Goal: Information Seeking & Learning: Understand site structure

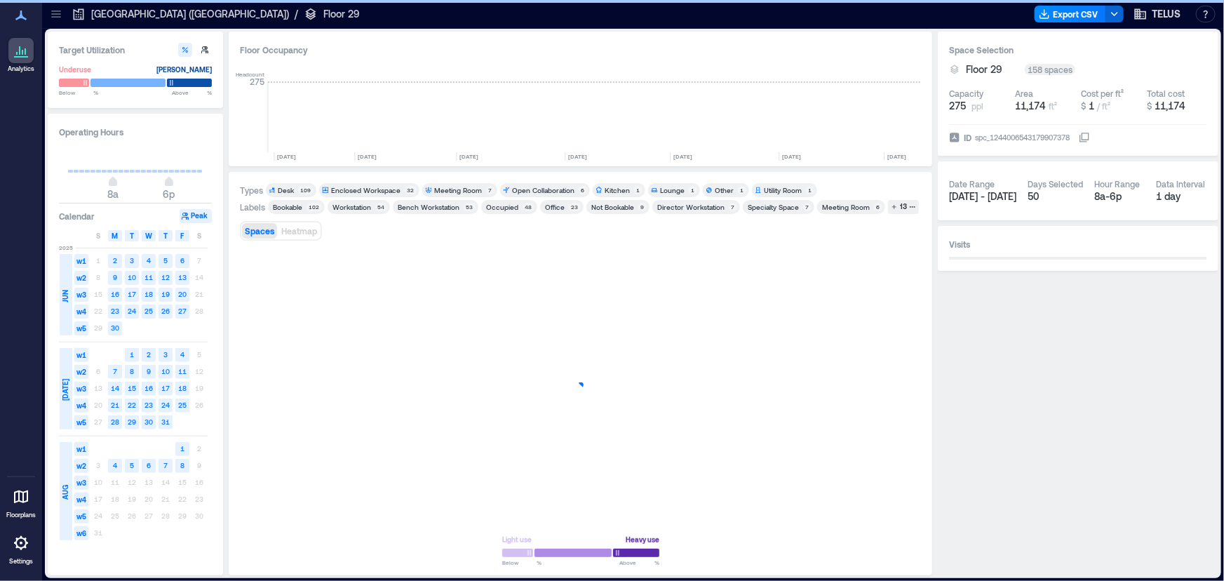
scroll to position [0, 1386]
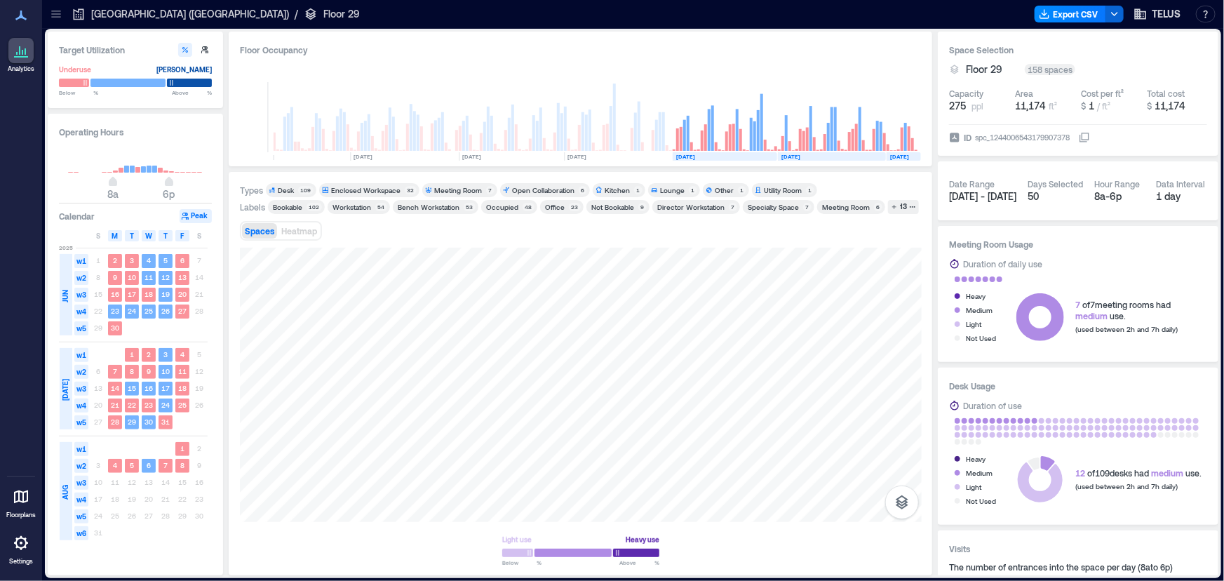
click at [50, 20] on icon at bounding box center [56, 14] width 14 height 14
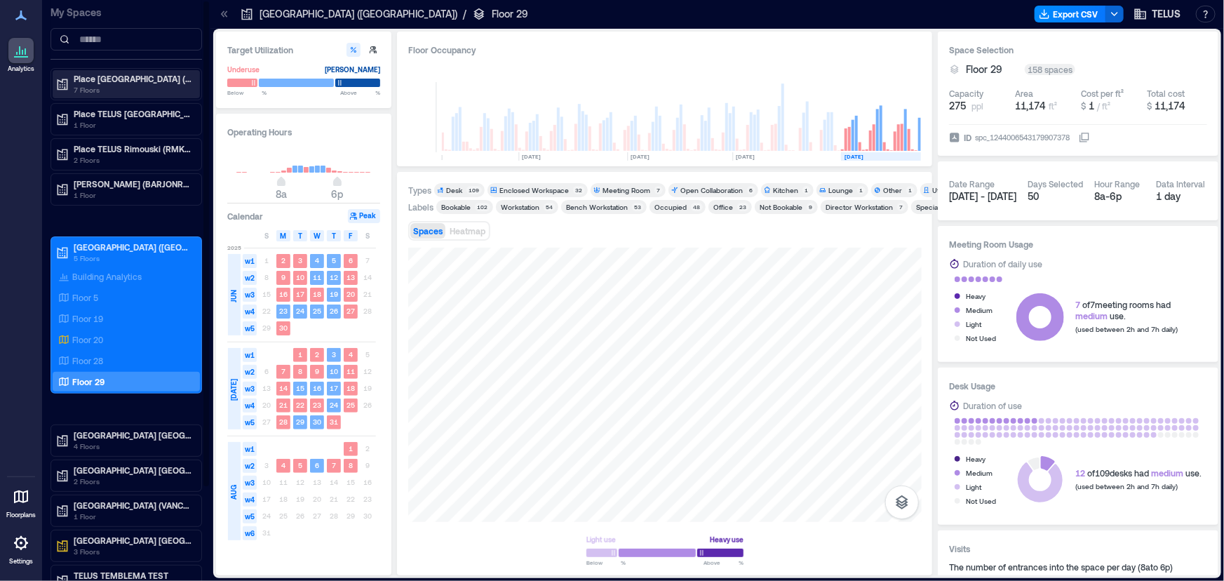
click at [144, 84] on p "7 Floors" at bounding box center [133, 89] width 118 height 11
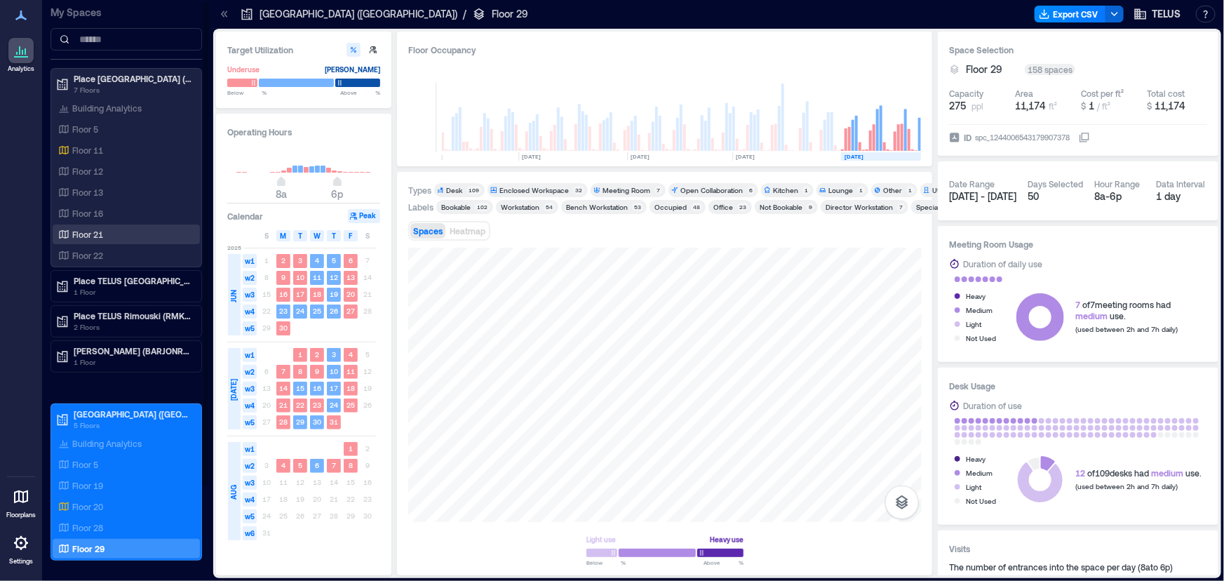
click at [98, 238] on p "Floor 21" at bounding box center [87, 234] width 31 height 11
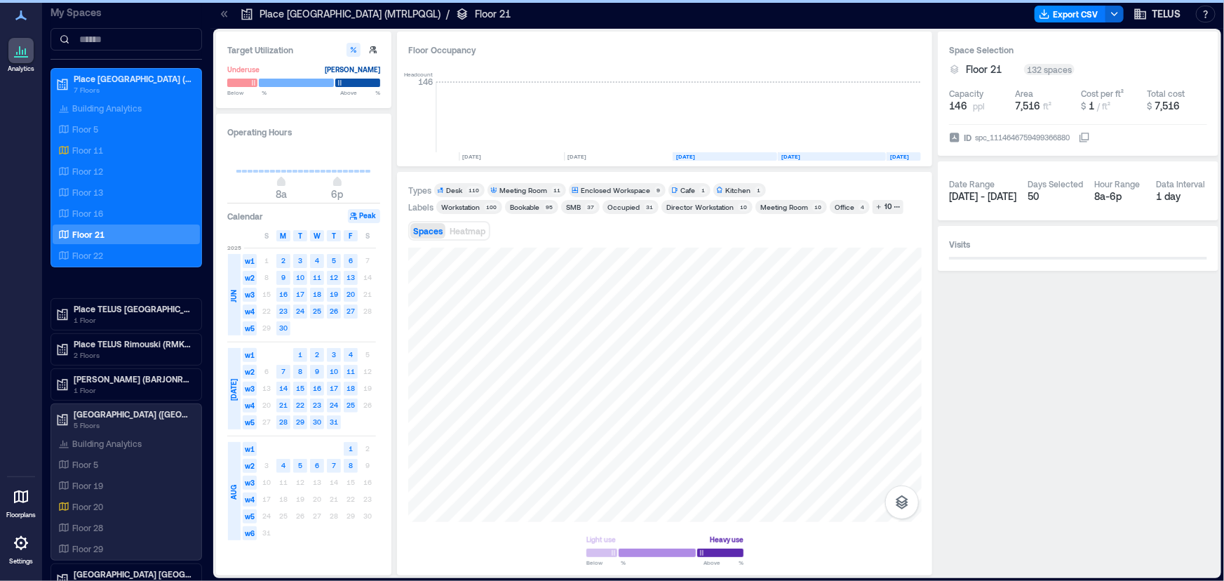
click at [225, 17] on icon at bounding box center [224, 14] width 14 height 14
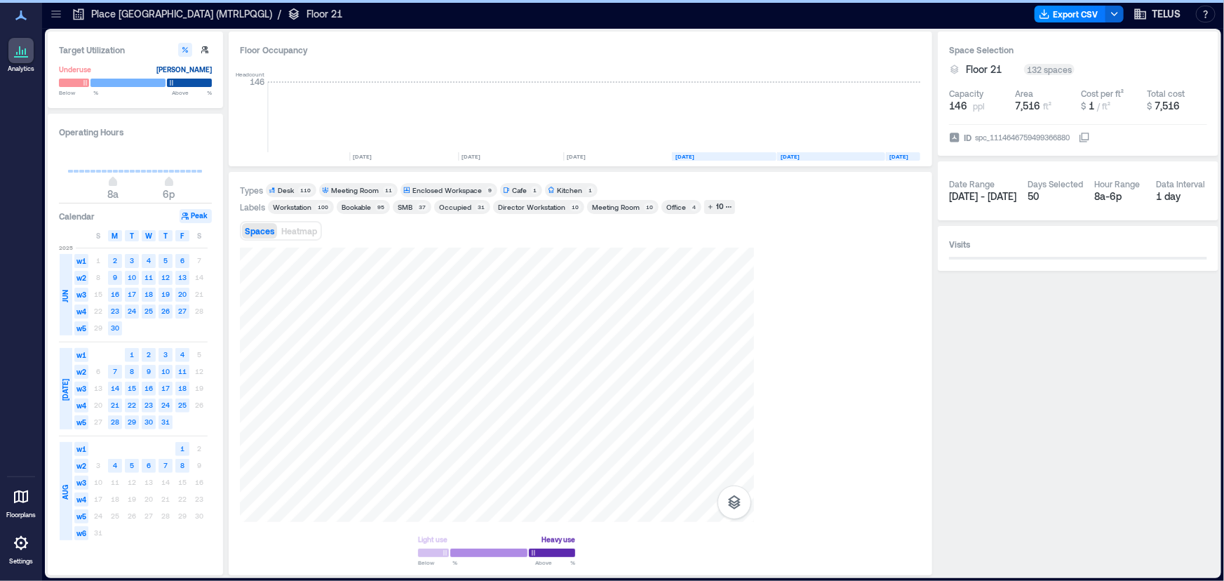
scroll to position [0, 2021]
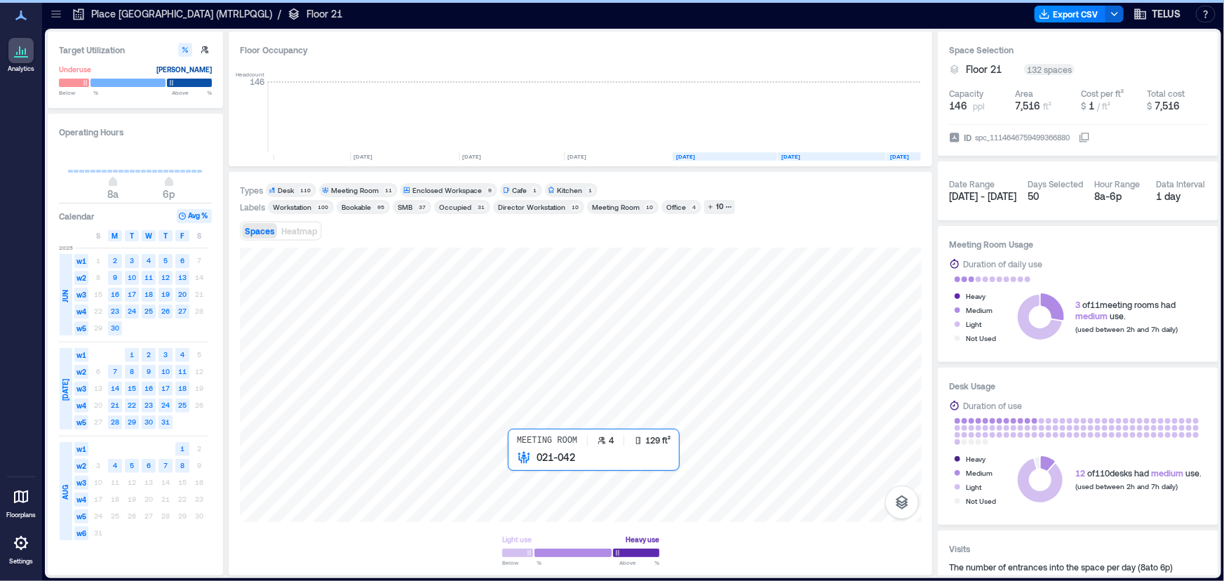
click at [525, 468] on div at bounding box center [581, 385] width 682 height 274
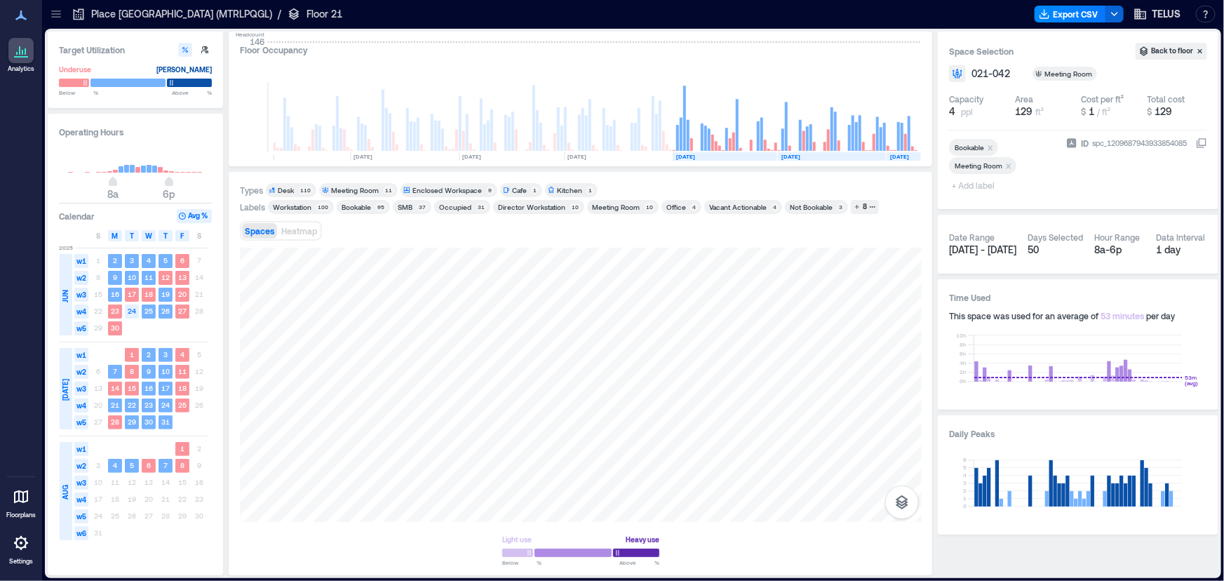
click at [52, 15] on icon at bounding box center [56, 14] width 14 height 14
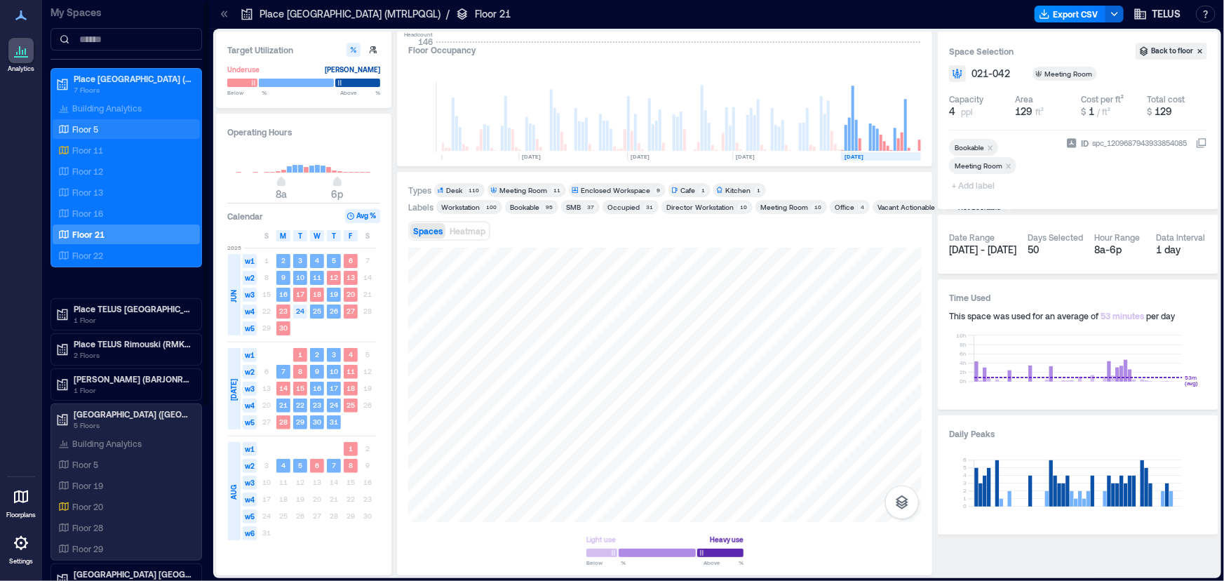
click at [155, 128] on div "Floor 5" at bounding box center [123, 129] width 136 height 14
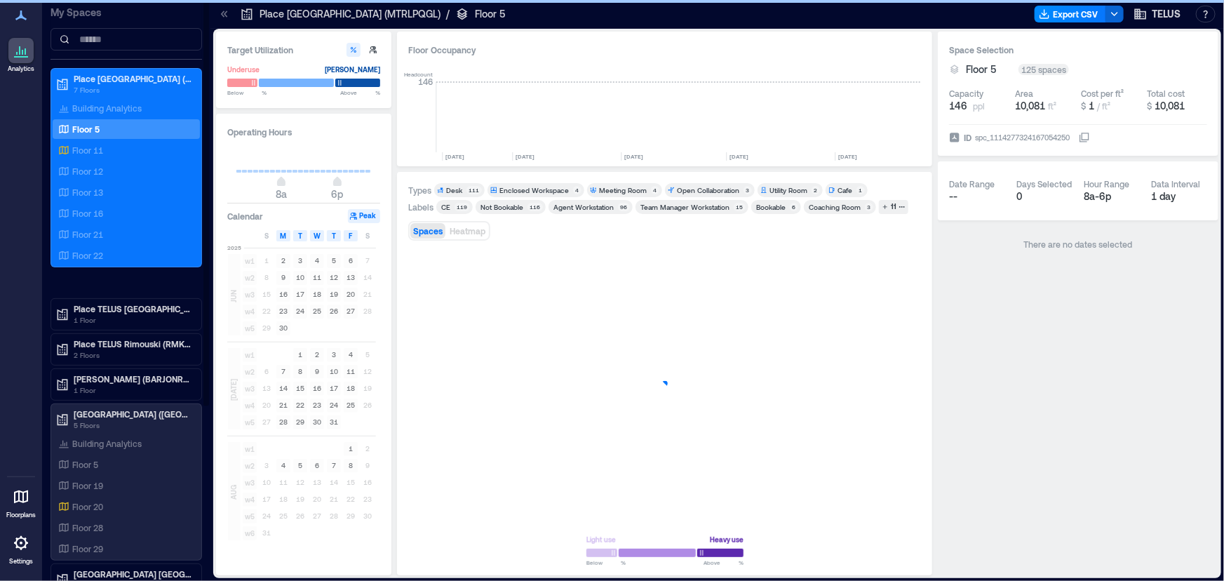
scroll to position [0, 2189]
drag, startPoint x: 409, startPoint y: 240, endPoint x: 422, endPoint y: 302, distance: 63.7
click at [422, 302] on div at bounding box center [664, 385] width 513 height 274
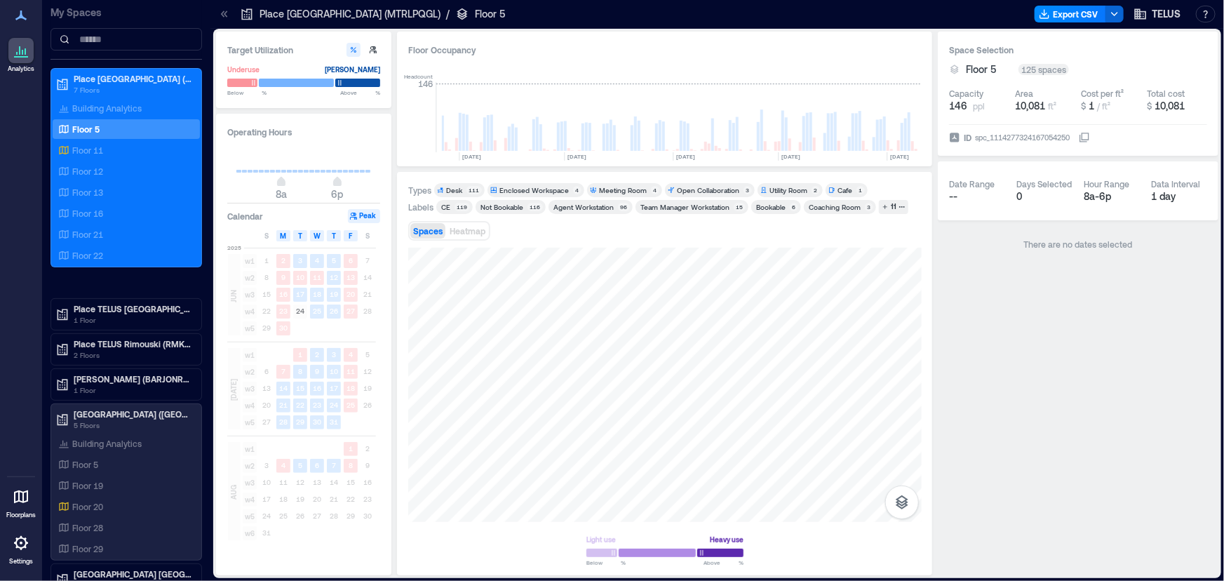
click at [222, 14] on icon at bounding box center [223, 14] width 4 height 6
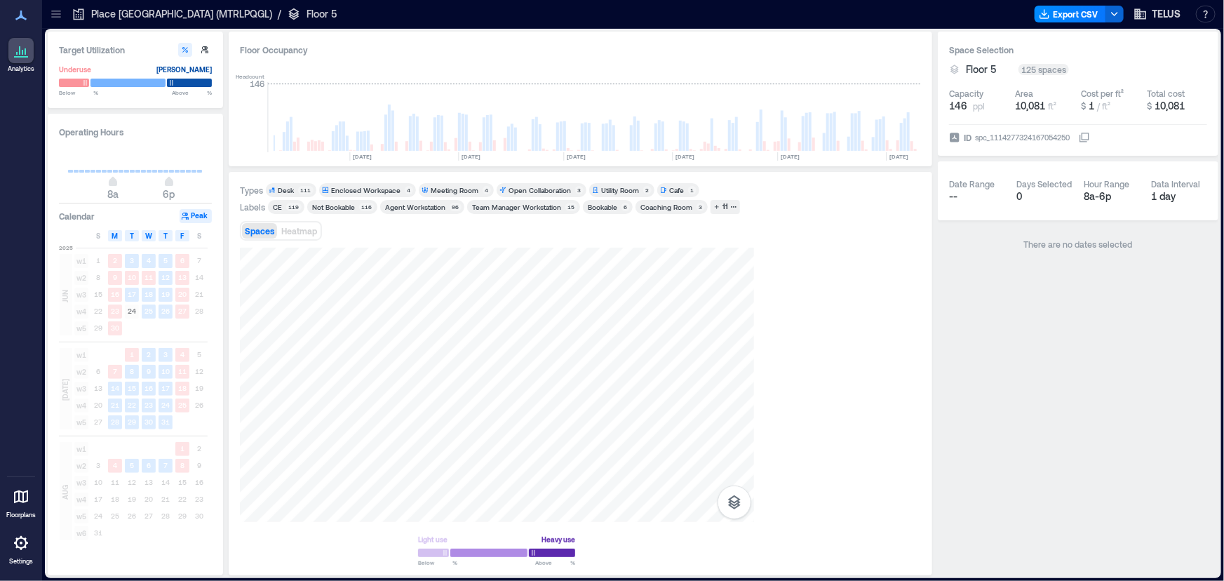
scroll to position [0, 2021]
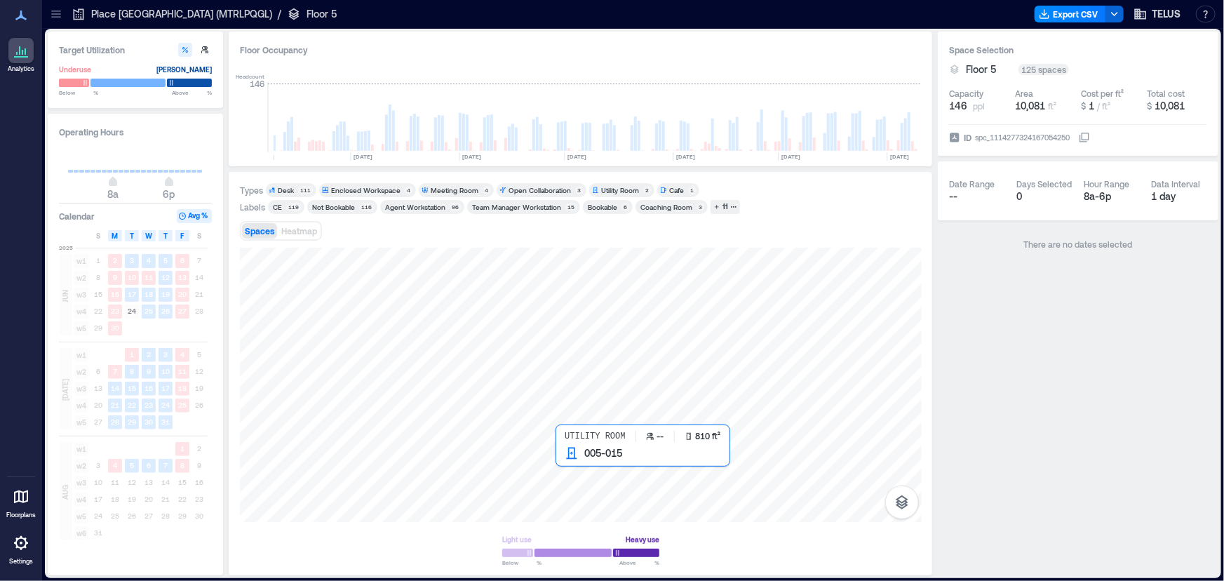
click at [570, 483] on div at bounding box center [581, 385] width 682 height 274
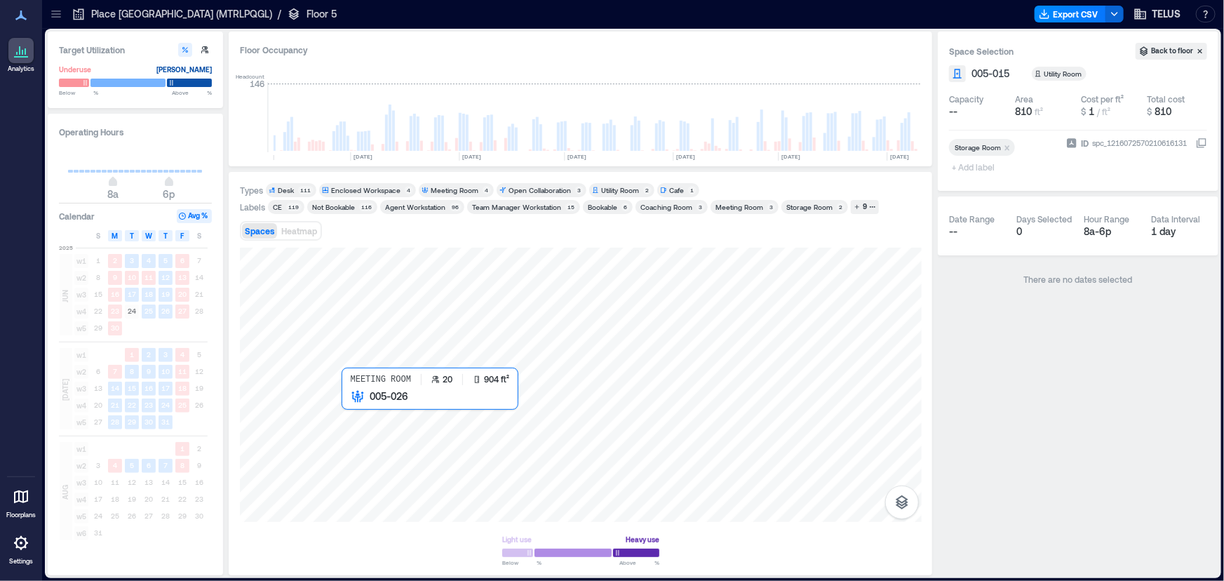
click at [353, 434] on div at bounding box center [581, 385] width 682 height 274
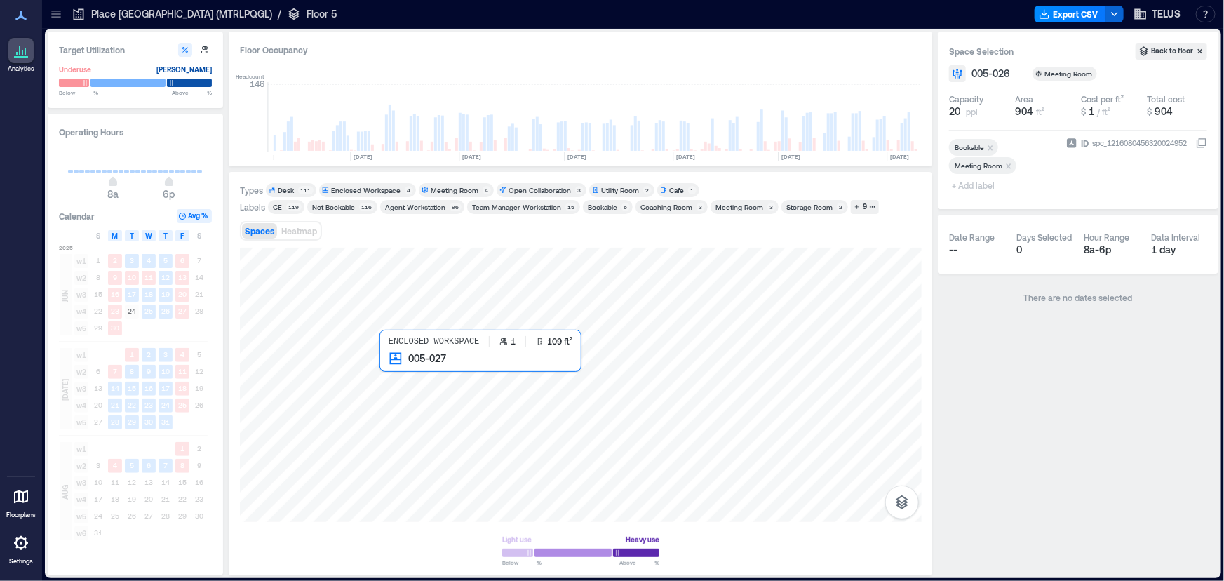
click at [405, 373] on div at bounding box center [581, 385] width 682 height 274
click at [354, 369] on div at bounding box center [581, 385] width 682 height 274
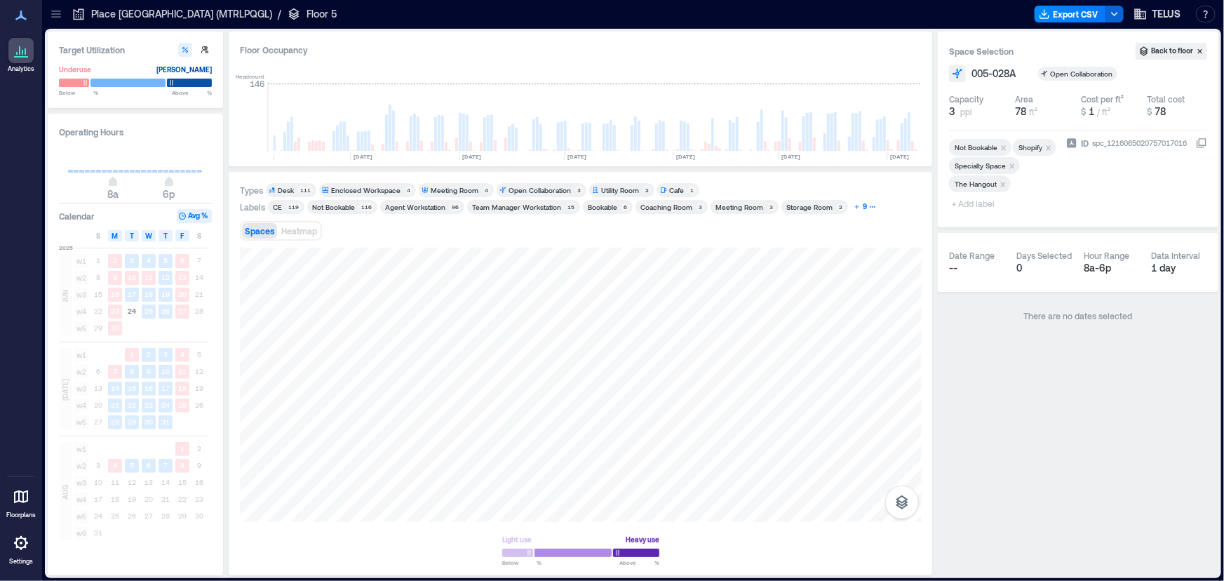
click at [861, 205] on div "9" at bounding box center [865, 207] width 8 height 13
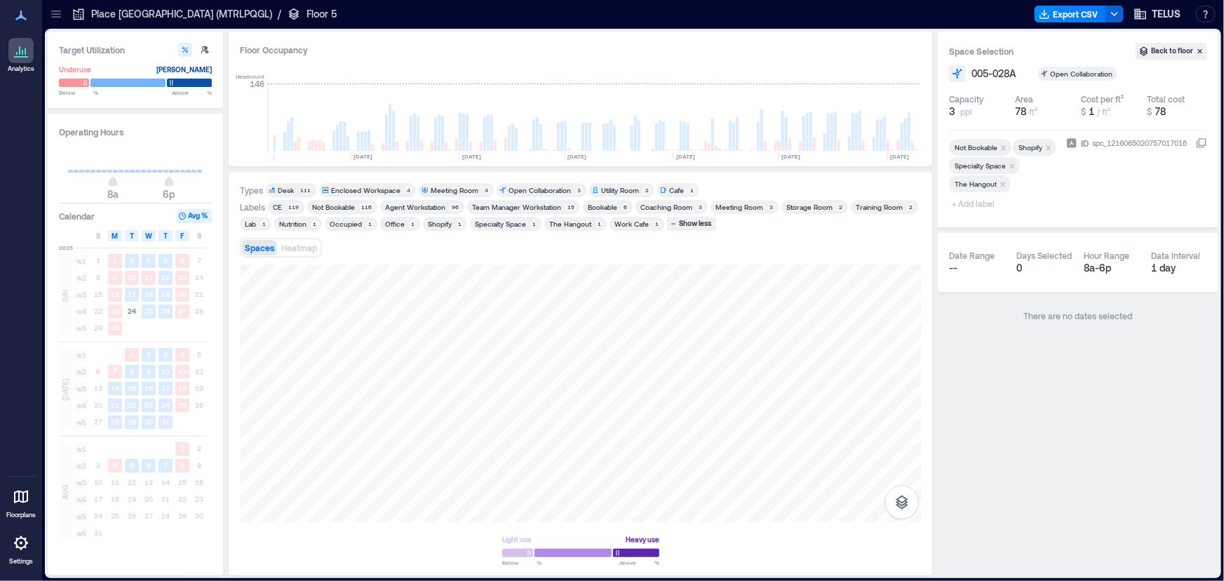
click at [1044, 153] on icon "Remove Shopify" at bounding box center [1049, 148] width 10 height 10
click at [168, 359] on div "Target Utilization Underuse [PERSON_NAME] Below ** % Above ** % Operating Hours…" at bounding box center [633, 304] width 1171 height 544
click at [369, 391] on div at bounding box center [581, 392] width 682 height 257
click at [370, 411] on div at bounding box center [581, 392] width 682 height 257
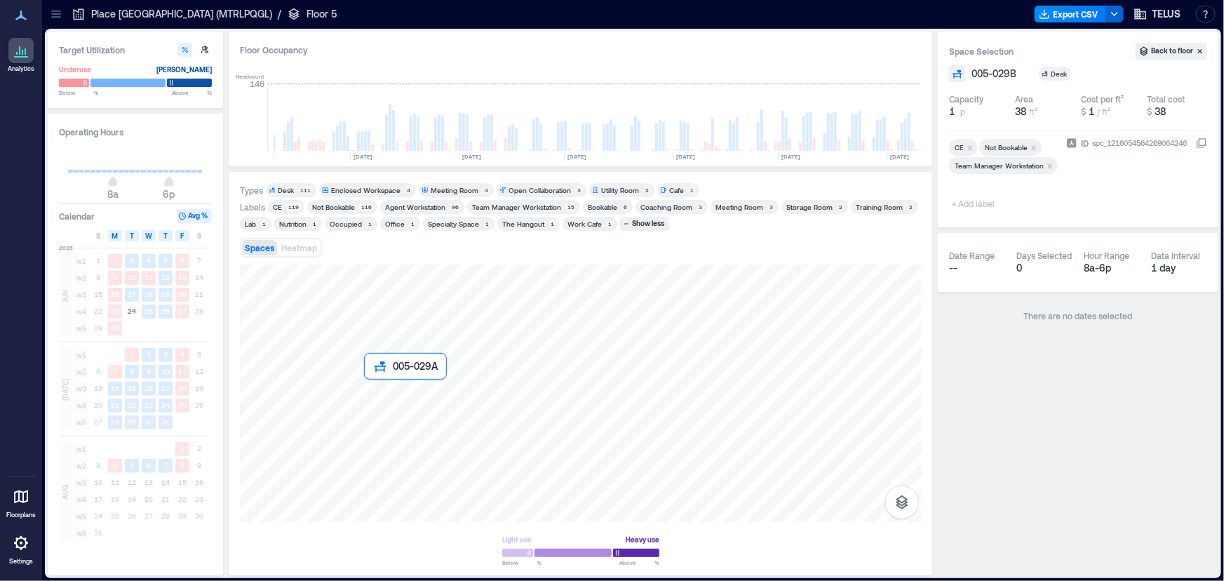
click at [373, 389] on div at bounding box center [581, 392] width 682 height 257
click at [368, 410] on div at bounding box center [581, 392] width 682 height 257
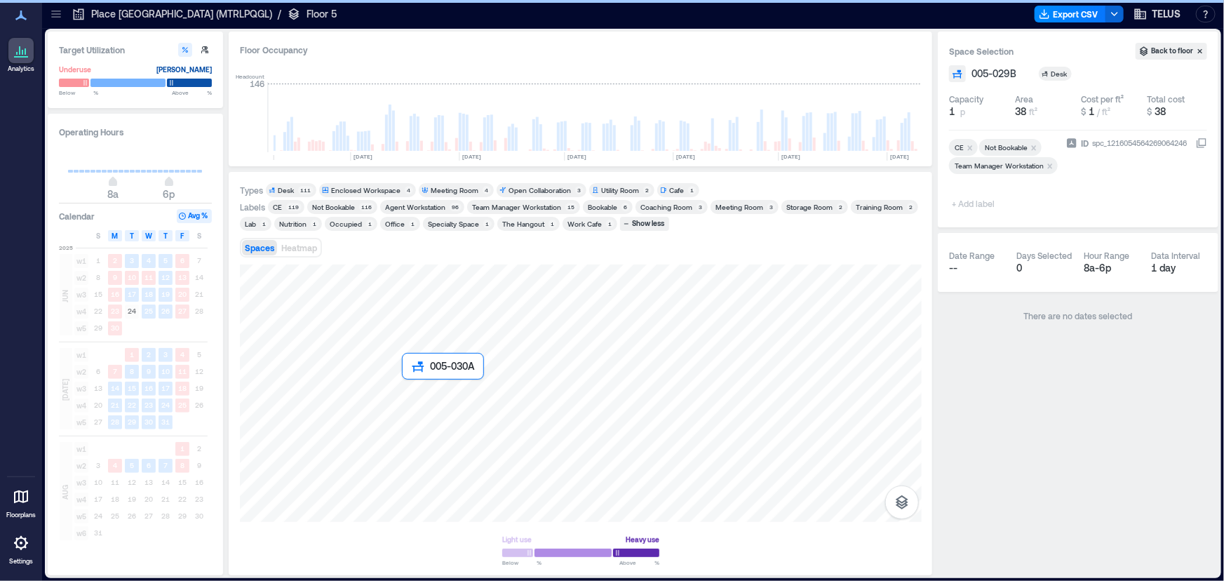
click at [415, 399] on div at bounding box center [581, 392] width 682 height 257
click at [416, 407] on div at bounding box center [581, 392] width 682 height 257
click at [431, 415] on div at bounding box center [581, 392] width 682 height 257
click at [428, 370] on div at bounding box center [581, 392] width 682 height 257
click at [417, 371] on div at bounding box center [581, 392] width 682 height 257
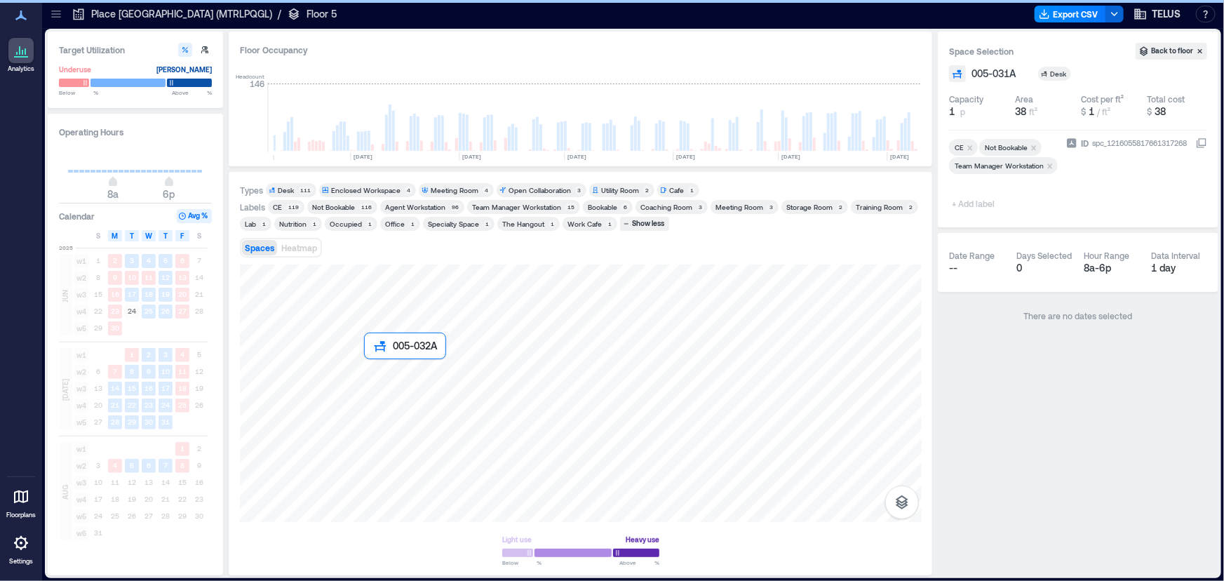
click at [371, 368] on div at bounding box center [581, 392] width 682 height 257
click at [347, 210] on div "Not Bookable" at bounding box center [333, 207] width 43 height 10
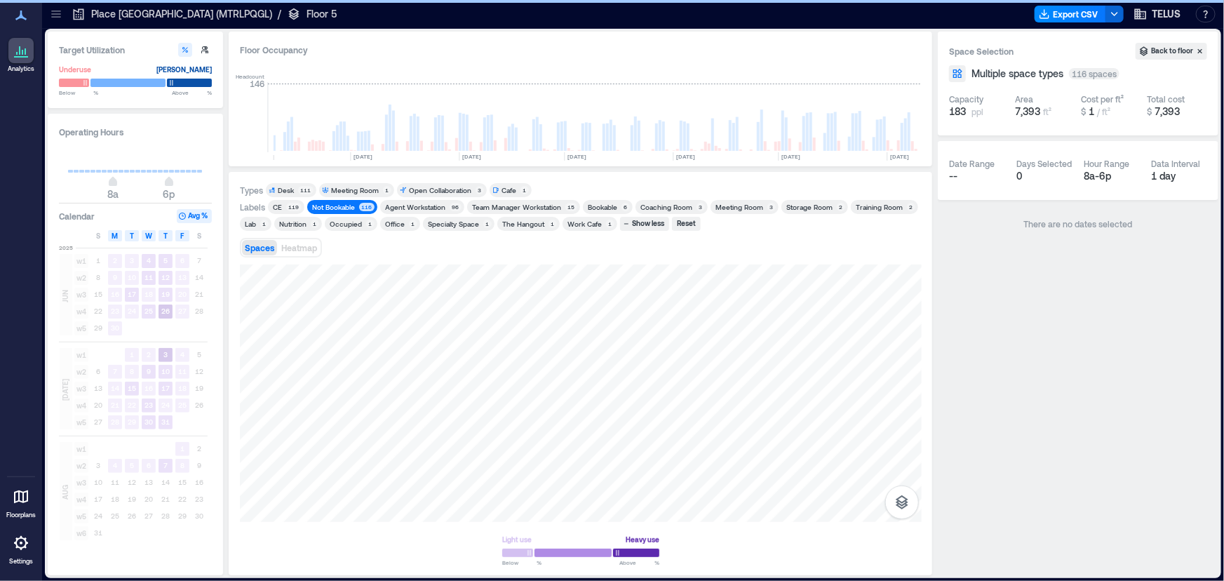
click at [347, 210] on div "Not Bookable" at bounding box center [333, 207] width 43 height 10
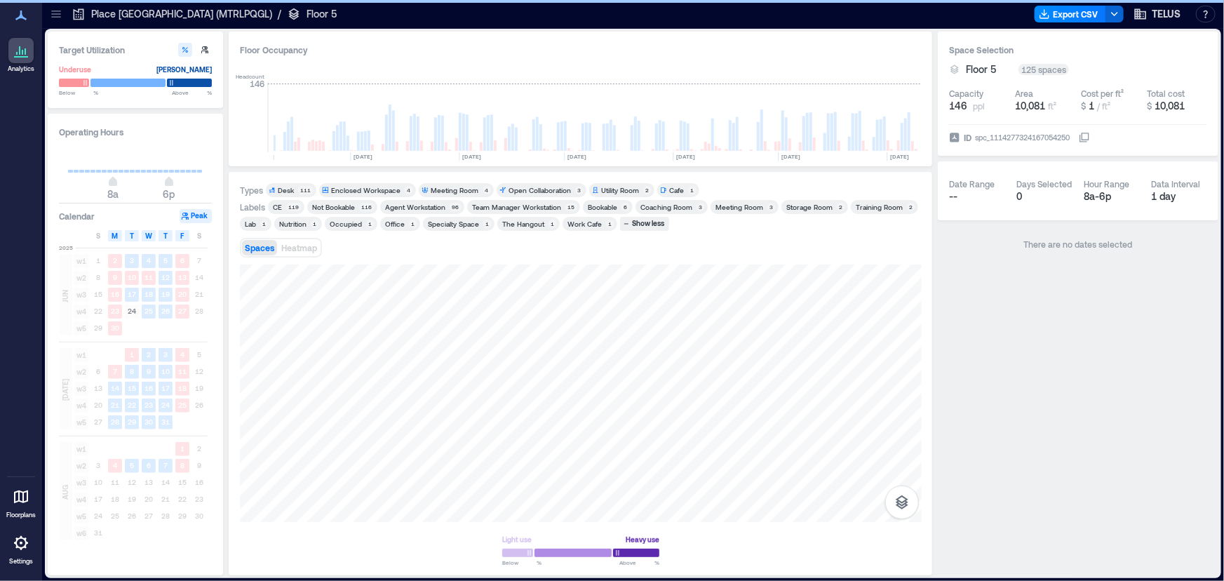
click at [499, 202] on div "Team Manager Workstation" at bounding box center [516, 207] width 89 height 10
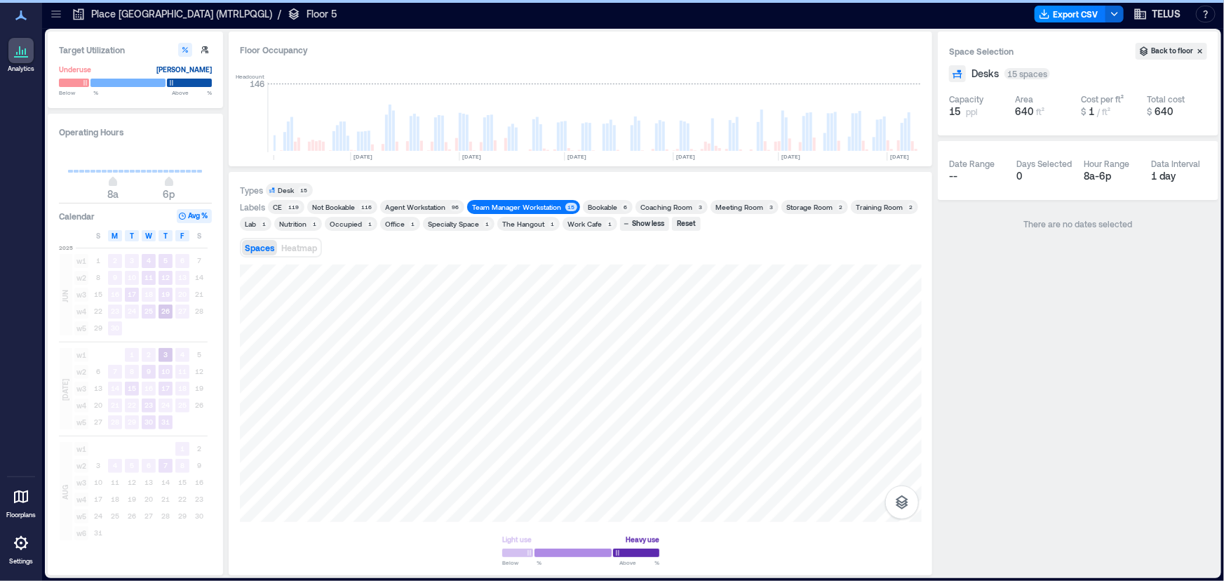
click at [499, 202] on div "Team Manager Workstation" at bounding box center [516, 207] width 89 height 10
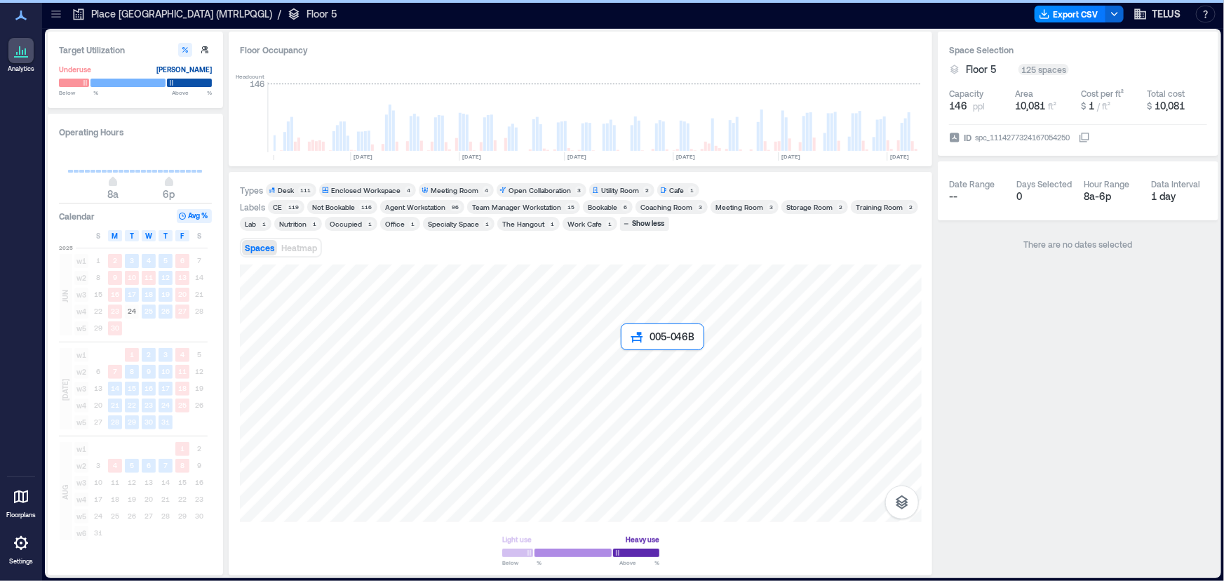
click at [634, 361] on div at bounding box center [581, 392] width 682 height 257
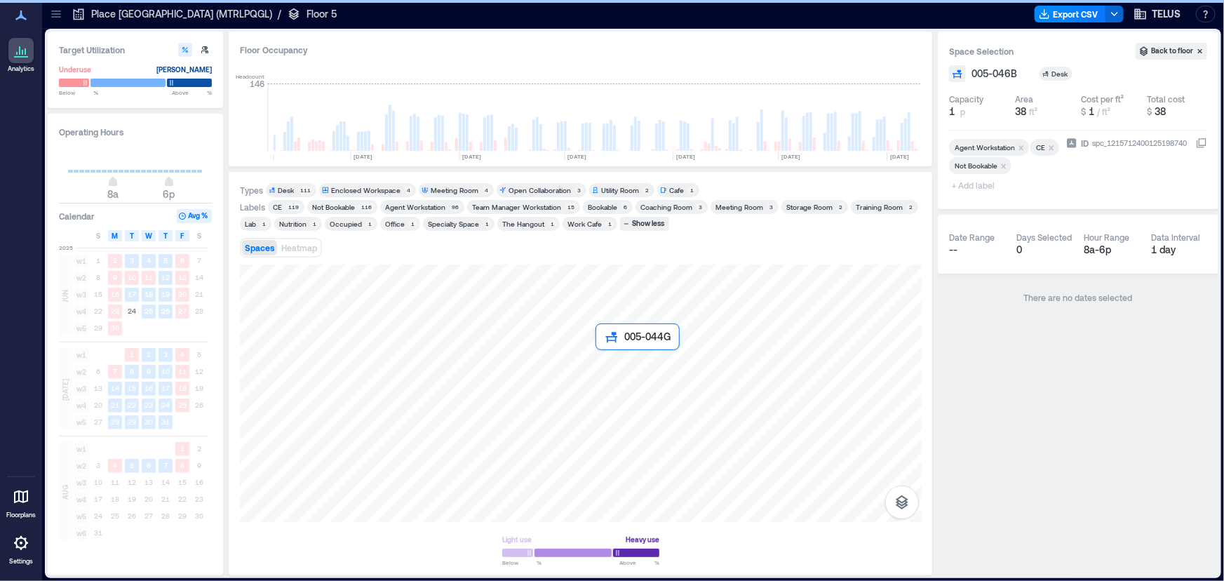
click at [602, 358] on div at bounding box center [581, 392] width 682 height 257
click at [60, 12] on icon at bounding box center [56, 14] width 14 height 14
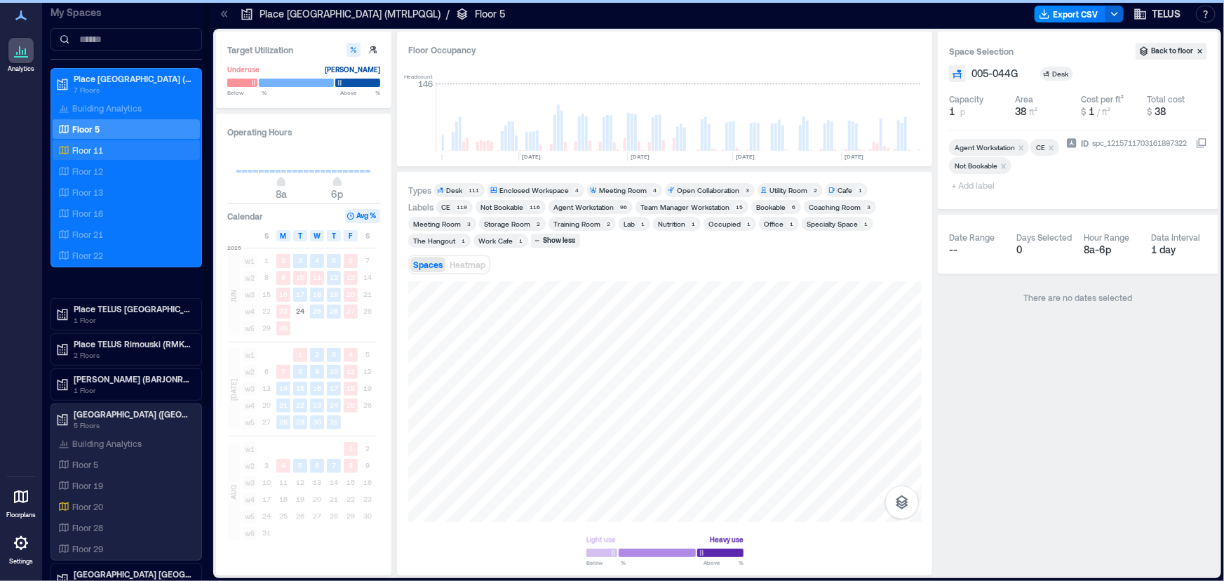
click at [107, 150] on div "Floor 11" at bounding box center [123, 150] width 136 height 14
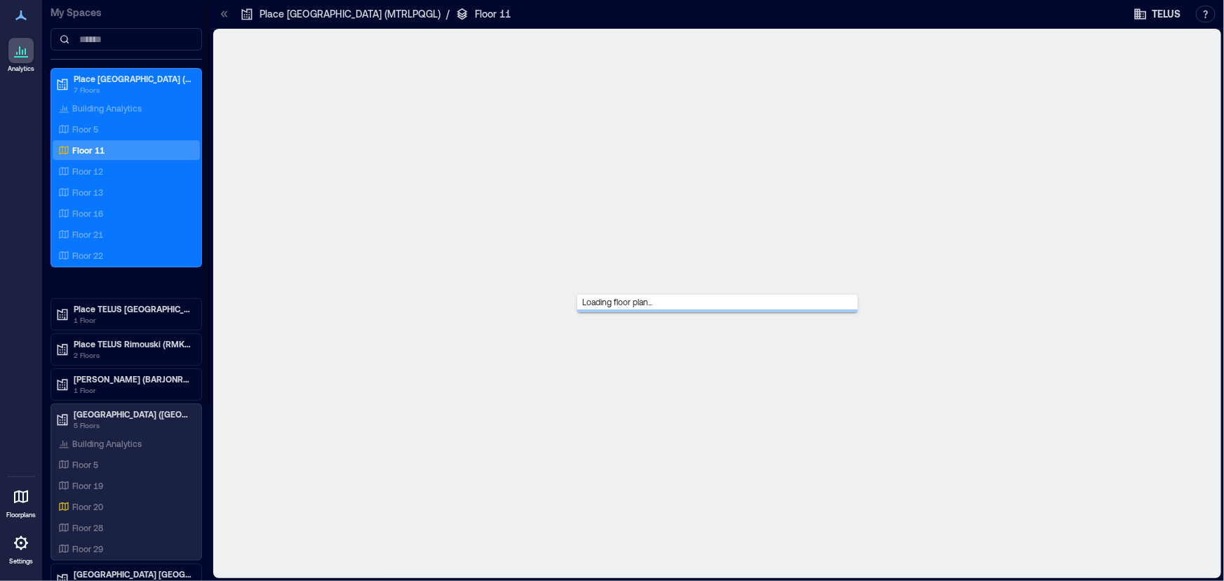
click at [107, 150] on div "Floor 11" at bounding box center [123, 150] width 136 height 14
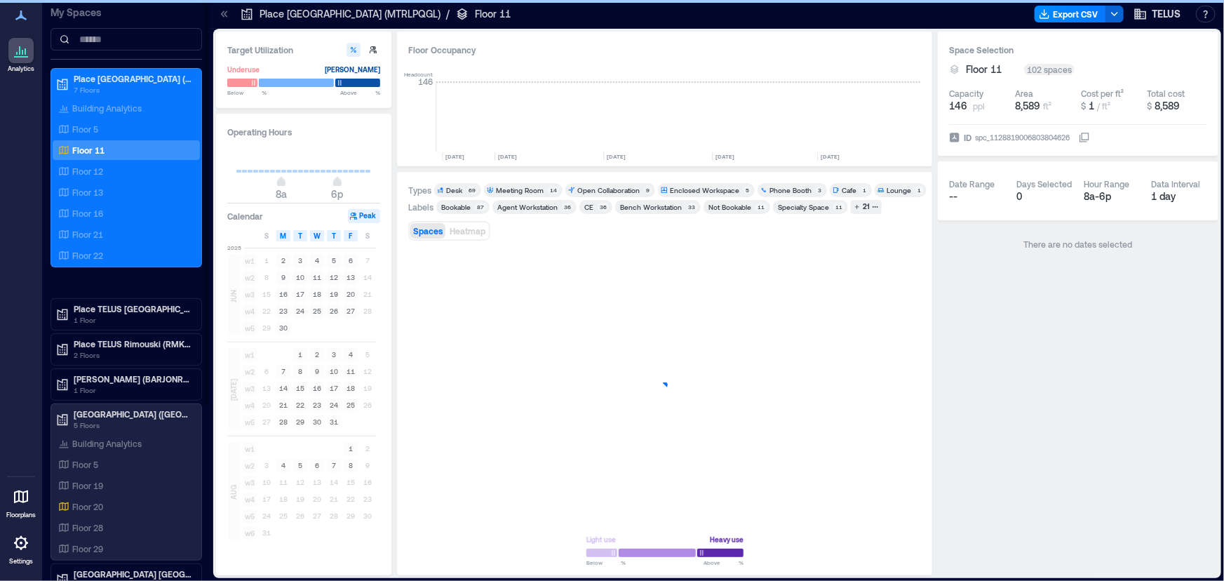
scroll to position [0, 2280]
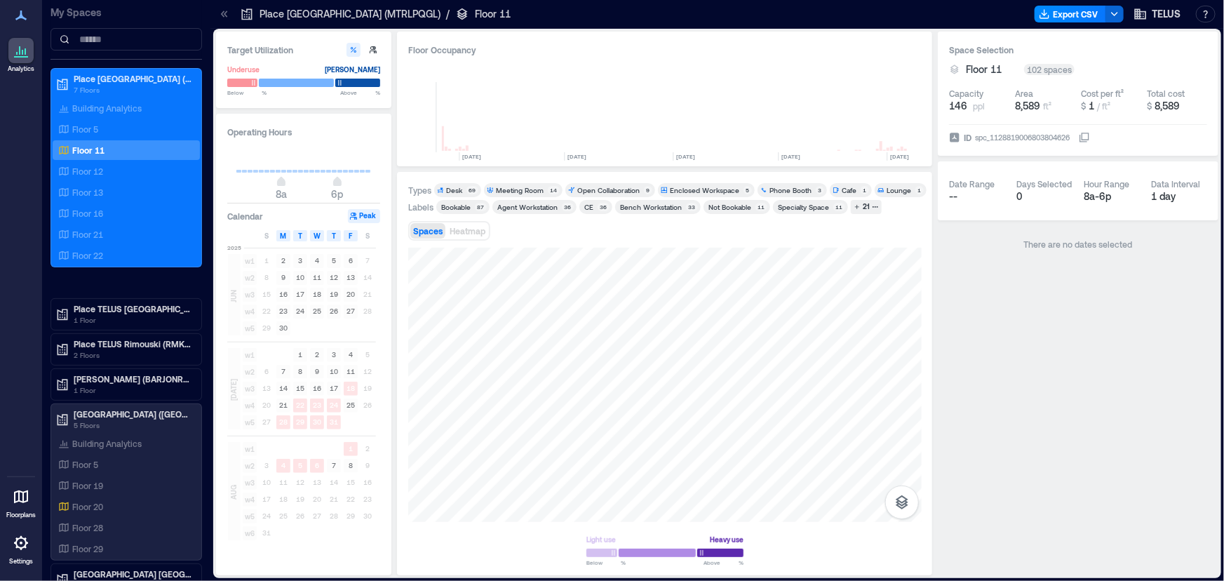
click at [217, 13] on icon at bounding box center [224, 14] width 14 height 14
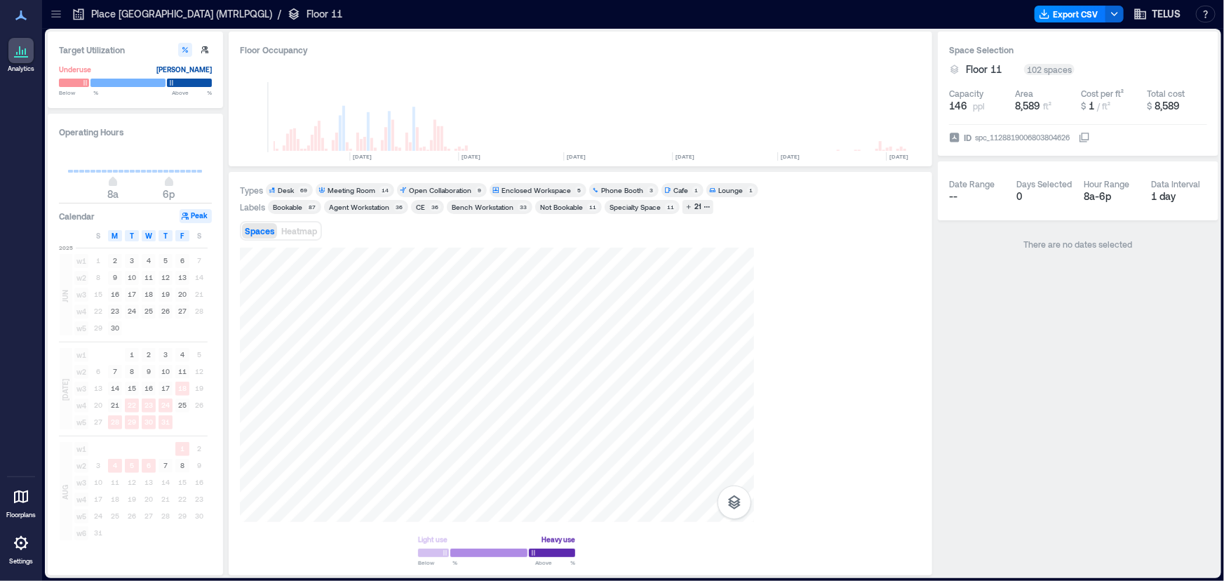
scroll to position [0, 2112]
click at [49, 16] on icon at bounding box center [56, 14] width 14 height 14
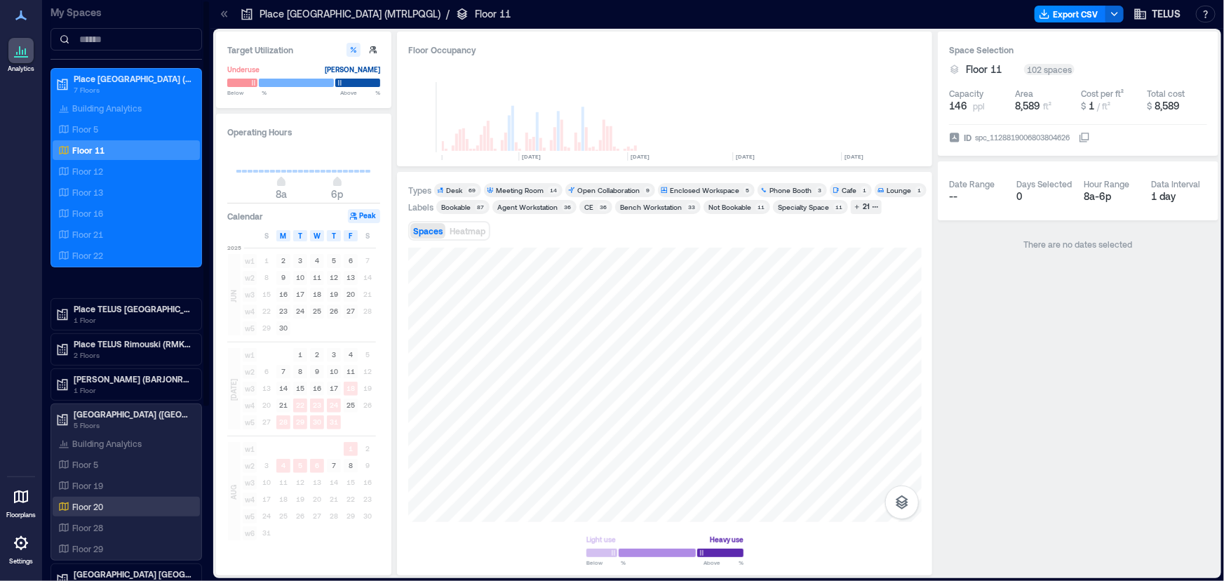
click at [97, 501] on p "Floor 20" at bounding box center [87, 506] width 31 height 11
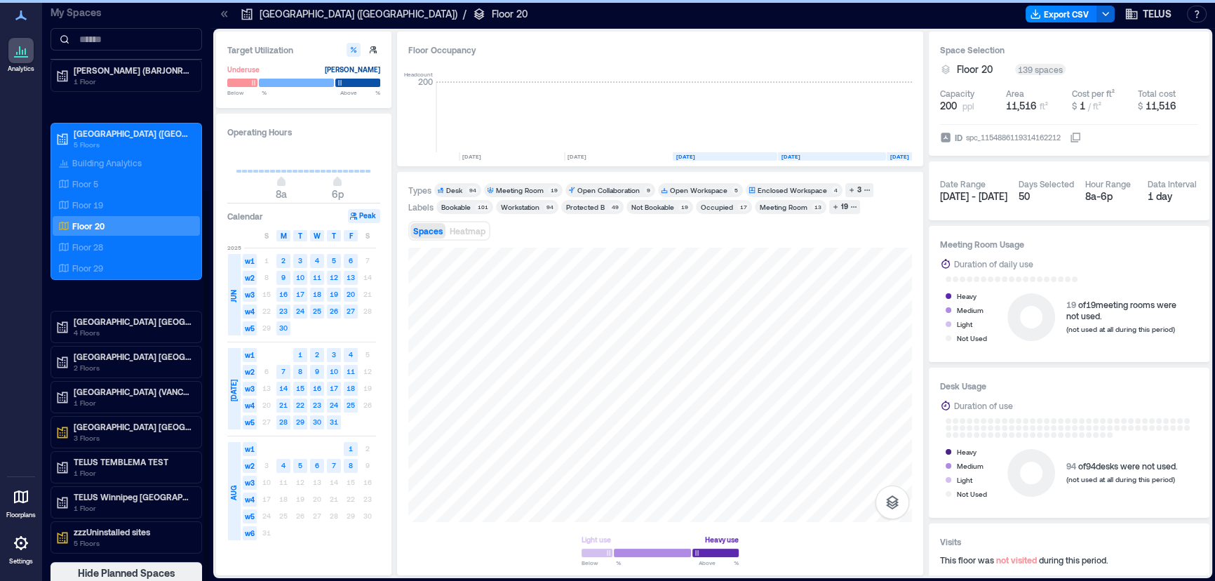
scroll to position [1, 0]
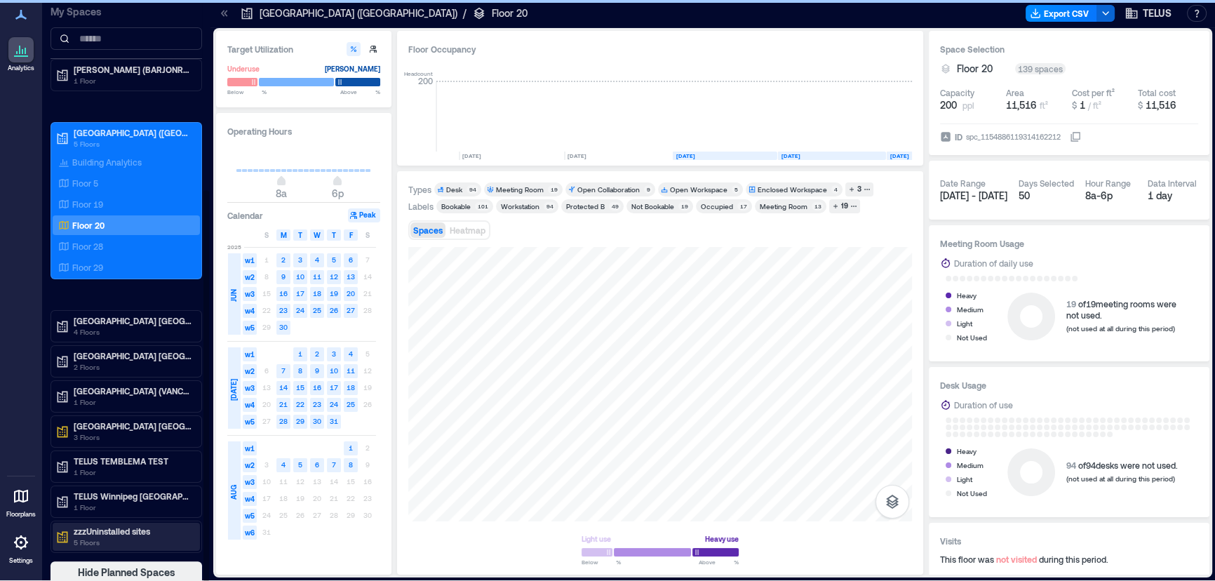
click at [93, 537] on p "5 Floors" at bounding box center [133, 542] width 118 height 11
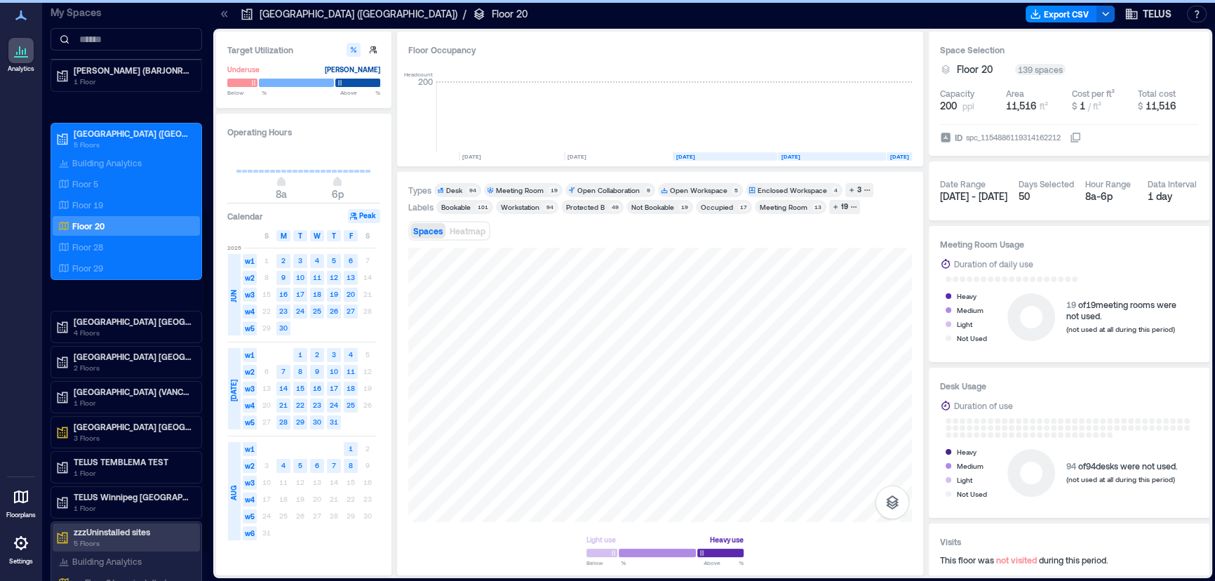
scroll to position [406, 0]
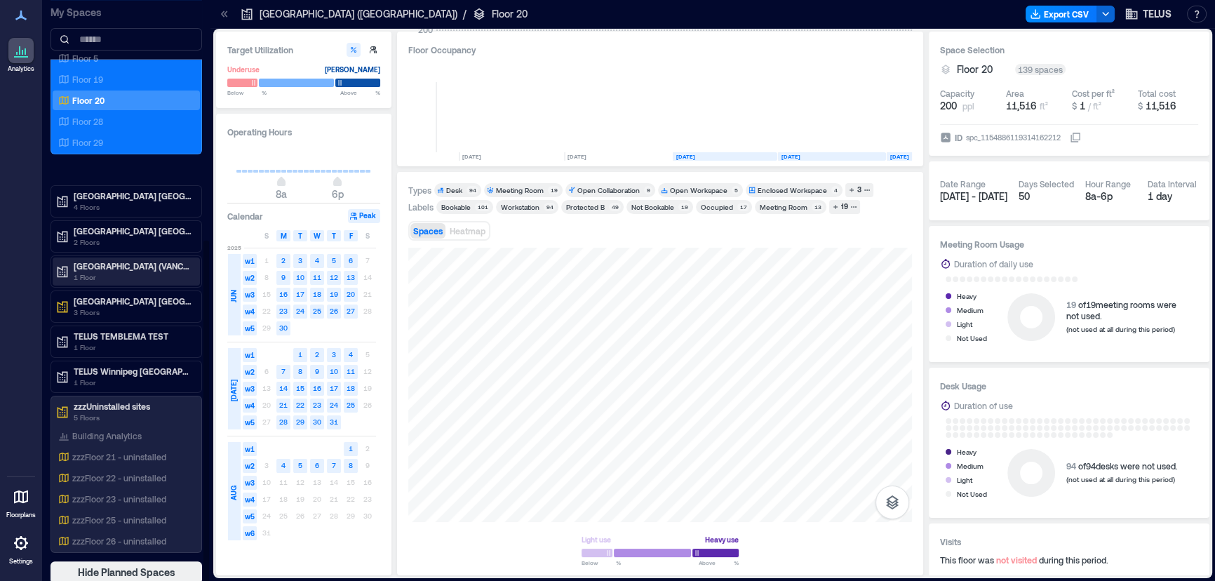
click at [115, 264] on p "[GEOGRAPHIC_DATA] (VANCBC01)" at bounding box center [133, 265] width 118 height 11
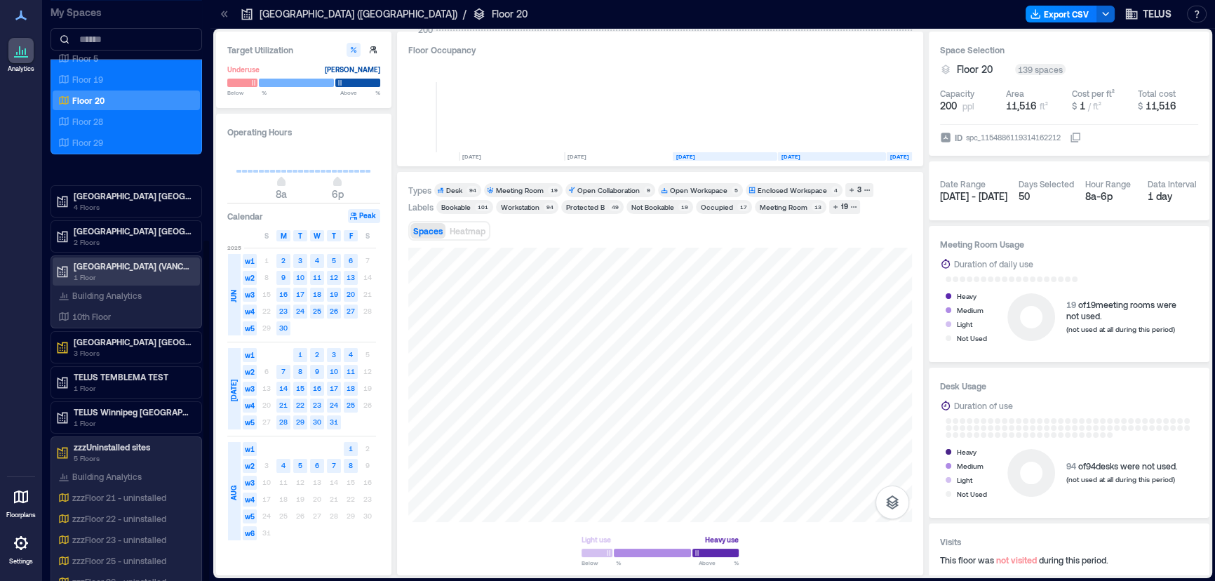
click at [115, 264] on p "[GEOGRAPHIC_DATA] (VANCBC01)" at bounding box center [133, 265] width 118 height 11
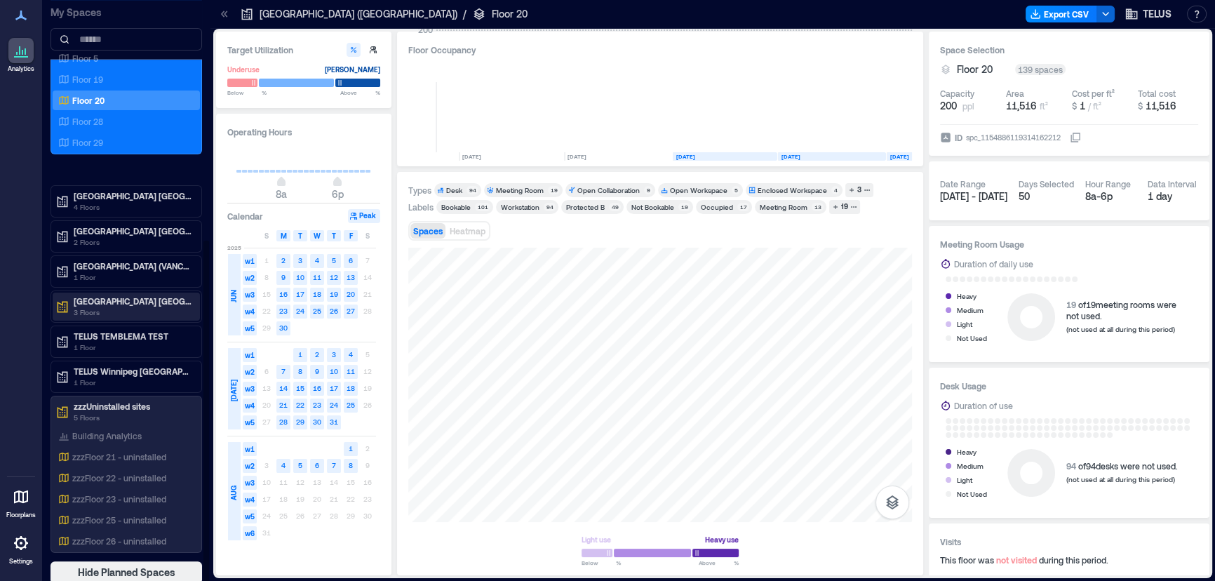
click at [115, 295] on p "[GEOGRAPHIC_DATA] [GEOGRAPHIC_DATA]" at bounding box center [133, 300] width 118 height 11
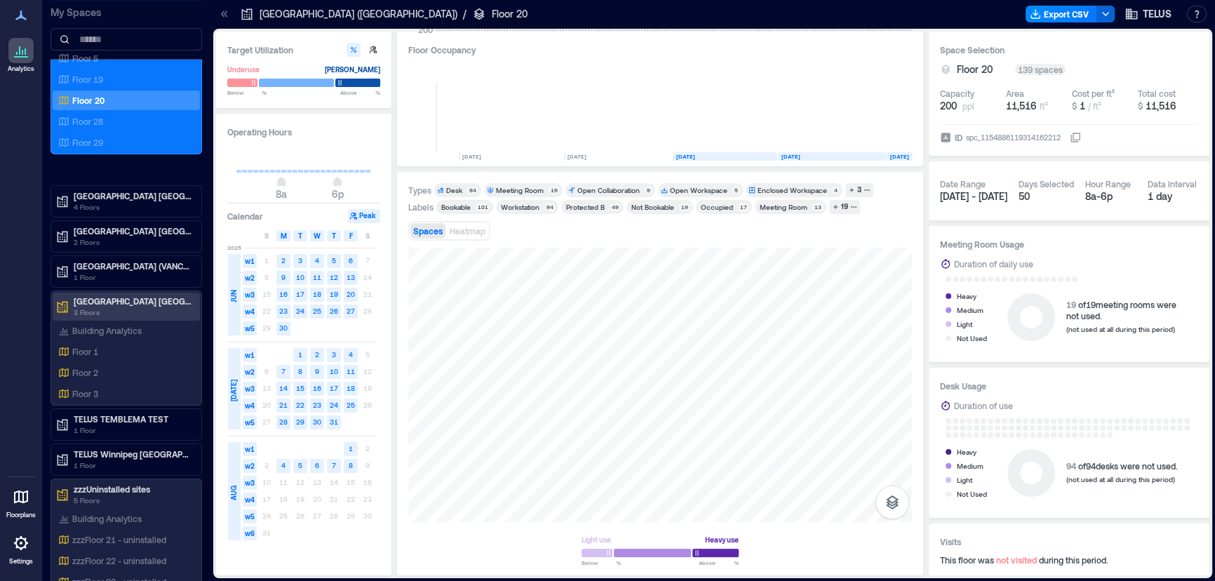
click at [115, 295] on p "[GEOGRAPHIC_DATA] [GEOGRAPHIC_DATA]" at bounding box center [133, 300] width 118 height 11
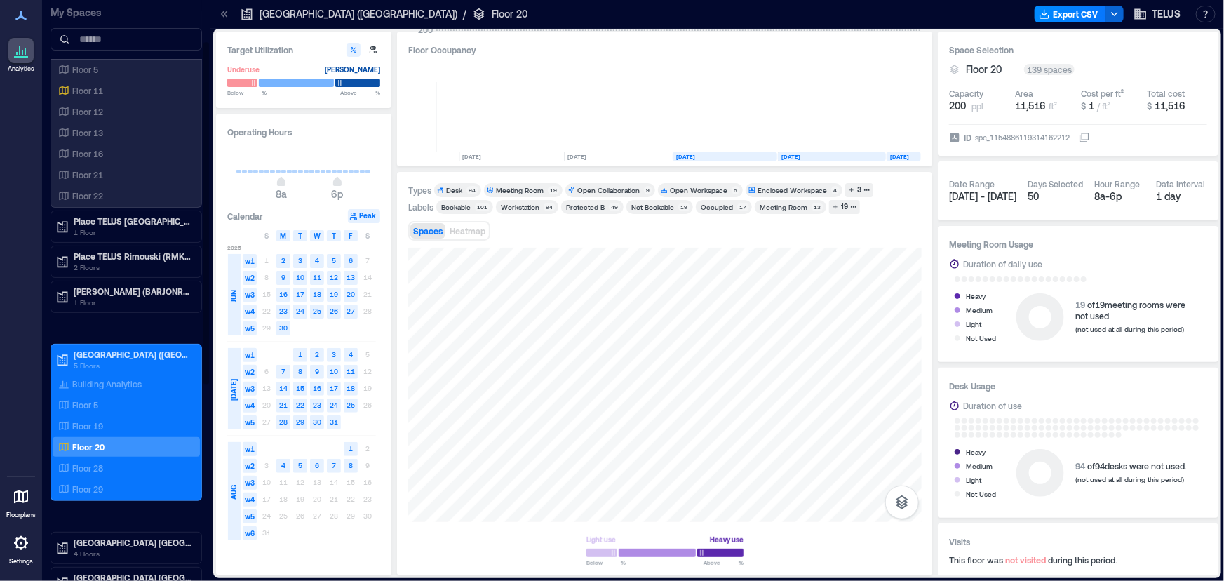
scroll to position [0, 0]
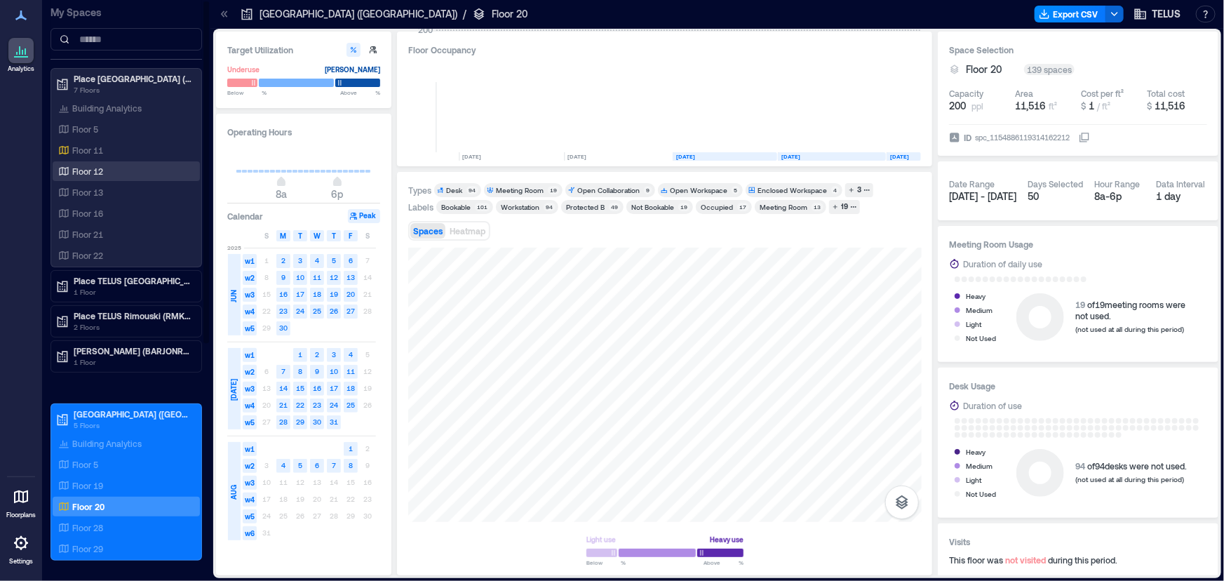
click at [105, 175] on div "Floor 12" at bounding box center [123, 171] width 136 height 14
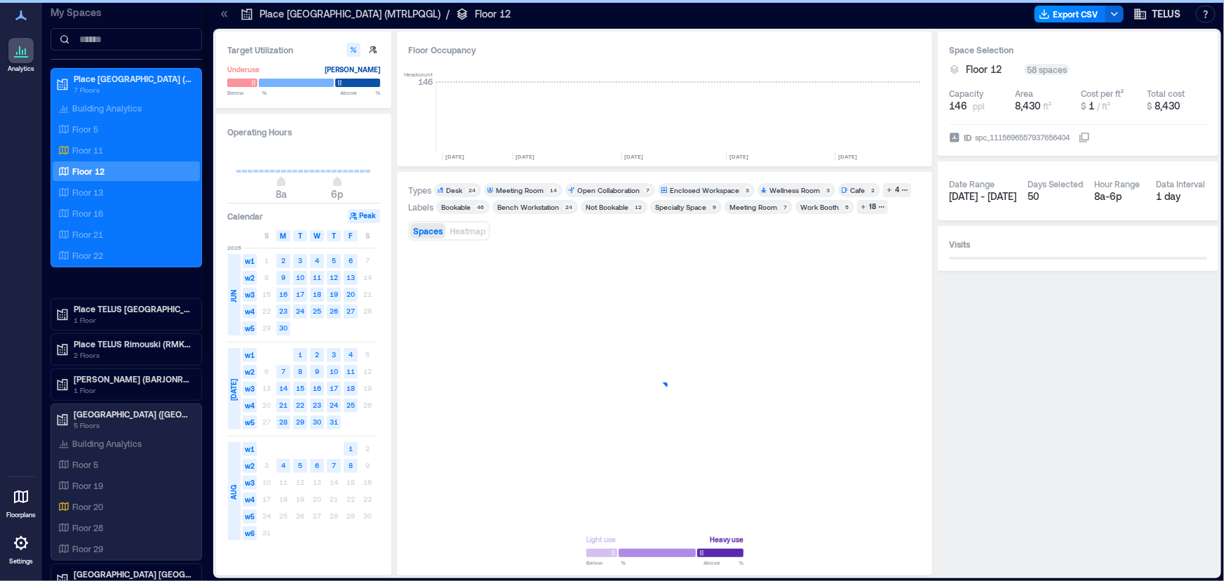
scroll to position [0, 2189]
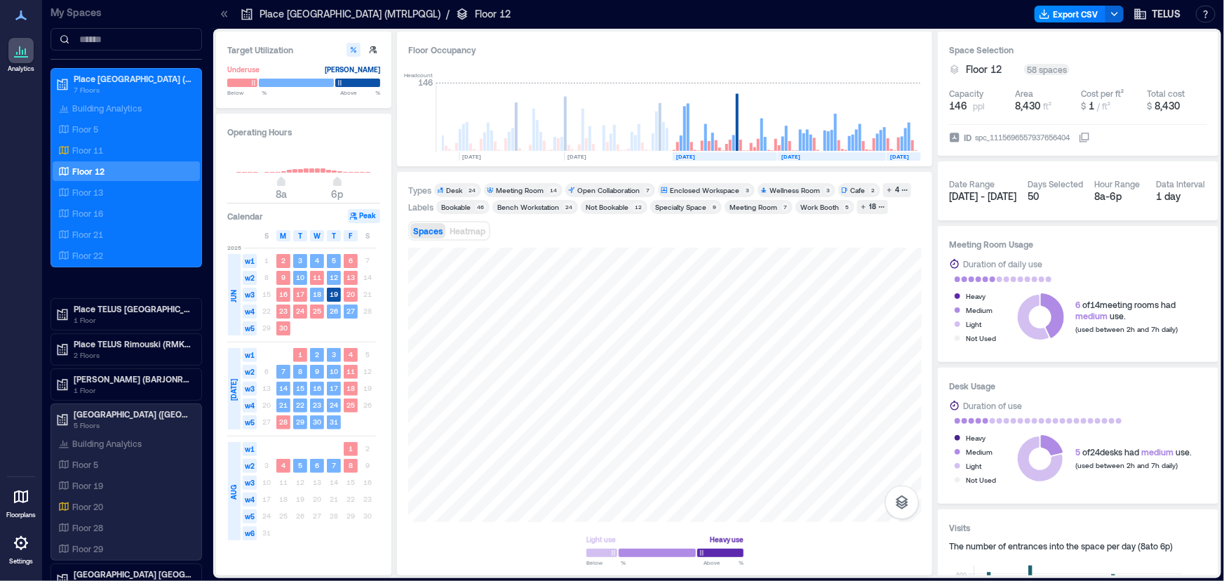
click at [221, 20] on icon at bounding box center [224, 14] width 14 height 14
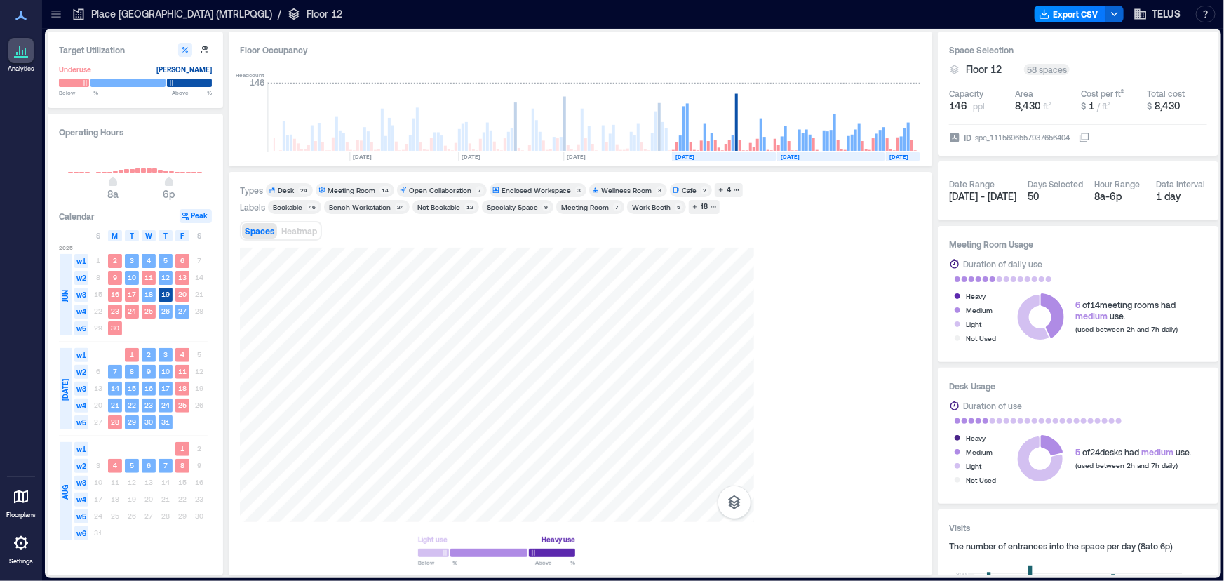
scroll to position [0, 2021]
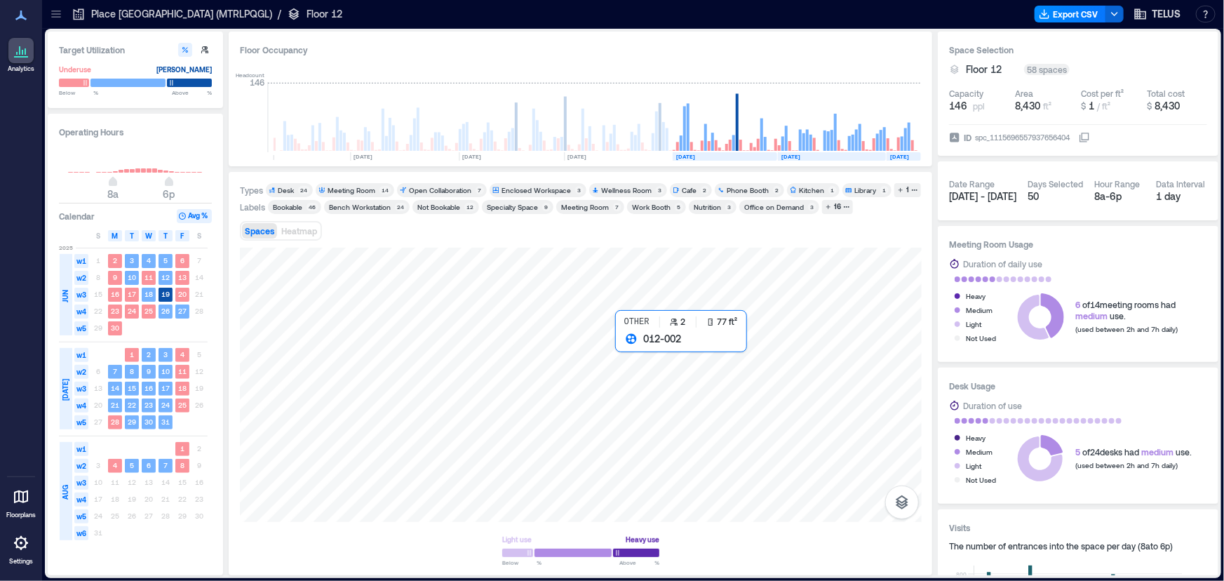
click at [626, 351] on div at bounding box center [581, 385] width 682 height 274
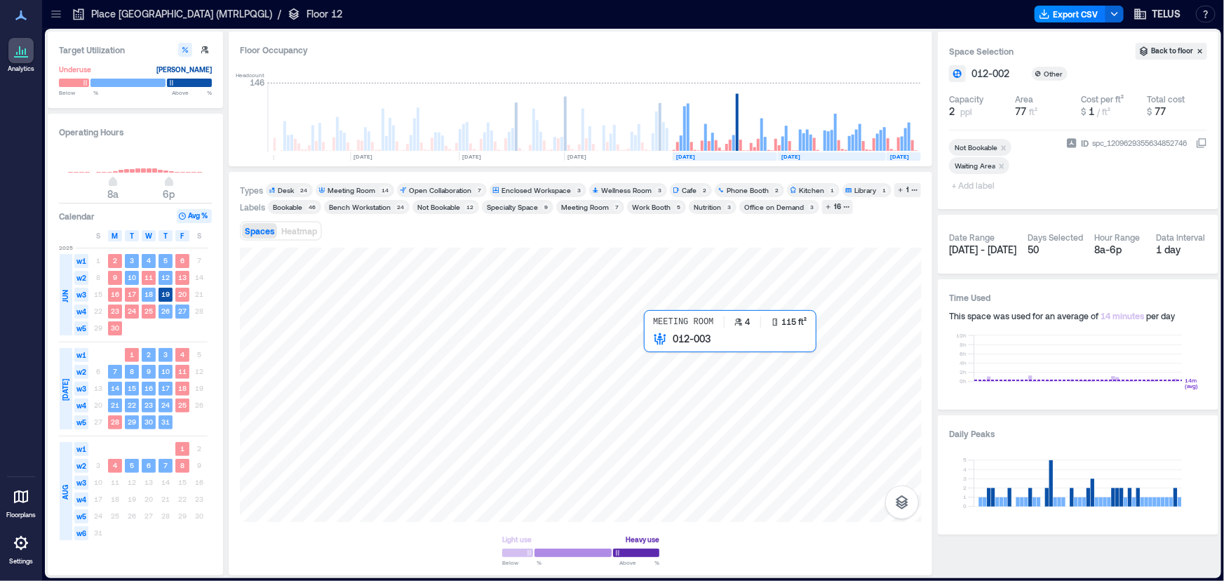
click at [654, 353] on div at bounding box center [581, 385] width 682 height 274
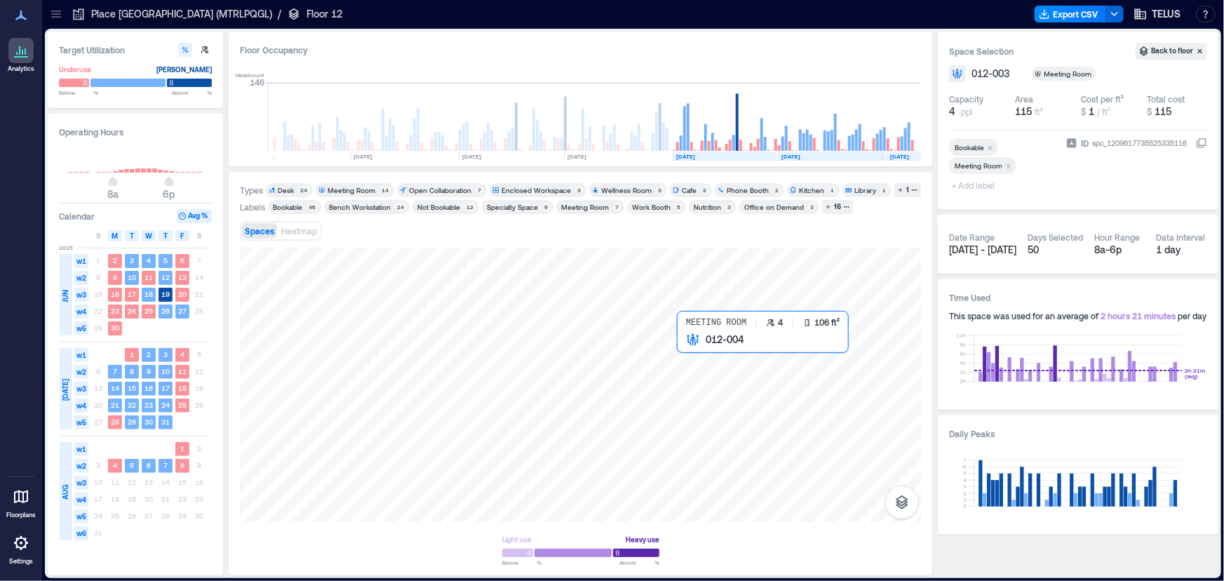
click at [696, 343] on div at bounding box center [581, 385] width 682 height 274
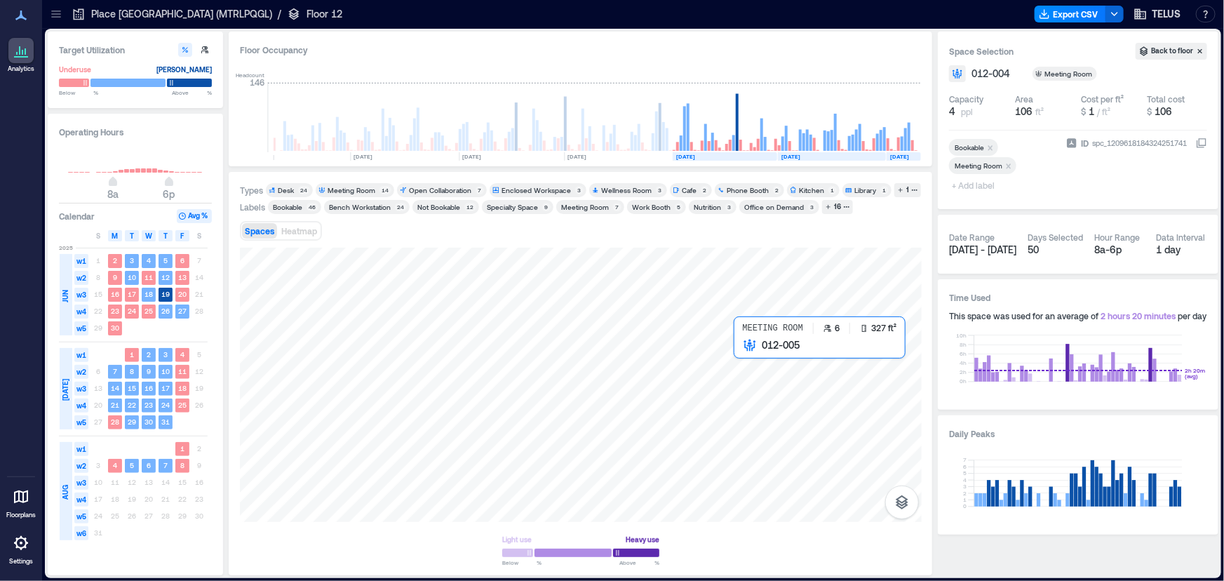
click at [757, 370] on div at bounding box center [581, 385] width 682 height 274
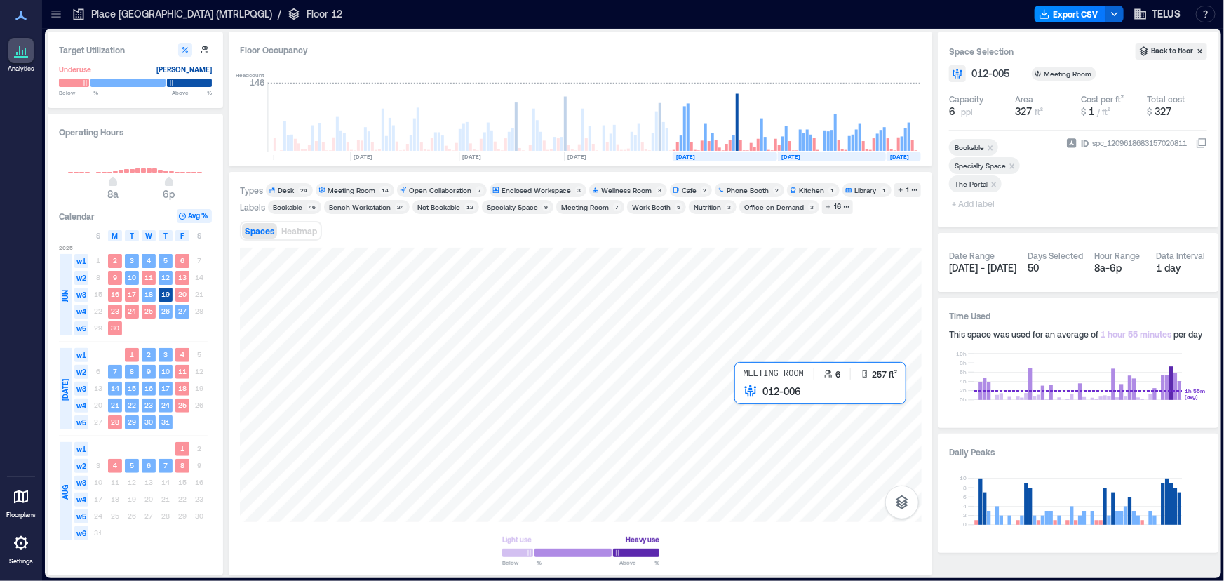
click at [754, 405] on div at bounding box center [581, 385] width 682 height 274
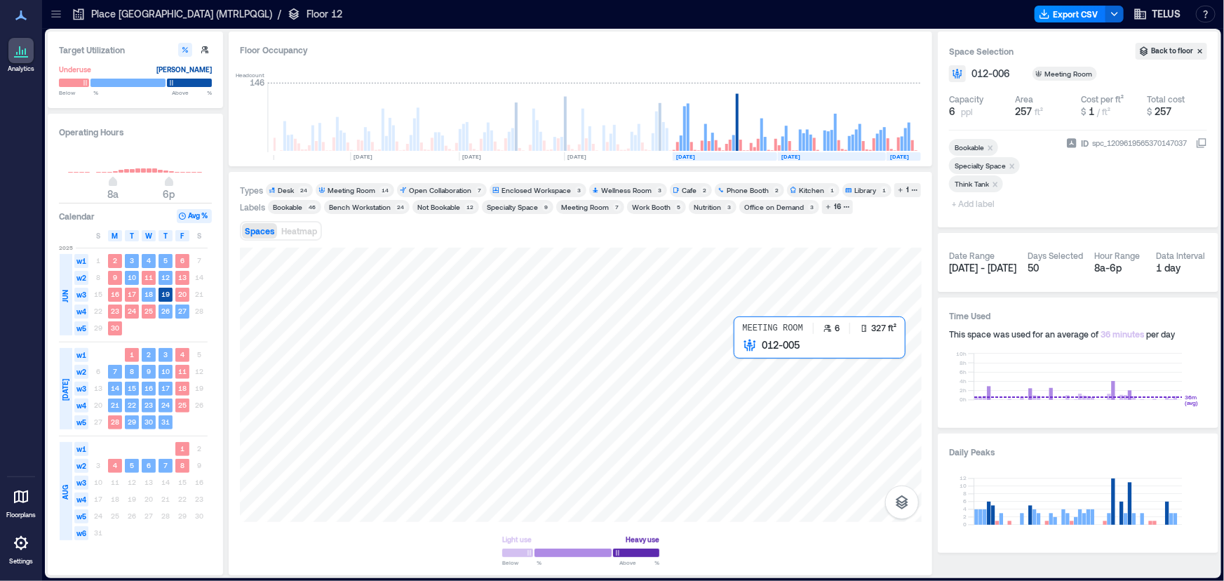
click at [766, 369] on div at bounding box center [581, 385] width 682 height 274
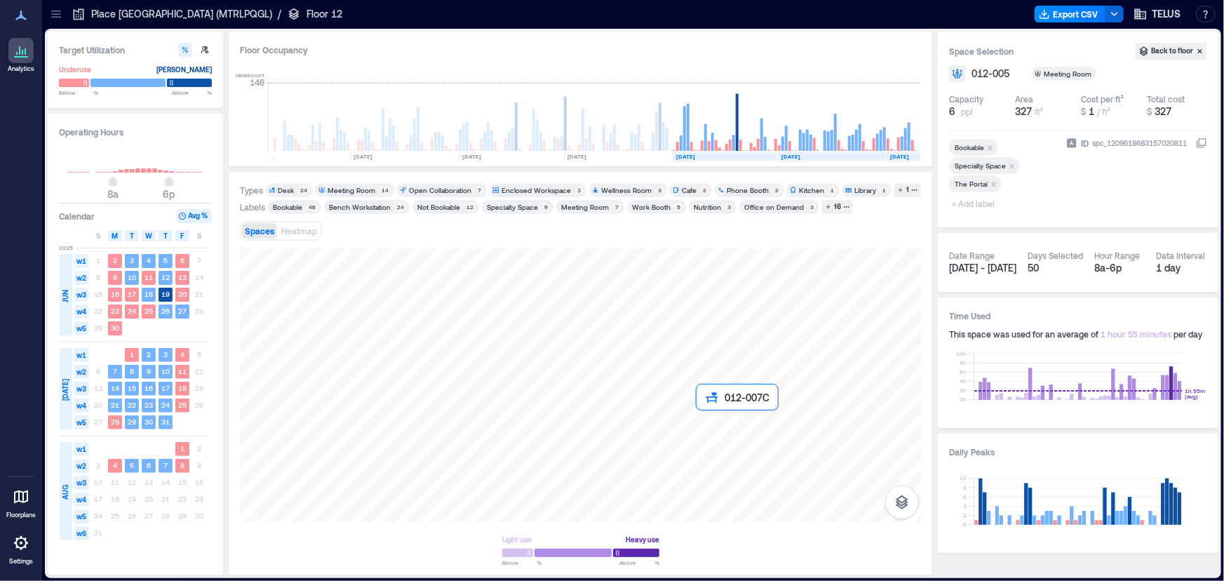
click at [708, 417] on div at bounding box center [581, 385] width 682 height 274
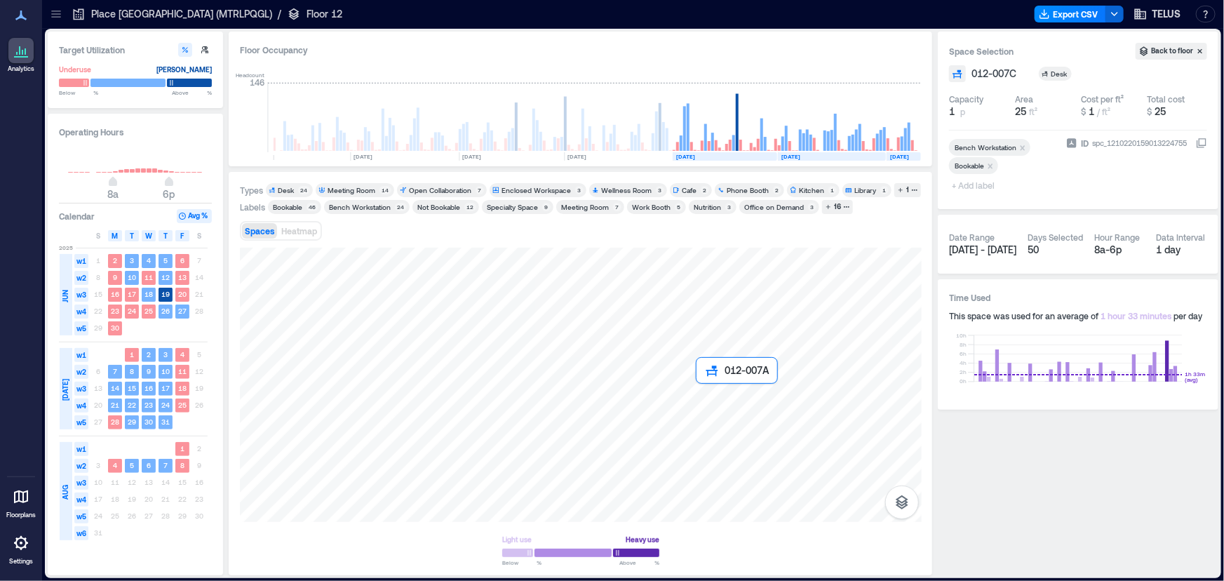
click at [707, 396] on div at bounding box center [581, 385] width 682 height 274
click at [707, 388] on div at bounding box center [581, 385] width 682 height 274
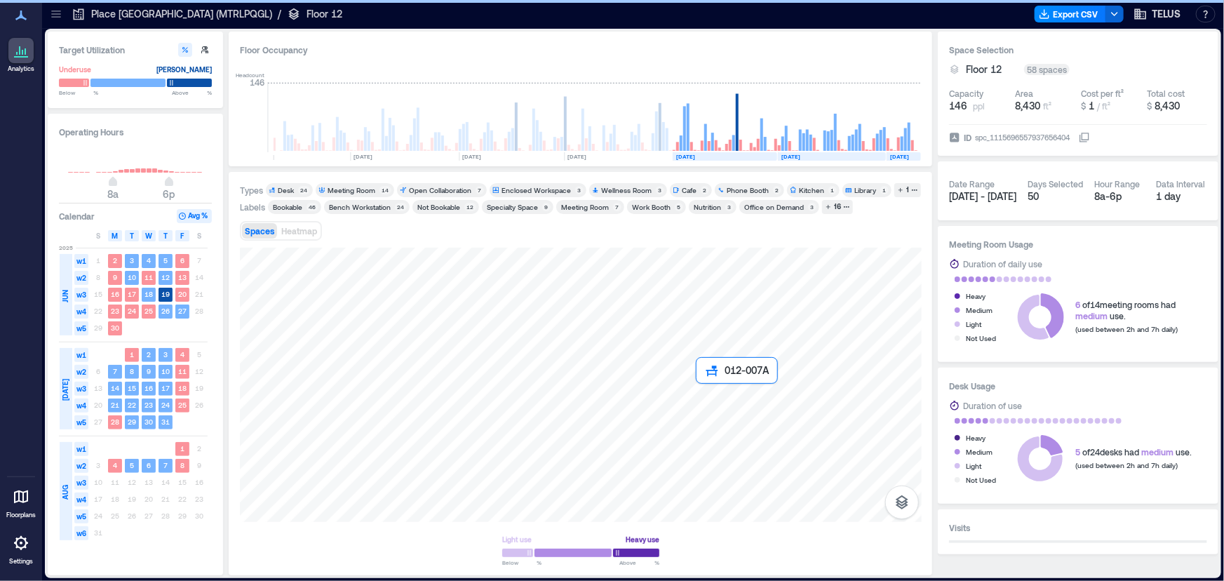
click at [707, 391] on div at bounding box center [581, 385] width 682 height 274
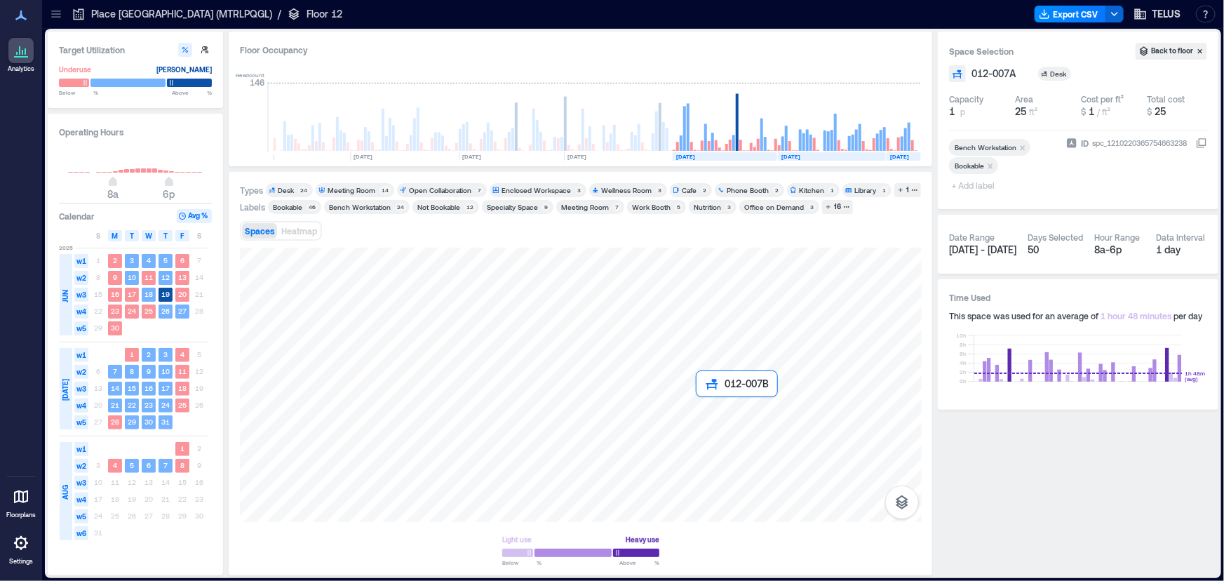
click at [708, 406] on div at bounding box center [581, 385] width 682 height 274
click at [708, 412] on div at bounding box center [581, 385] width 682 height 274
click at [683, 393] on div at bounding box center [581, 385] width 682 height 274
click at [683, 406] on div at bounding box center [581, 385] width 682 height 274
click at [301, 203] on div "Bookable" at bounding box center [287, 207] width 29 height 10
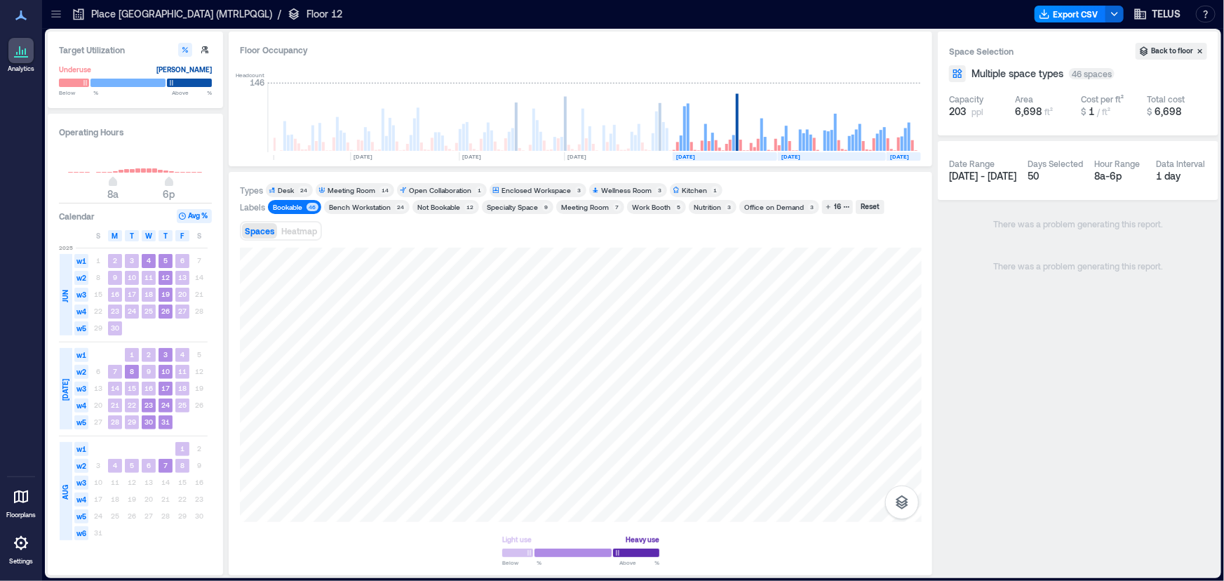
click at [296, 201] on div "Bookable 46" at bounding box center [294, 207] width 53 height 14
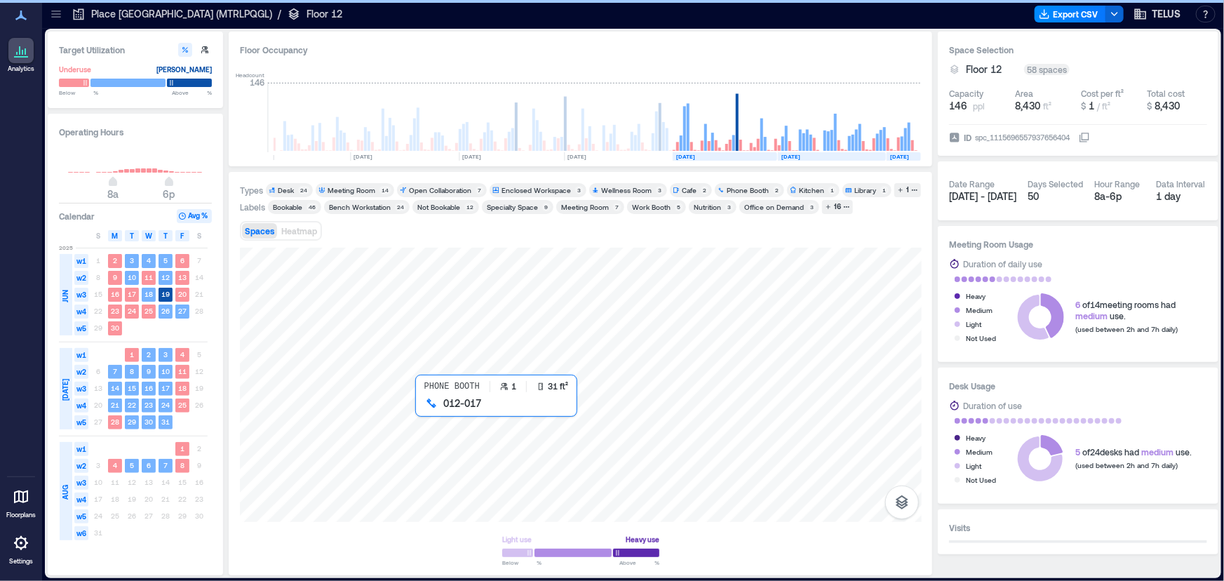
click at [424, 409] on div at bounding box center [581, 385] width 682 height 274
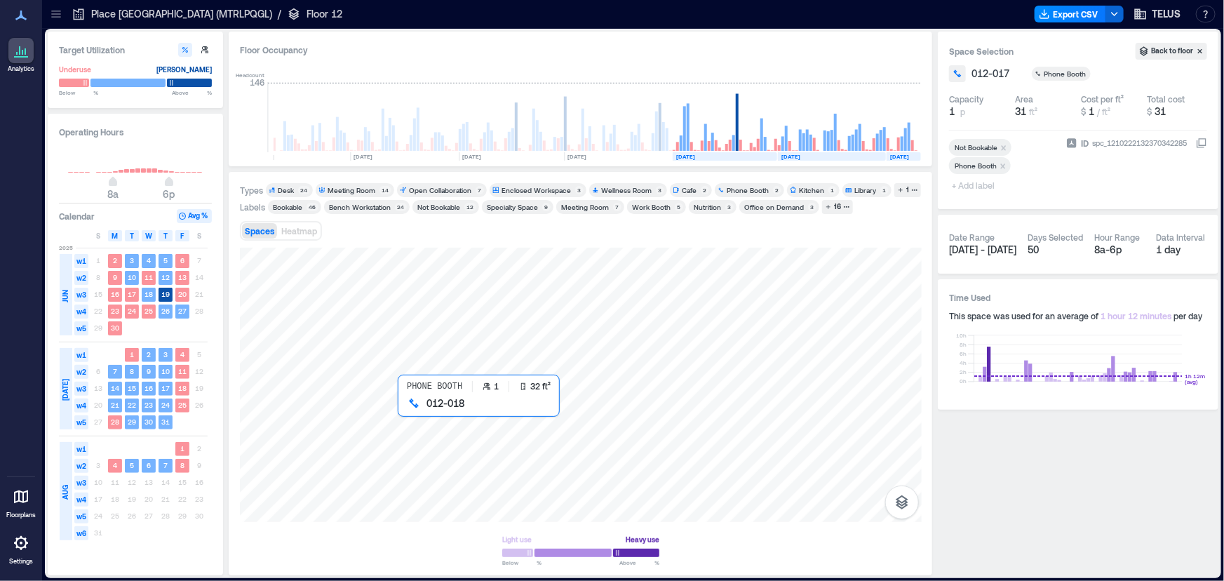
click at [400, 414] on div at bounding box center [581, 385] width 682 height 274
click at [377, 409] on div at bounding box center [581, 385] width 682 height 274
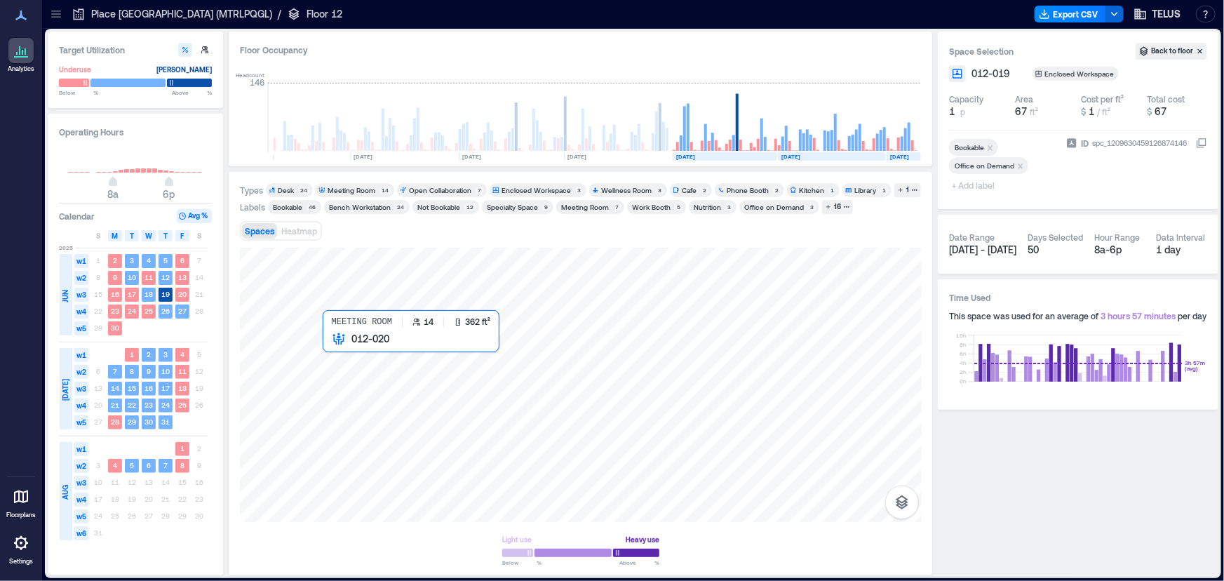
click at [356, 396] on div at bounding box center [581, 385] width 682 height 274
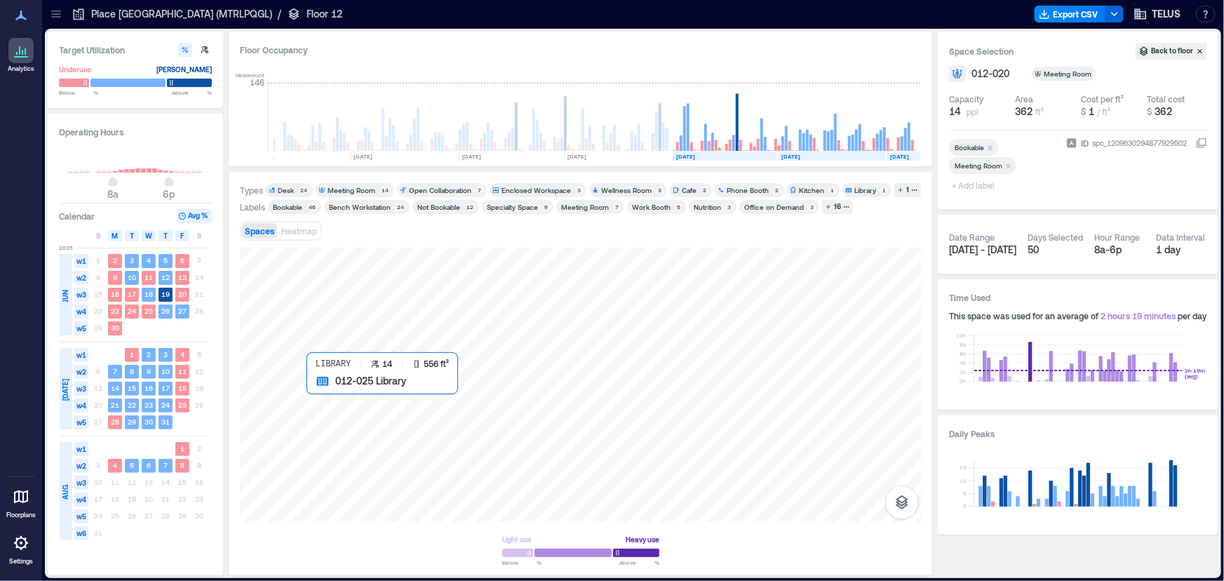
click at [353, 457] on div at bounding box center [581, 385] width 682 height 274
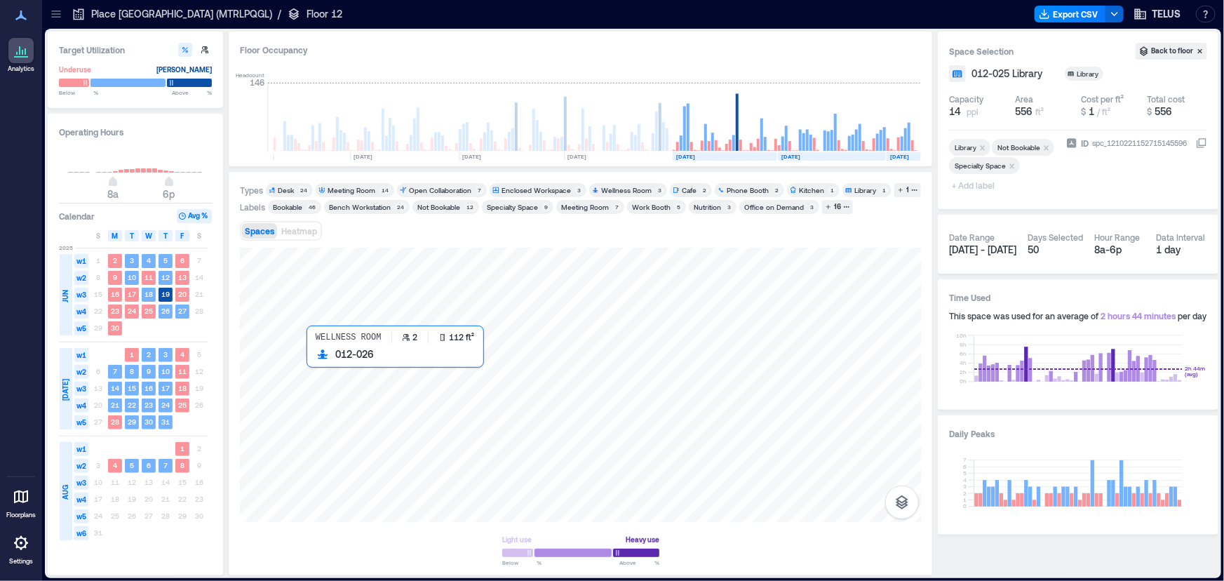
click at [335, 369] on div at bounding box center [581, 385] width 682 height 274
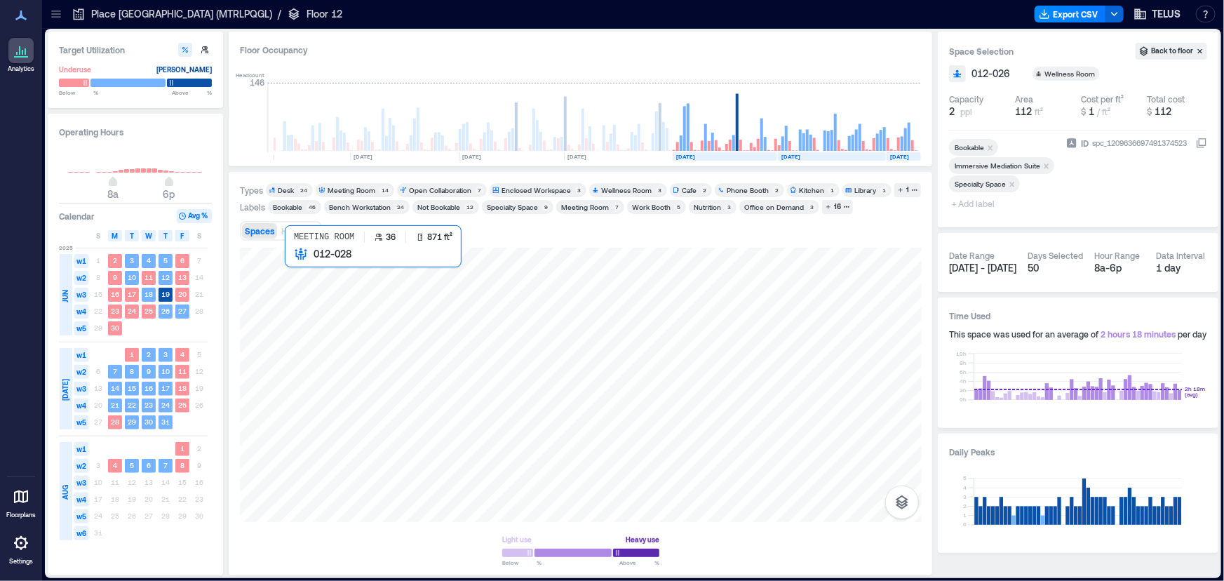
click at [361, 288] on div at bounding box center [581, 385] width 682 height 274
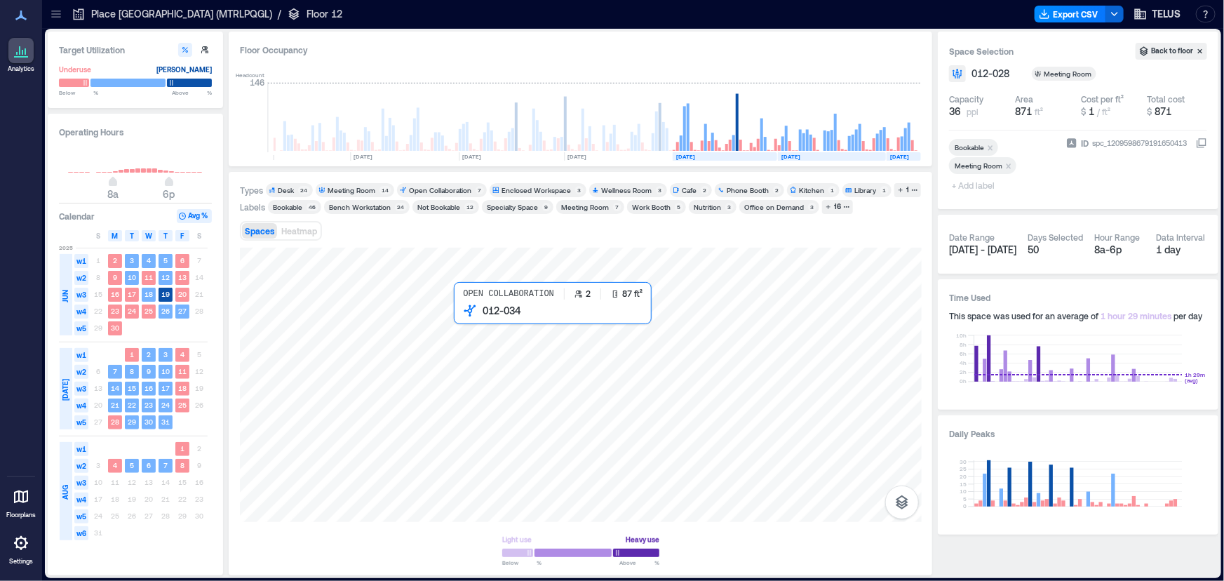
click at [462, 317] on div at bounding box center [581, 385] width 682 height 274
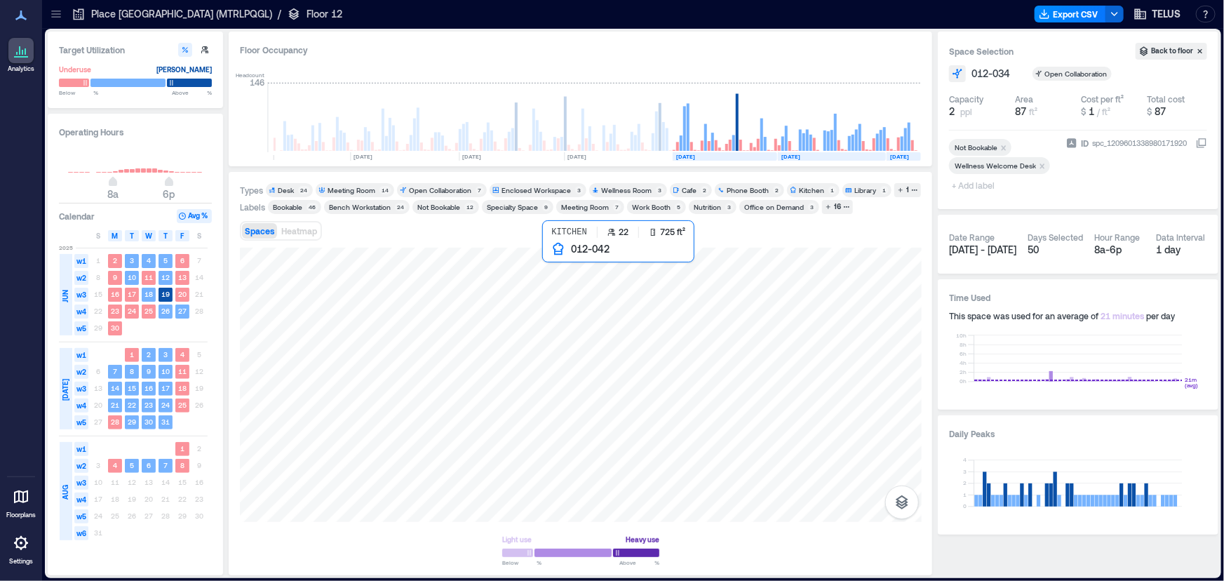
click at [577, 278] on div at bounding box center [581, 385] width 682 height 274
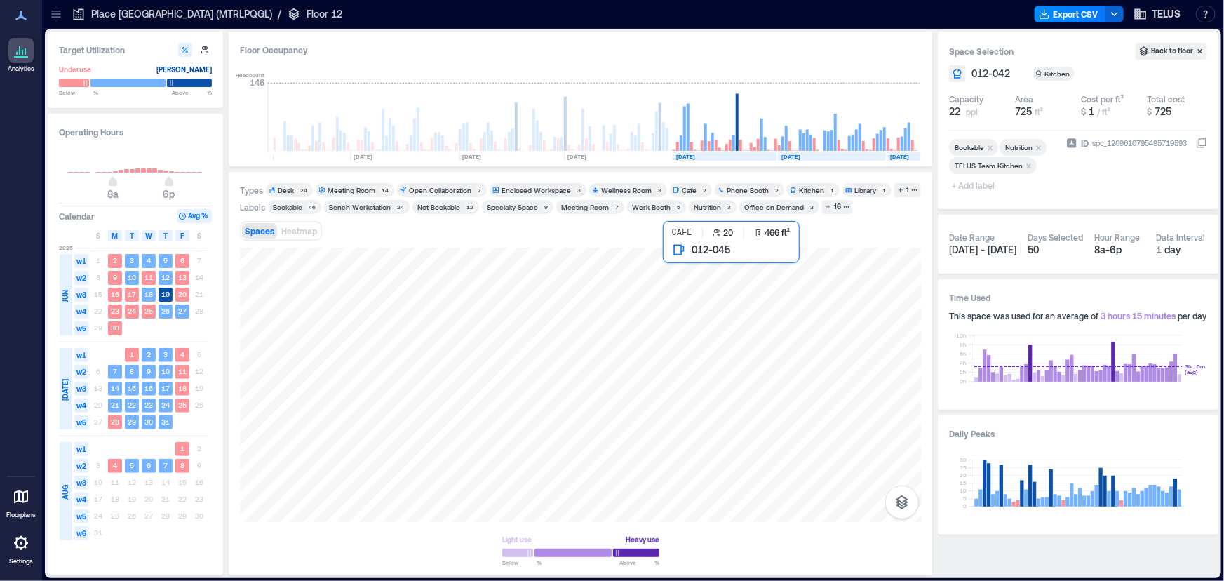
click at [676, 295] on div at bounding box center [581, 385] width 682 height 274
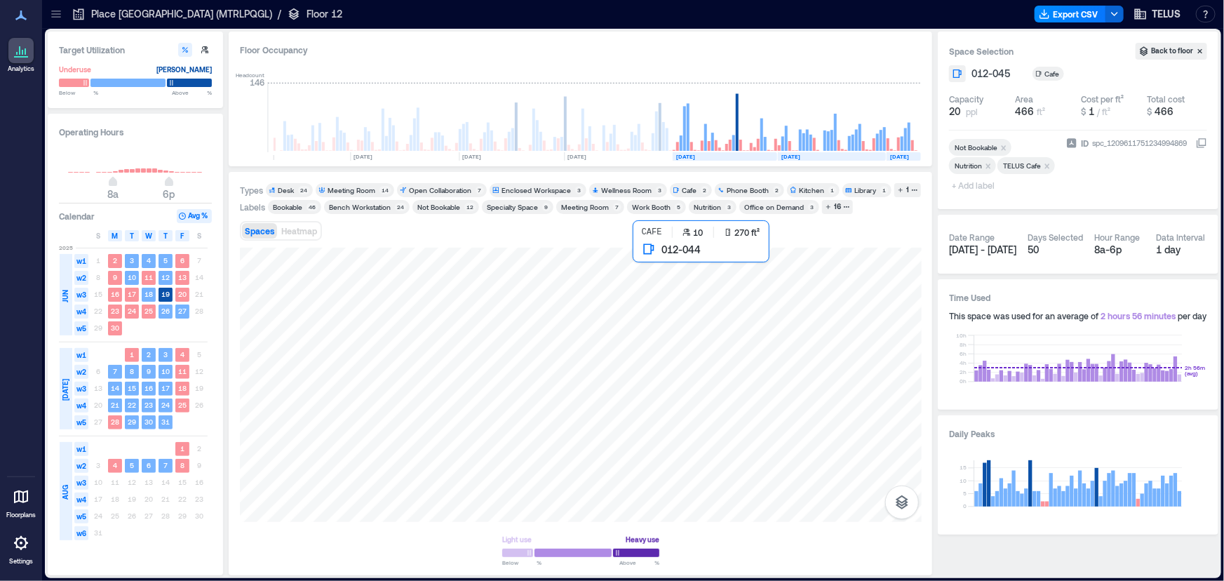
click at [652, 297] on div at bounding box center [581, 385] width 682 height 274
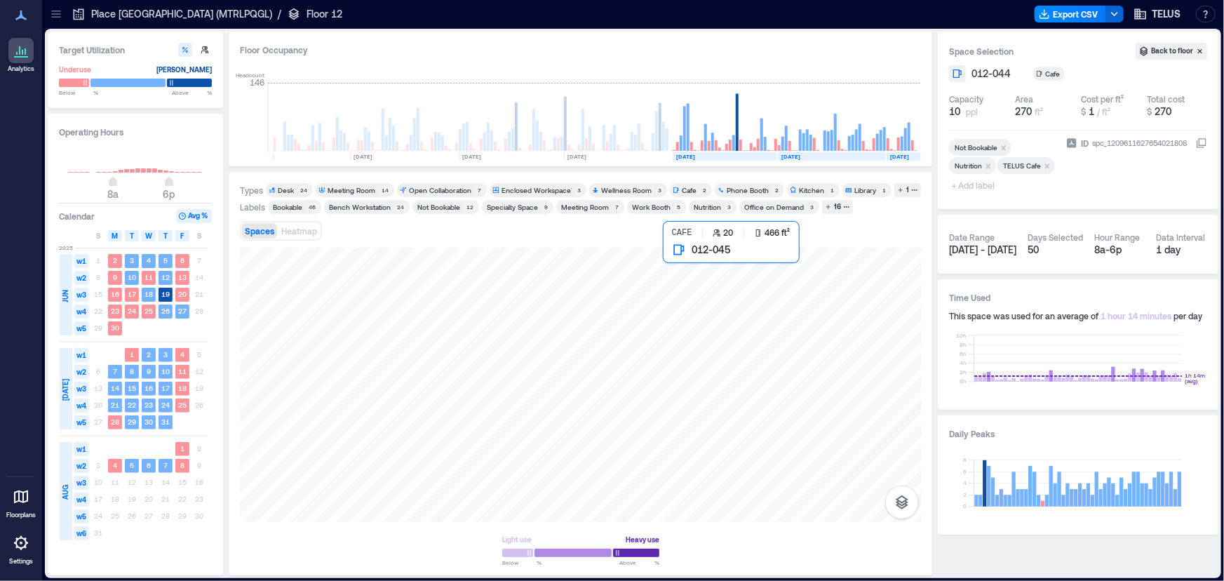
click at [668, 290] on div at bounding box center [581, 385] width 682 height 274
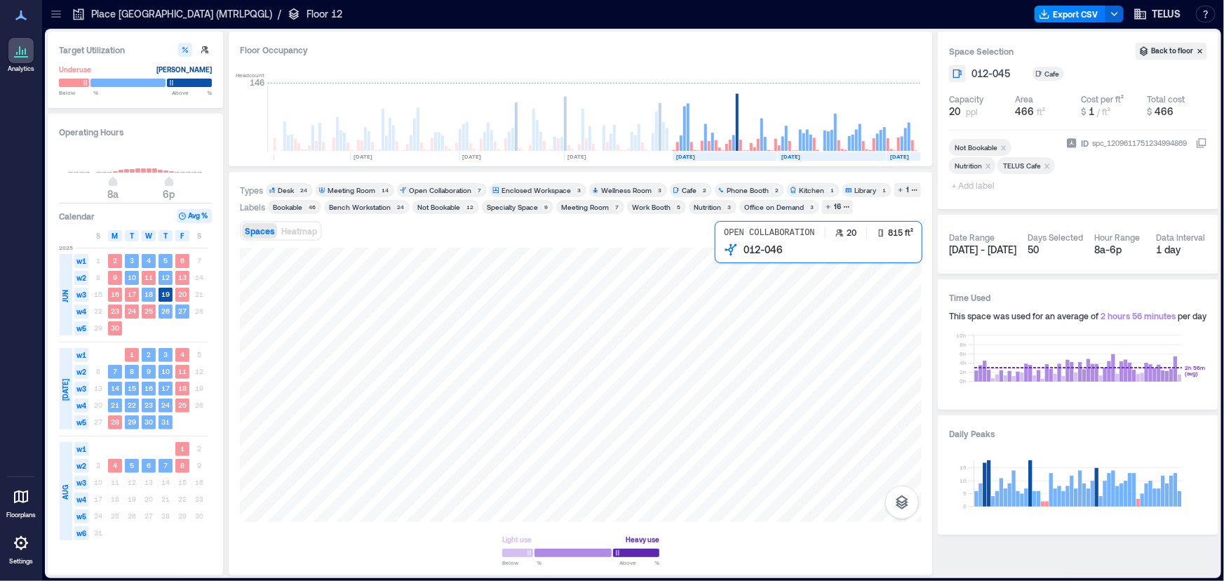
click at [739, 278] on div at bounding box center [581, 385] width 682 height 274
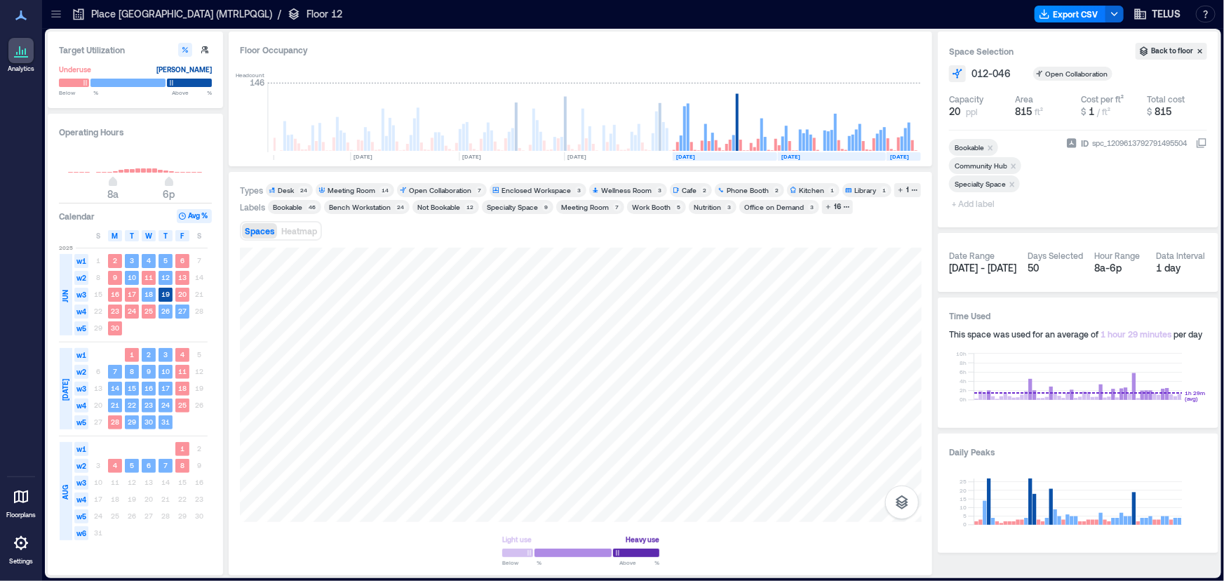
click at [51, 15] on icon at bounding box center [56, 14] width 14 height 14
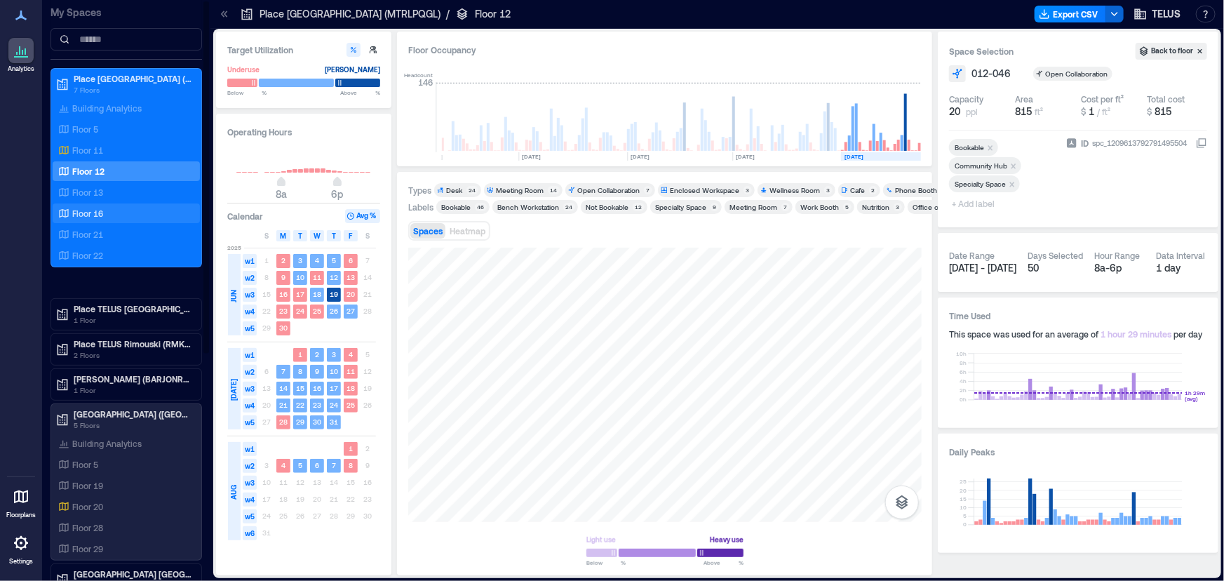
click at [97, 210] on p "Floor 16" at bounding box center [87, 213] width 31 height 11
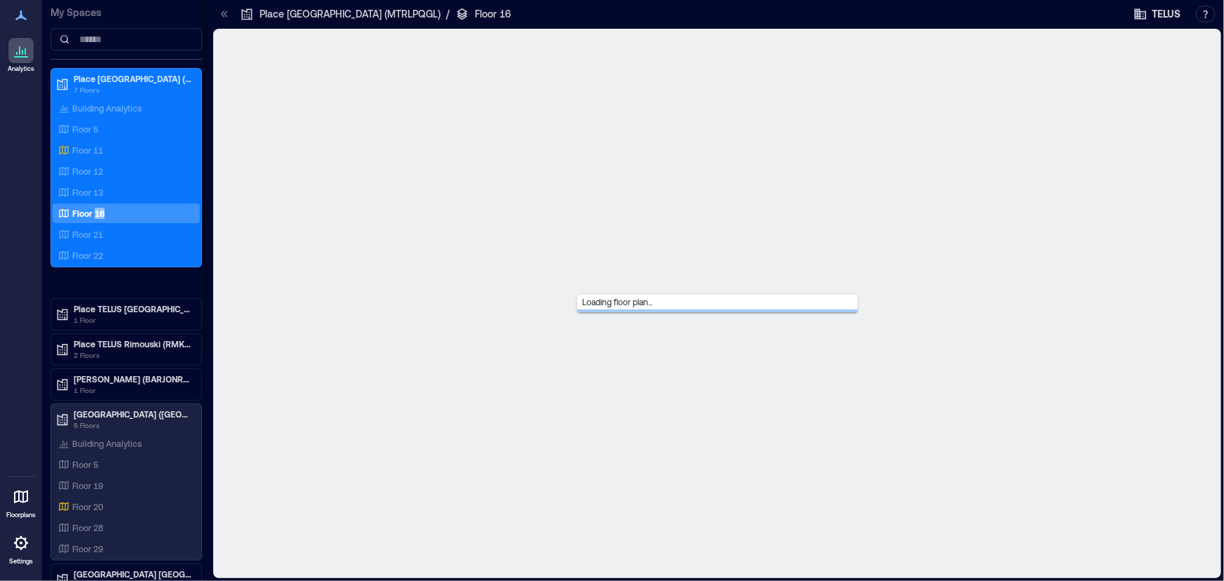
click at [97, 210] on p "Floor 16" at bounding box center [88, 213] width 32 height 11
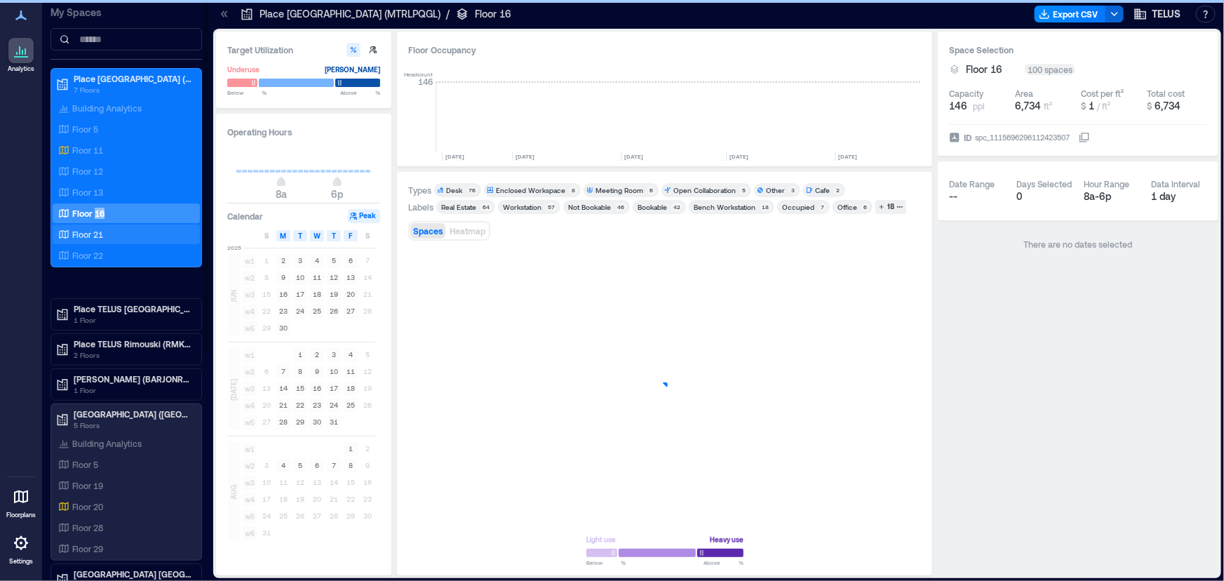
scroll to position [0, 2189]
click at [224, 13] on icon at bounding box center [224, 14] width 14 height 14
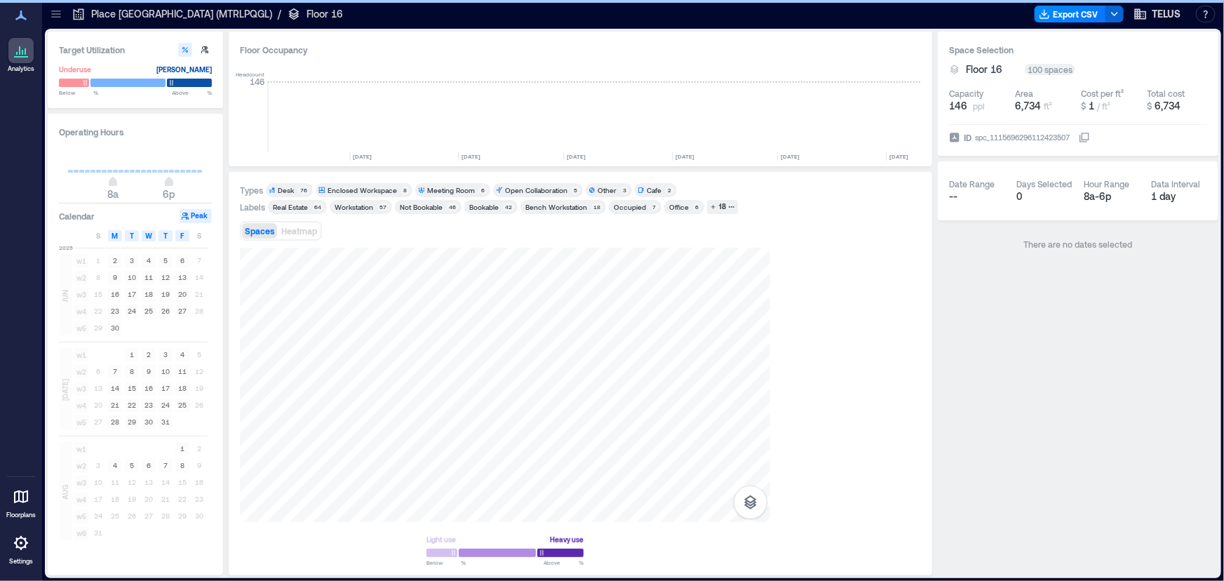
scroll to position [0, 2021]
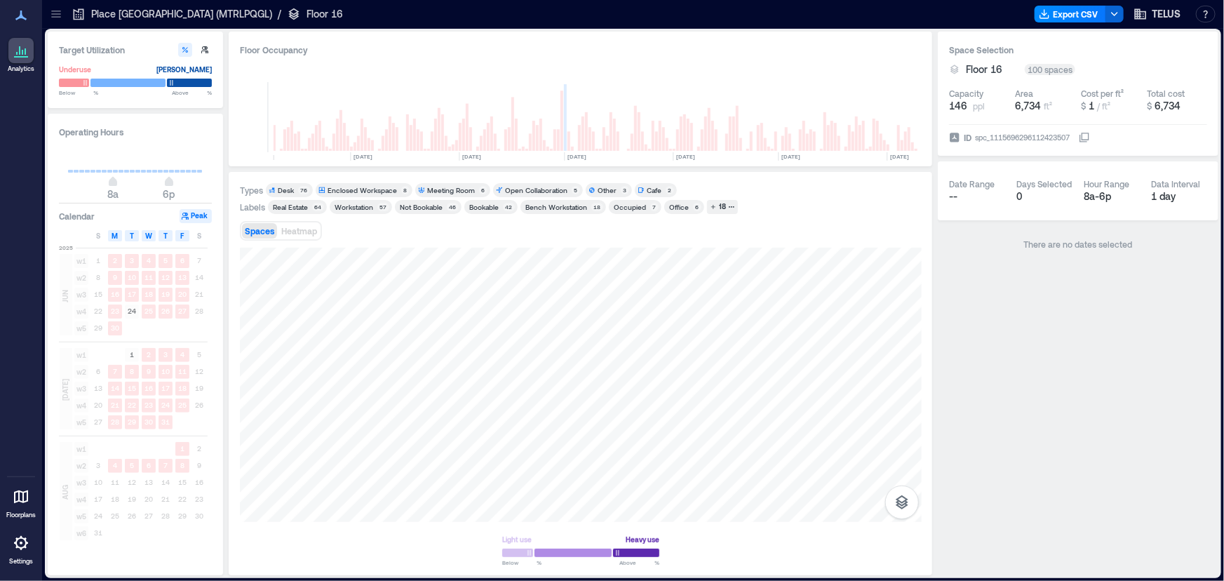
click at [498, 223] on div "Types Desk 76 Enclosed Workspace 8 Meeting Room 6 Open Collaboration 5 Other 3 …" at bounding box center [581, 373] width 682 height 381
click at [757, 273] on div at bounding box center [581, 385] width 682 height 274
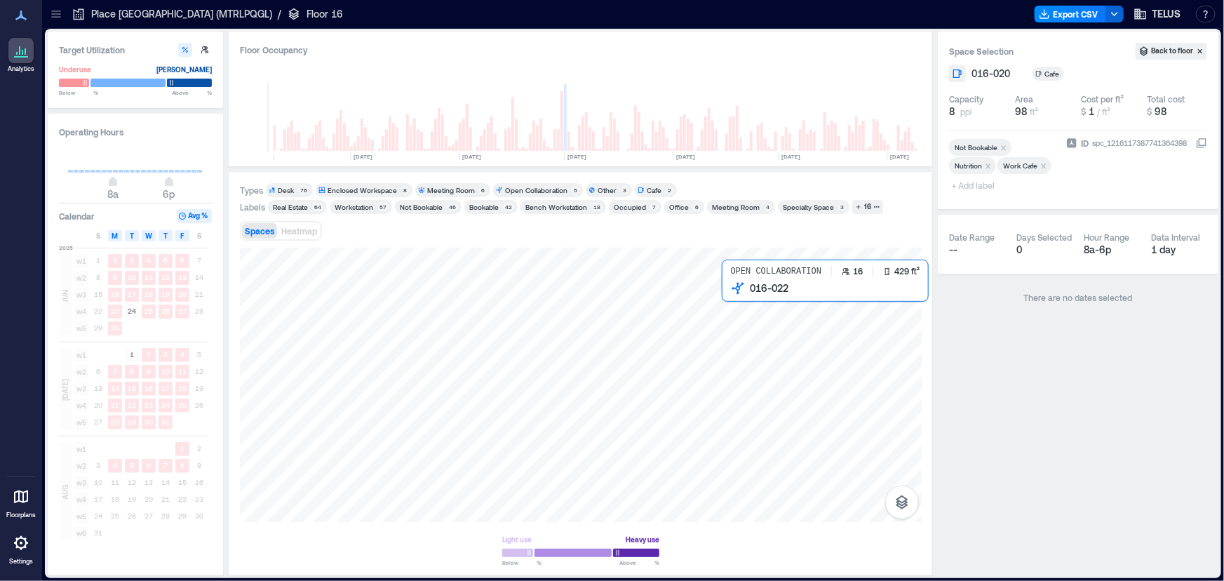
click at [754, 321] on div at bounding box center [581, 385] width 682 height 274
click at [802, 317] on div at bounding box center [581, 385] width 682 height 274
click at [1055, 70] on div "Open Collaboration" at bounding box center [1076, 74] width 65 height 10
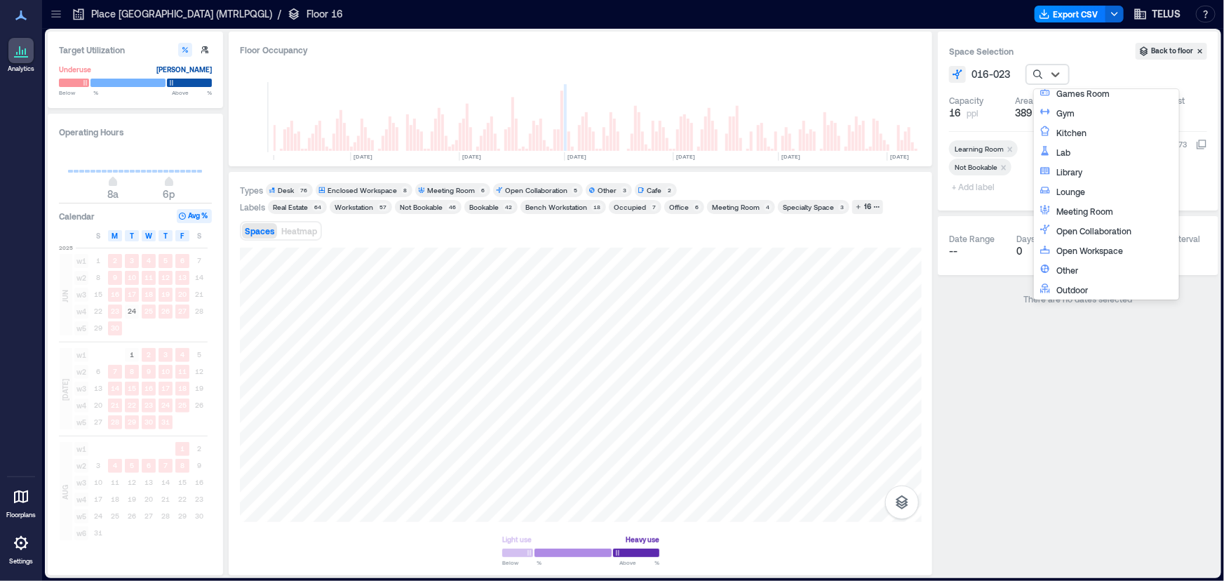
scroll to position [128, 0]
click at [1073, 262] on div "Other" at bounding box center [1114, 269] width 117 height 14
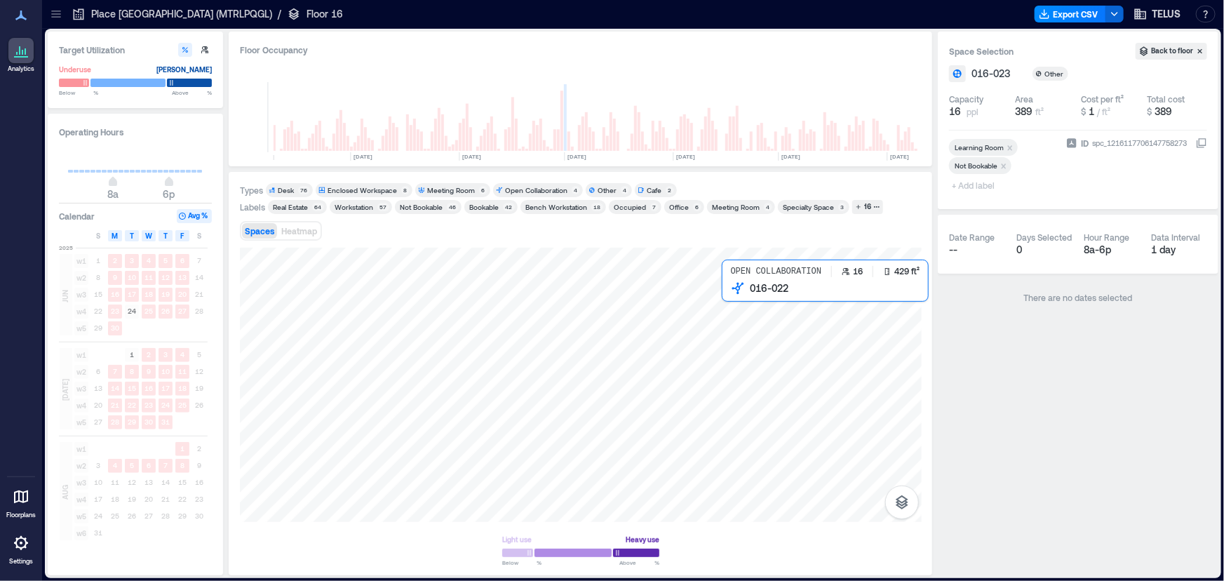
click at [764, 306] on div at bounding box center [581, 385] width 682 height 274
click at [1060, 70] on div "Open Collaboration" at bounding box center [1076, 74] width 65 height 10
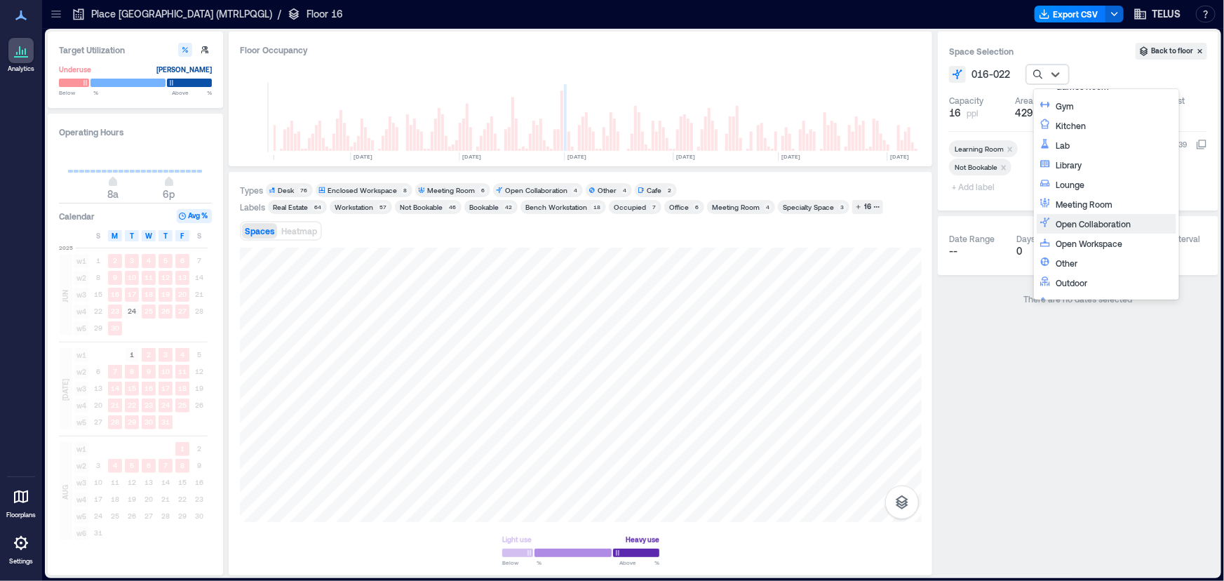
scroll to position [182, 0]
click at [1048, 215] on icon at bounding box center [1044, 212] width 11 height 11
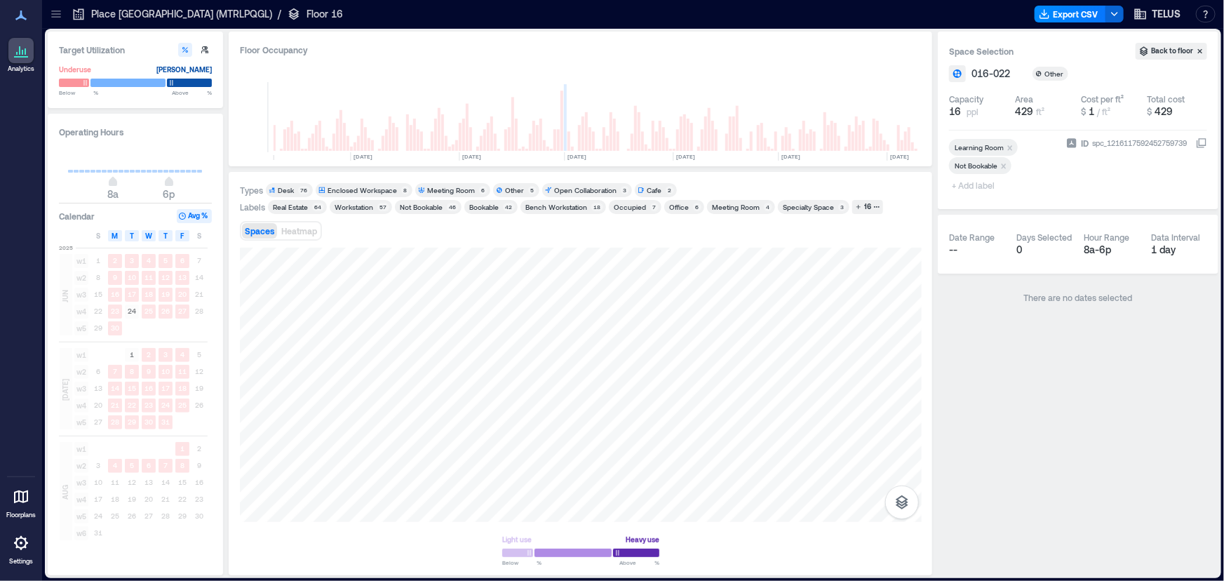
click at [1008, 147] on icon "Remove Learning Room" at bounding box center [1010, 147] width 5 height 5
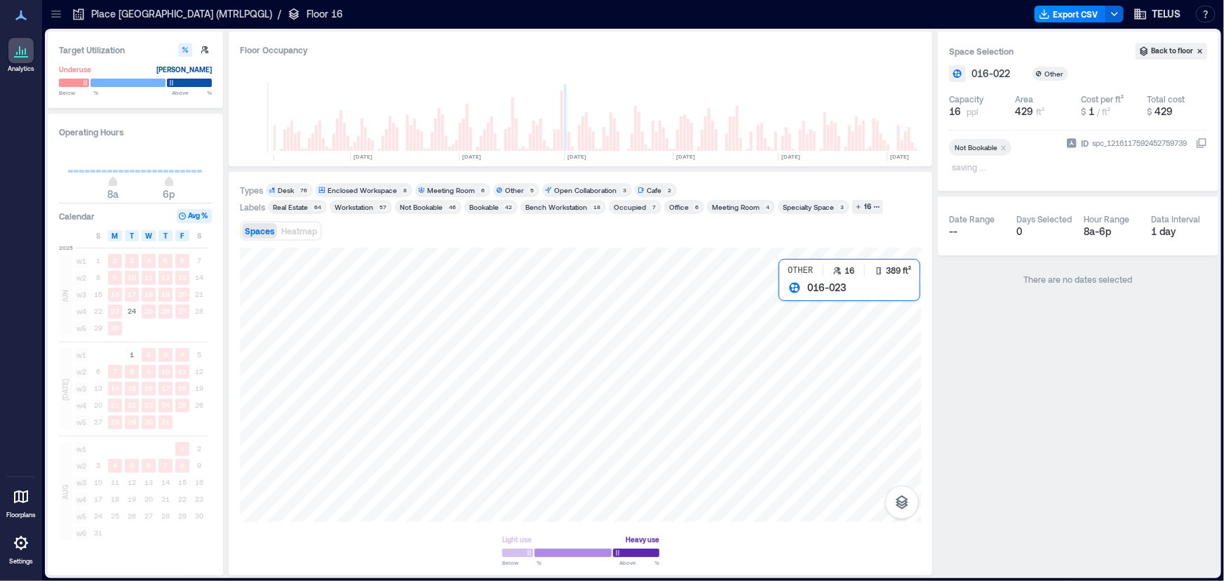
click at [788, 332] on div at bounding box center [581, 385] width 682 height 274
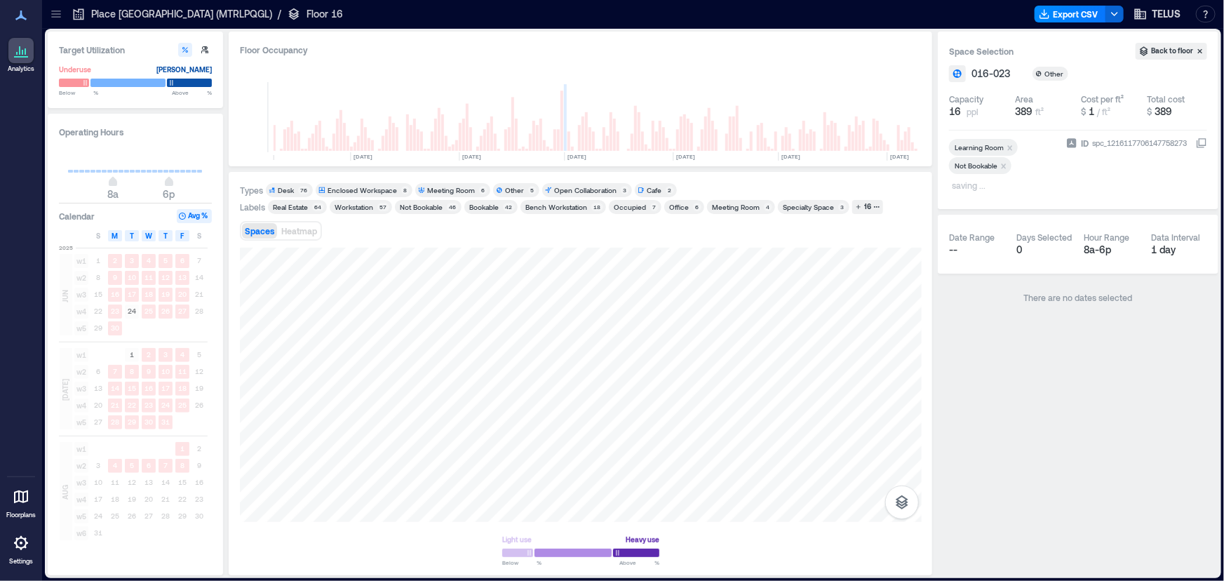
click at [1010, 147] on icon "Remove Learning Room" at bounding box center [1010, 147] width 5 height 5
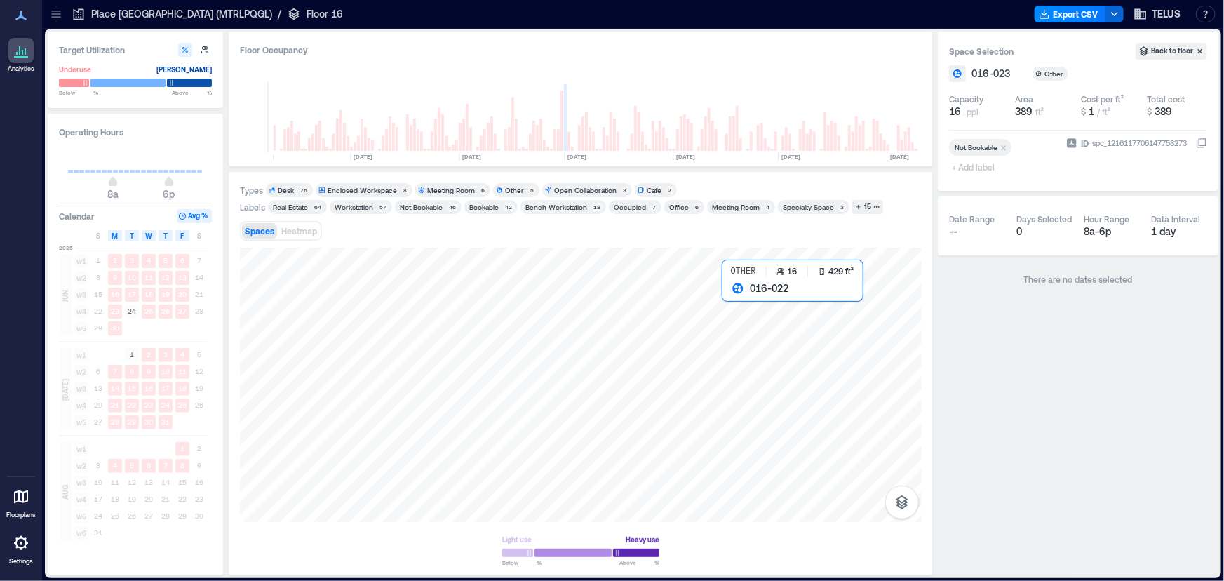
click at [728, 342] on div at bounding box center [581, 385] width 682 height 274
click at [793, 316] on div at bounding box center [581, 385] width 682 height 274
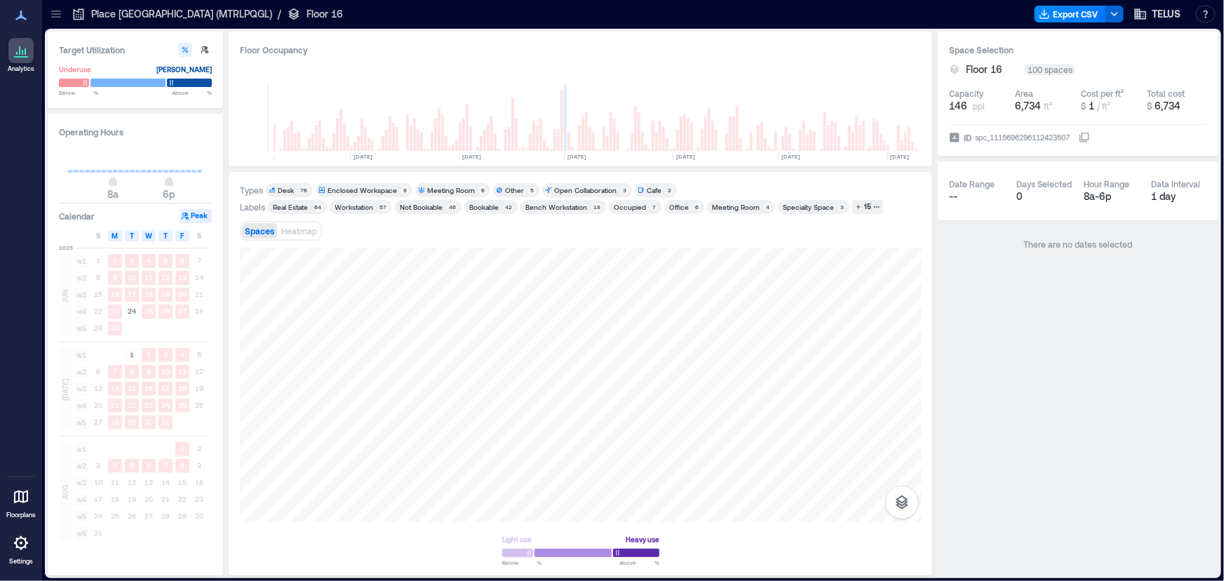
click at [607, 245] on div "Types Desk 76 Enclosed Workspace 8 Meeting Room 6 Other 5 Open Collaboration 3 …" at bounding box center [581, 373] width 682 height 381
click at [410, 416] on div at bounding box center [581, 385] width 682 height 274
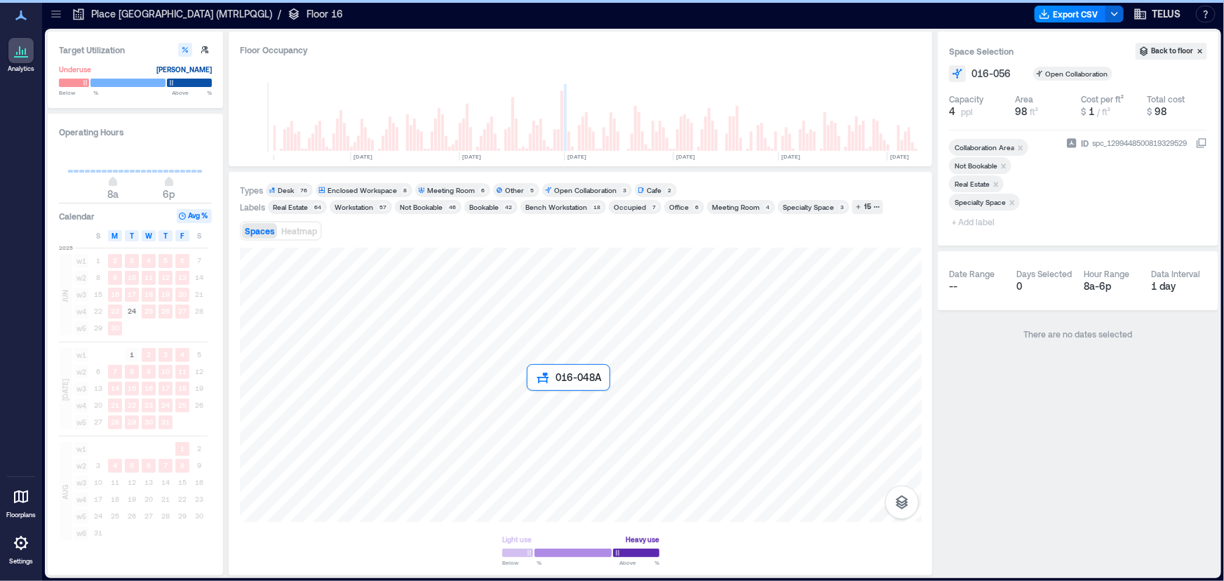
click at [531, 432] on div at bounding box center [581, 385] width 682 height 274
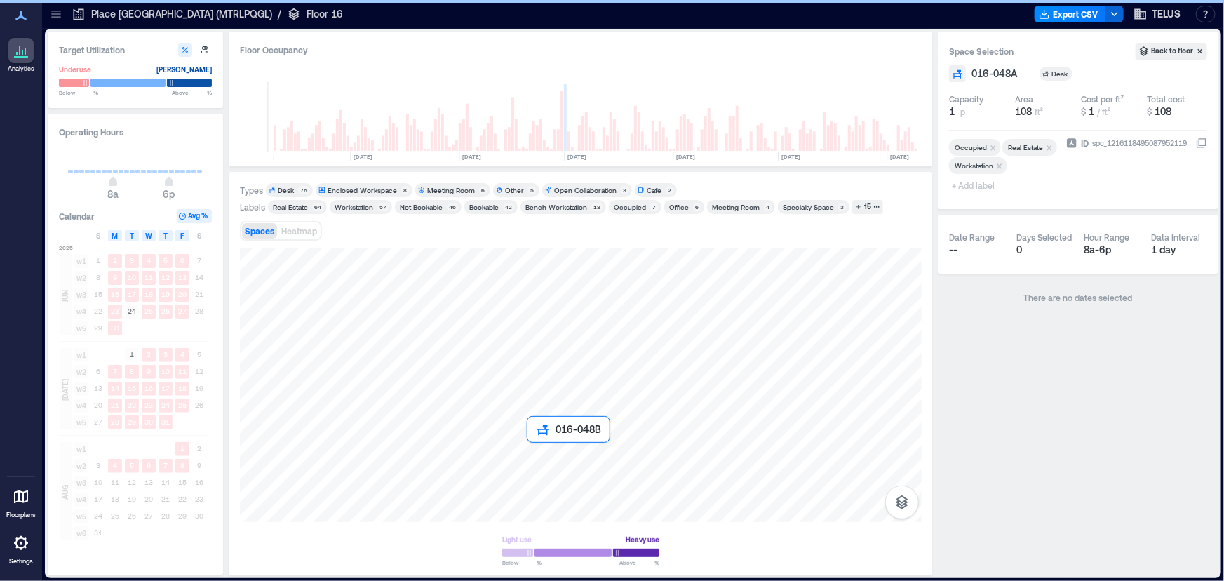
click at [534, 453] on div at bounding box center [581, 385] width 682 height 274
click at [540, 416] on div at bounding box center [581, 385] width 682 height 274
click at [1043, 152] on div "Remove Real Estate" at bounding box center [1050, 147] width 14 height 10
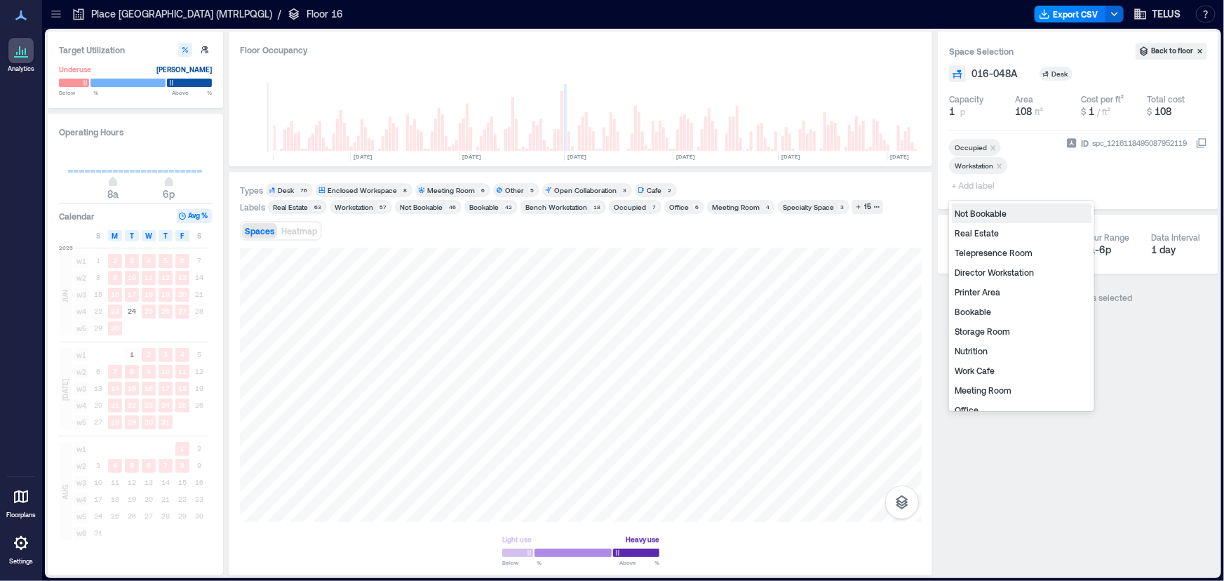
click at [978, 188] on span "+ Add label" at bounding box center [974, 185] width 51 height 20
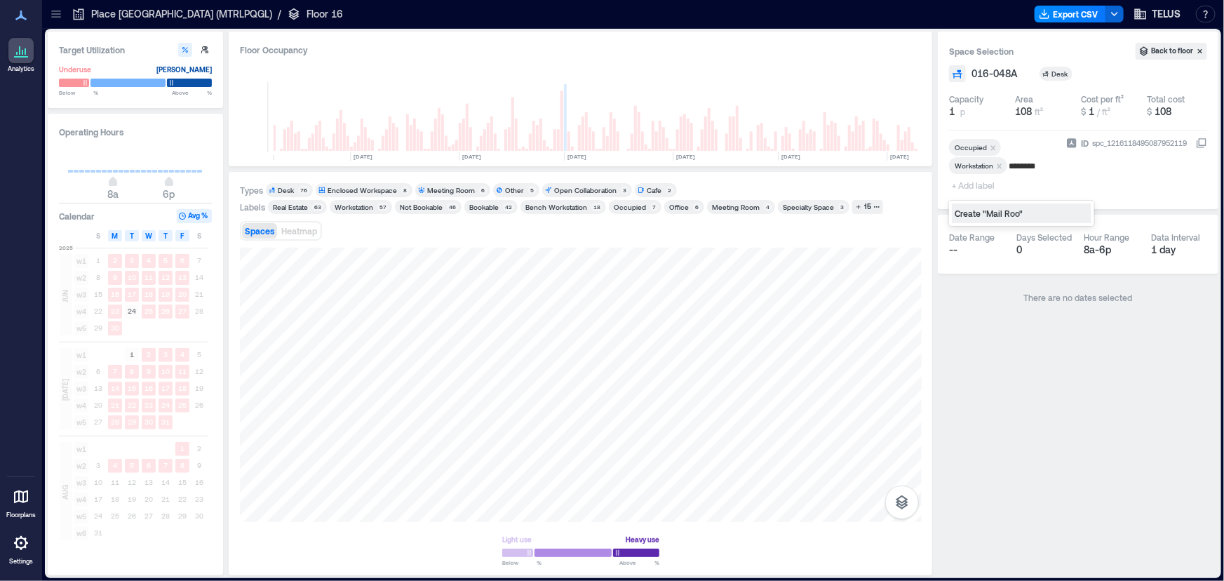
type input "*********"
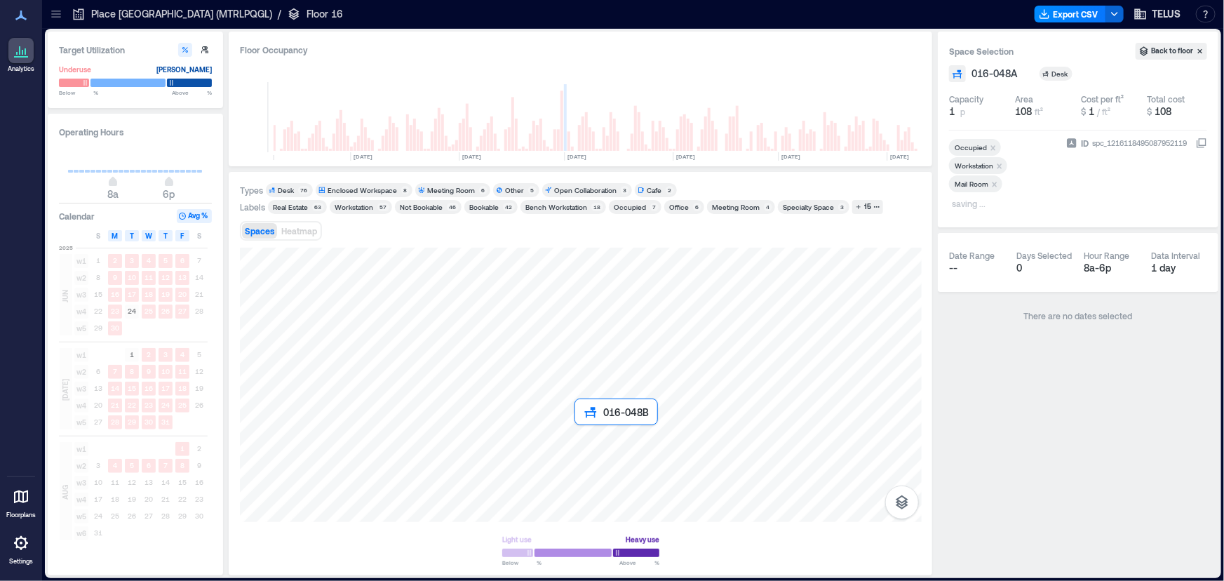
click at [589, 443] on div at bounding box center [581, 385] width 682 height 274
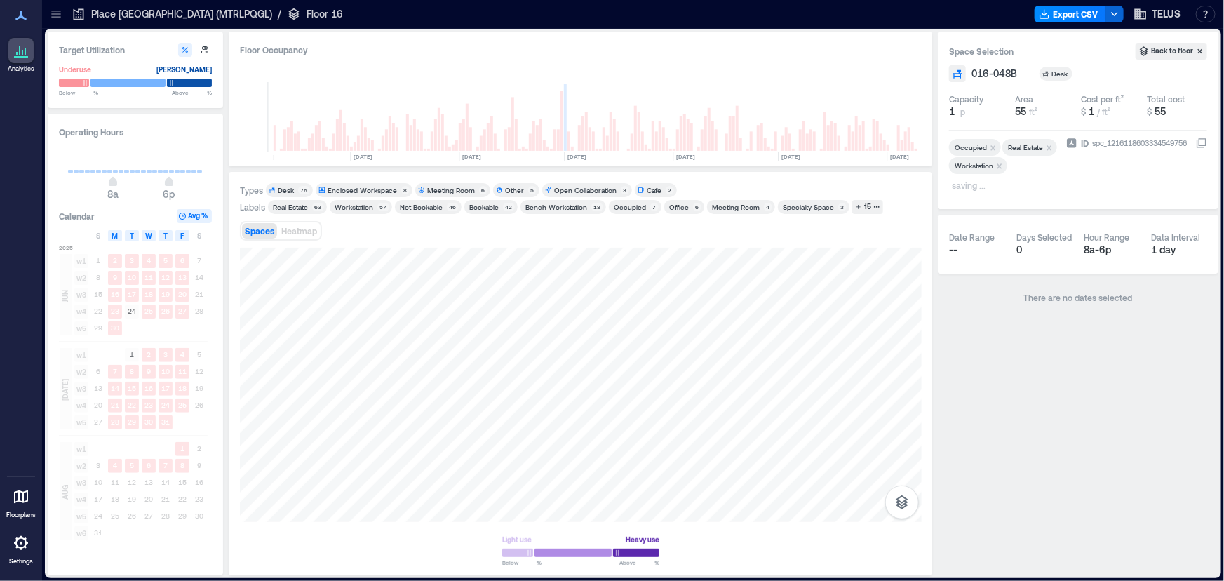
click at [1044, 153] on icon "Remove Real Estate" at bounding box center [1049, 148] width 10 height 10
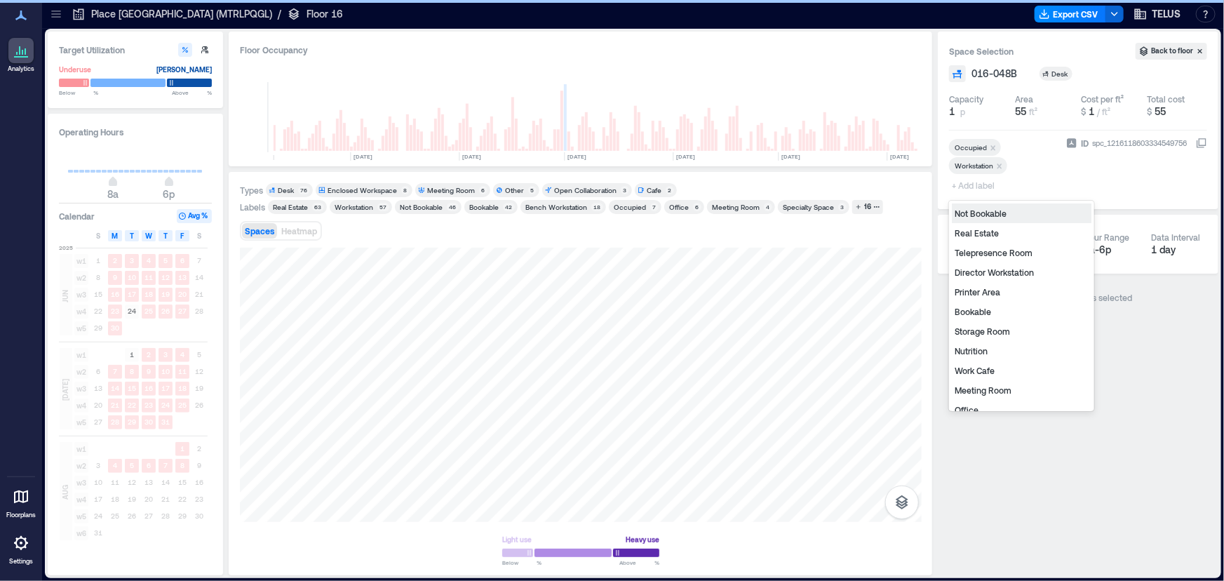
click at [969, 189] on span "+ Add label" at bounding box center [974, 185] width 51 height 20
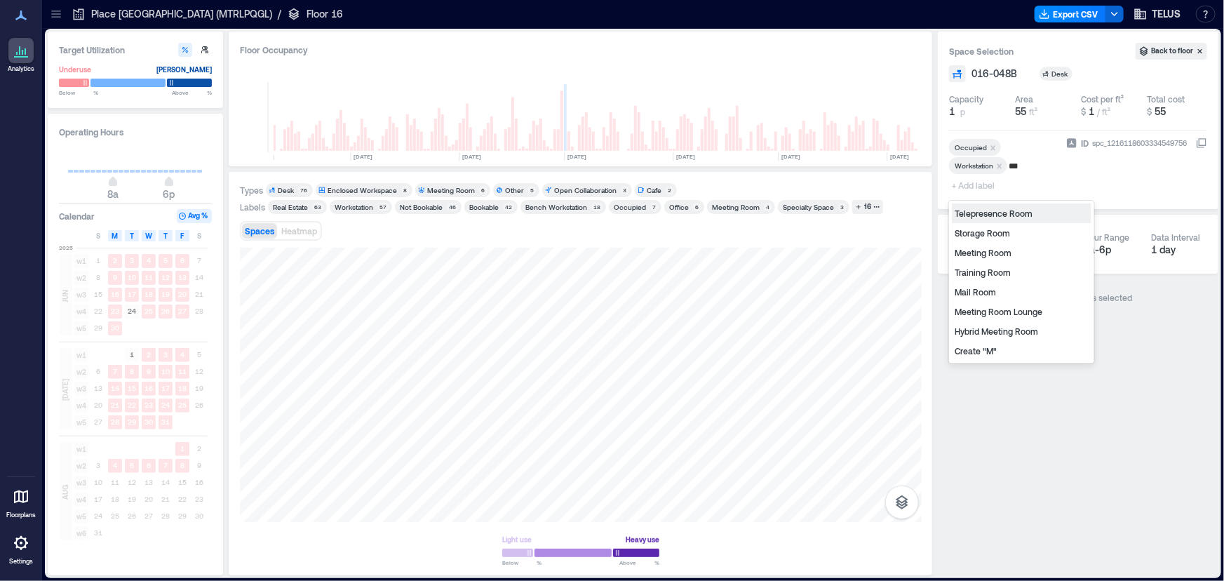
type input "****"
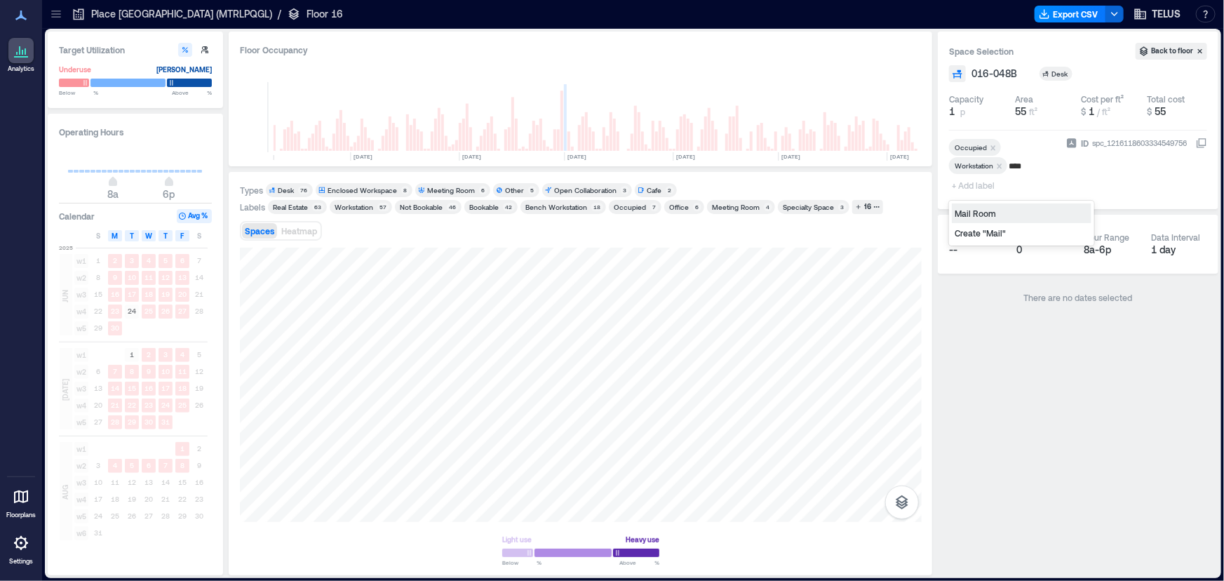
click at [969, 211] on div "Mail Room" at bounding box center [1022, 213] width 140 height 20
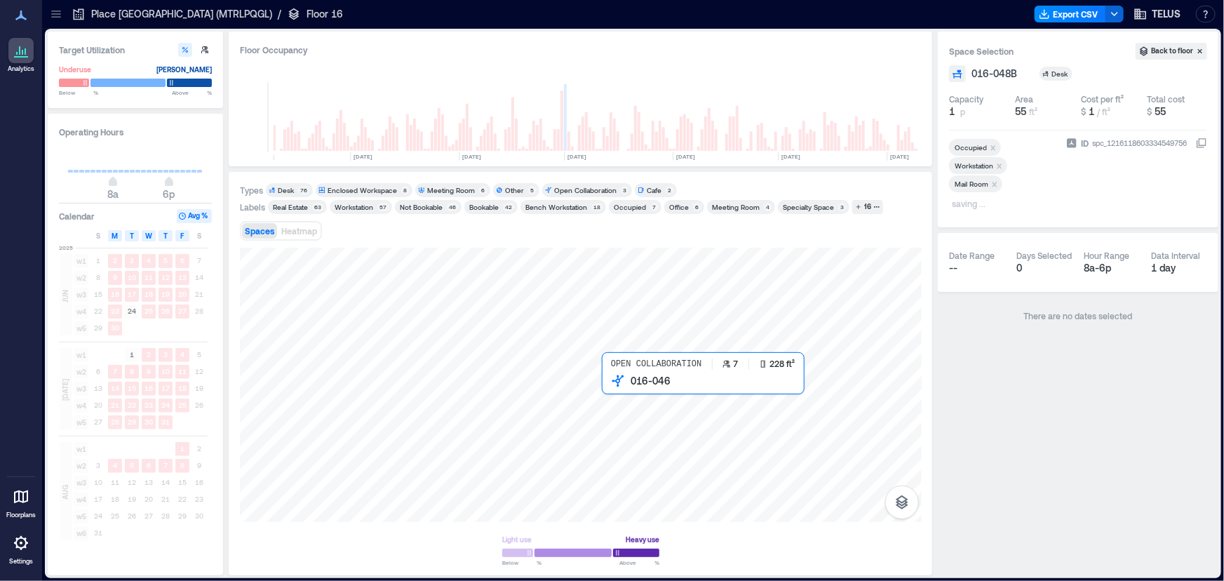
click at [616, 386] on div at bounding box center [581, 385] width 682 height 274
click at [584, 400] on div at bounding box center [581, 385] width 682 height 274
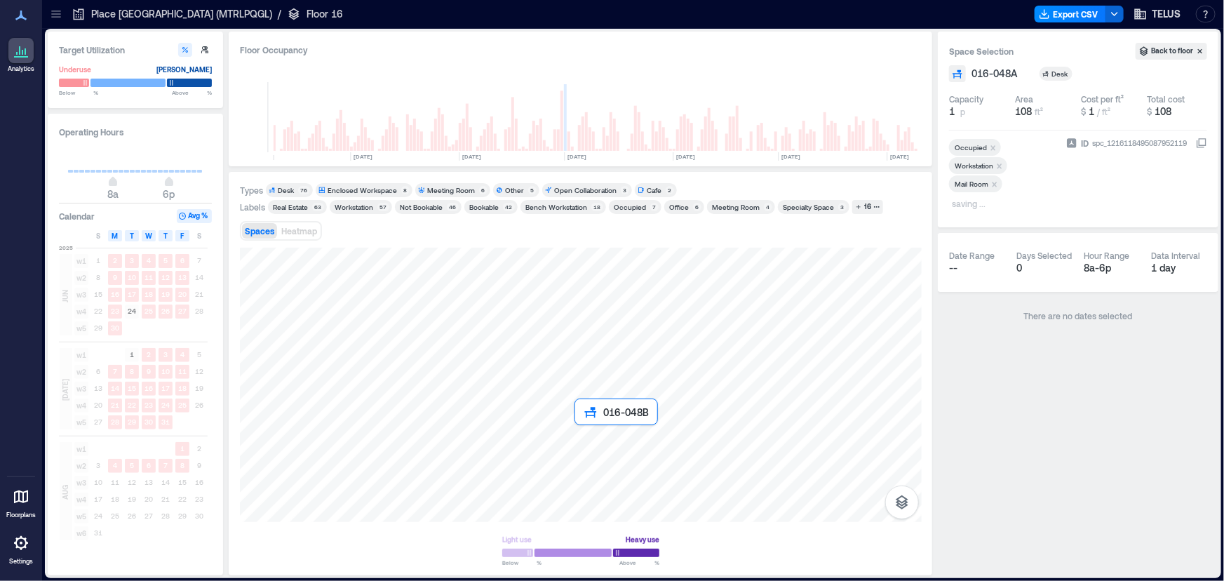
click at [586, 437] on div at bounding box center [581, 385] width 682 height 274
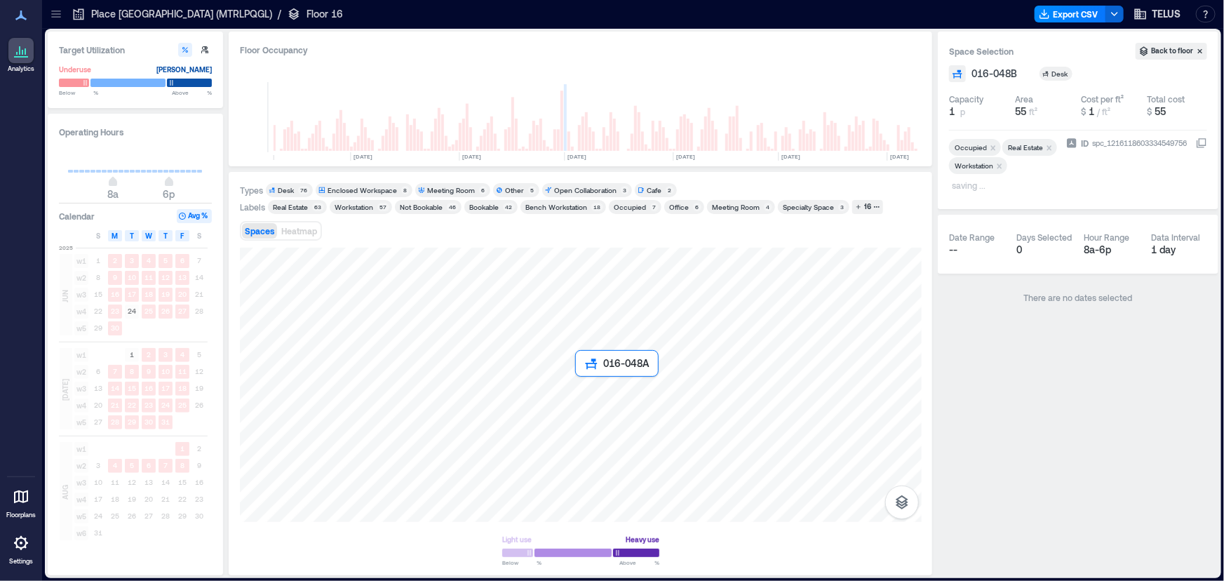
click at [592, 407] on div at bounding box center [581, 385] width 682 height 274
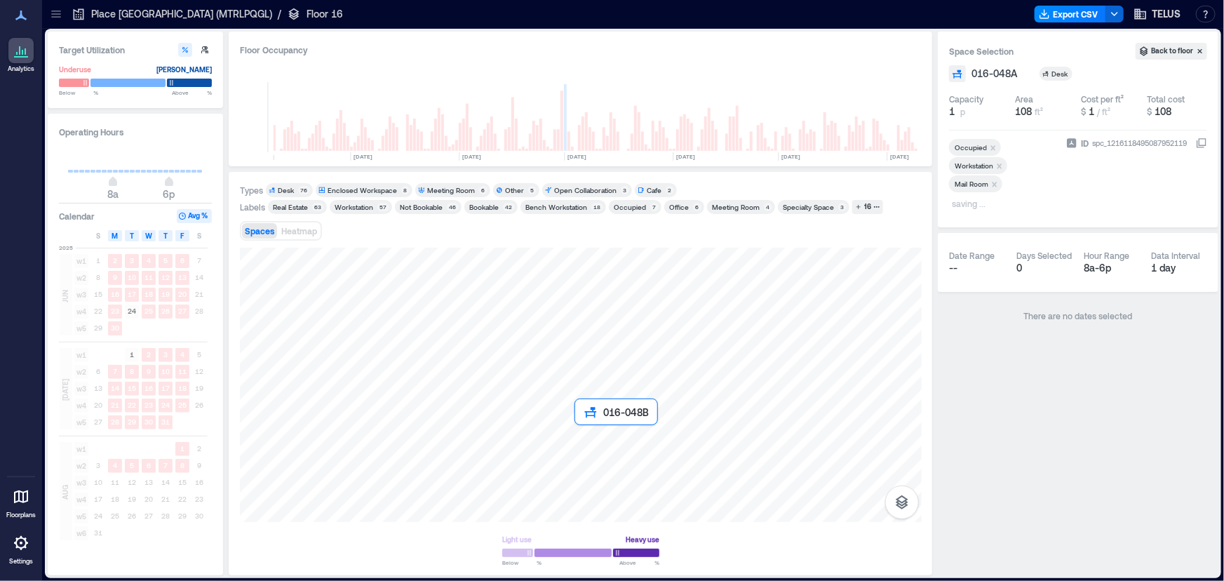
click at [590, 447] on div at bounding box center [581, 385] width 682 height 274
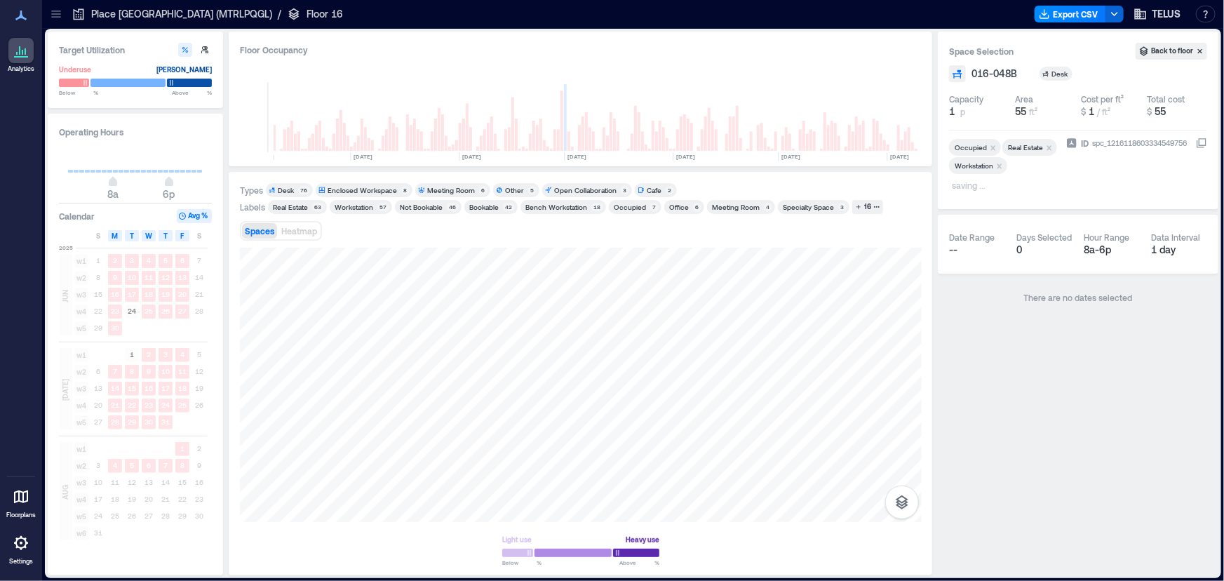
click at [1044, 153] on icon "Remove Real Estate" at bounding box center [1049, 148] width 10 height 10
type input "******"
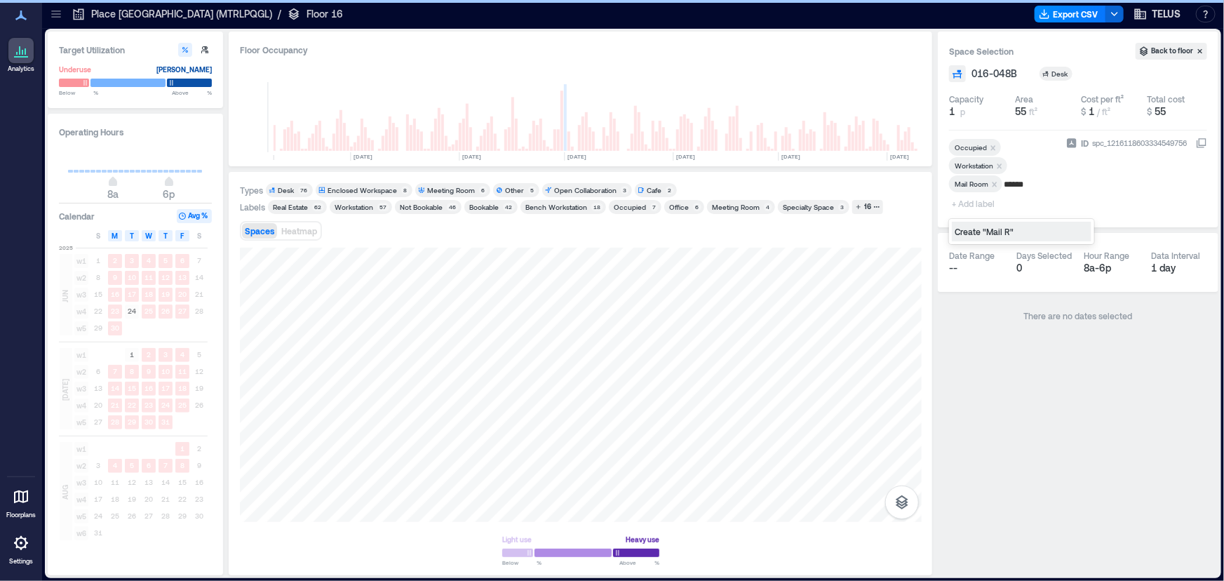
click at [979, 231] on div "Create "Mail R"" at bounding box center [1022, 232] width 140 height 20
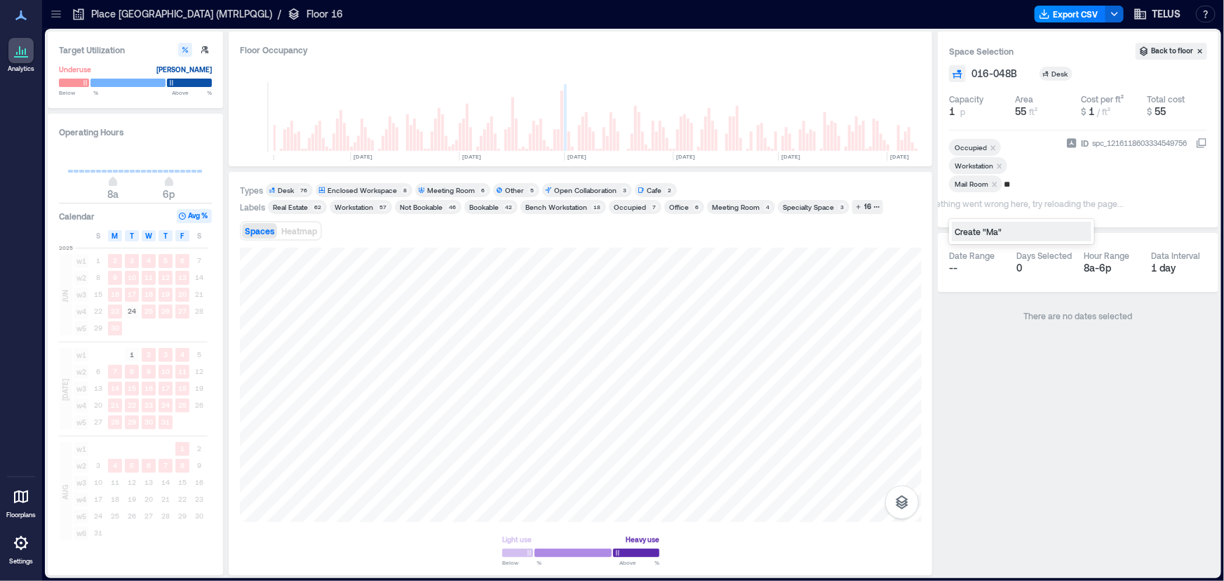
type input "*"
click at [589, 400] on div at bounding box center [581, 385] width 682 height 274
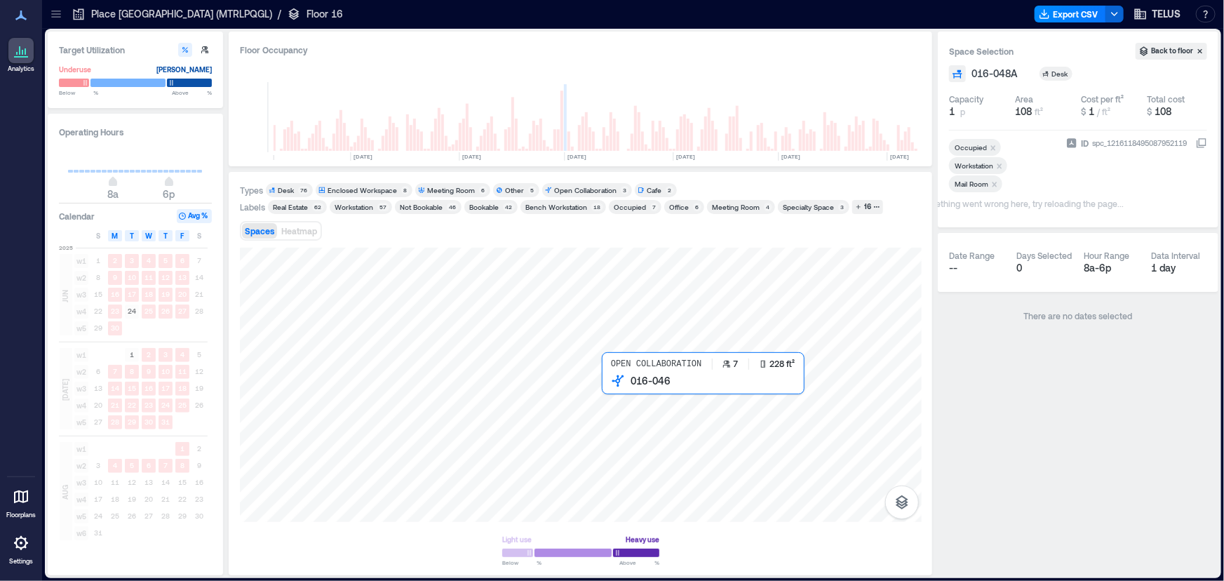
click at [624, 401] on div at bounding box center [581, 385] width 682 height 274
click at [584, 412] on div at bounding box center [581, 385] width 682 height 274
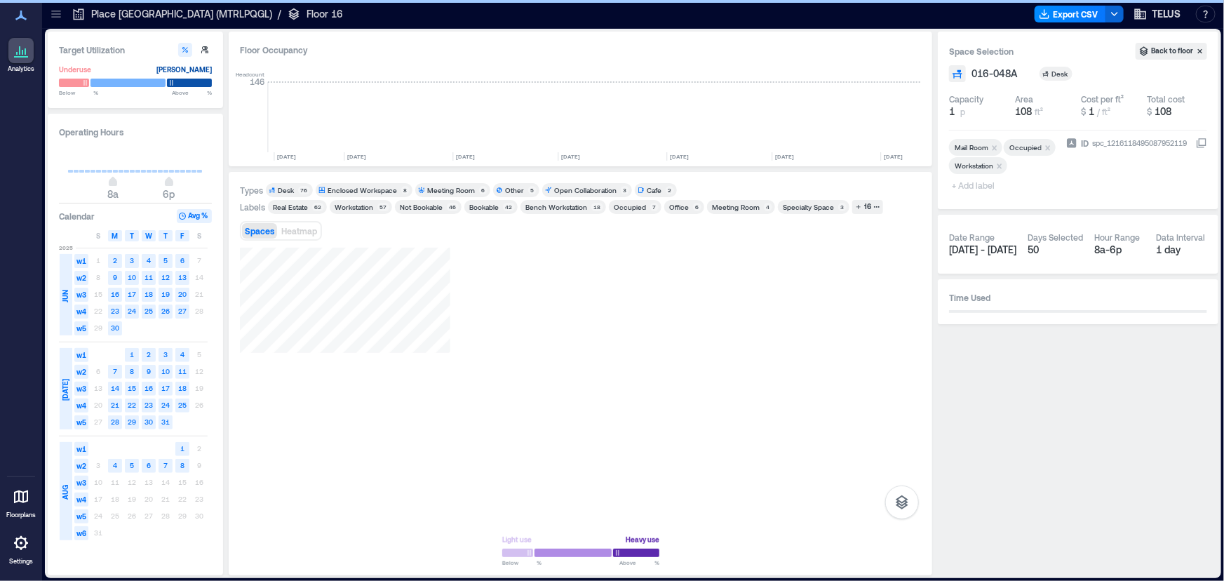
scroll to position [0, 2021]
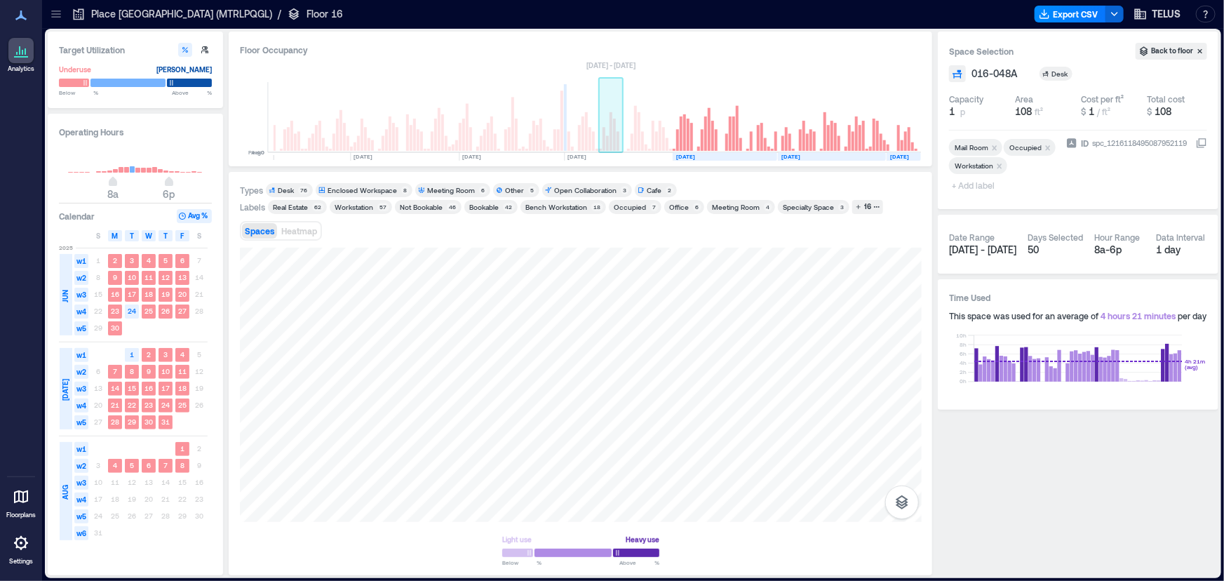
drag, startPoint x: 760, startPoint y: 236, endPoint x: 613, endPoint y: 91, distance: 206.3
click at [593, 365] on div at bounding box center [581, 385] width 682 height 274
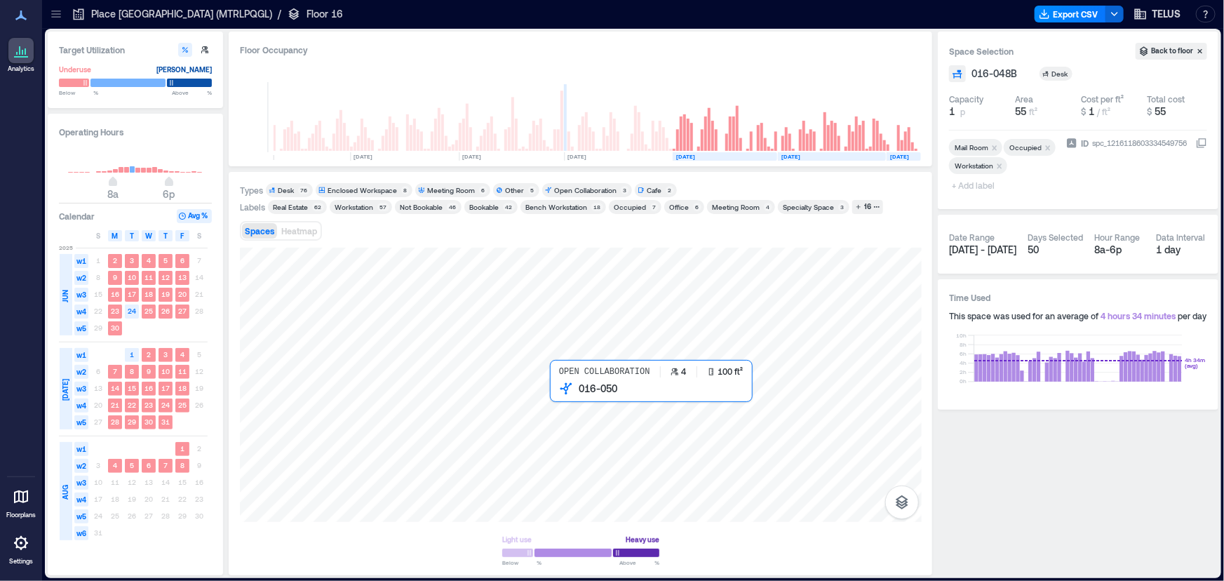
click at [573, 400] on div at bounding box center [581, 385] width 682 height 274
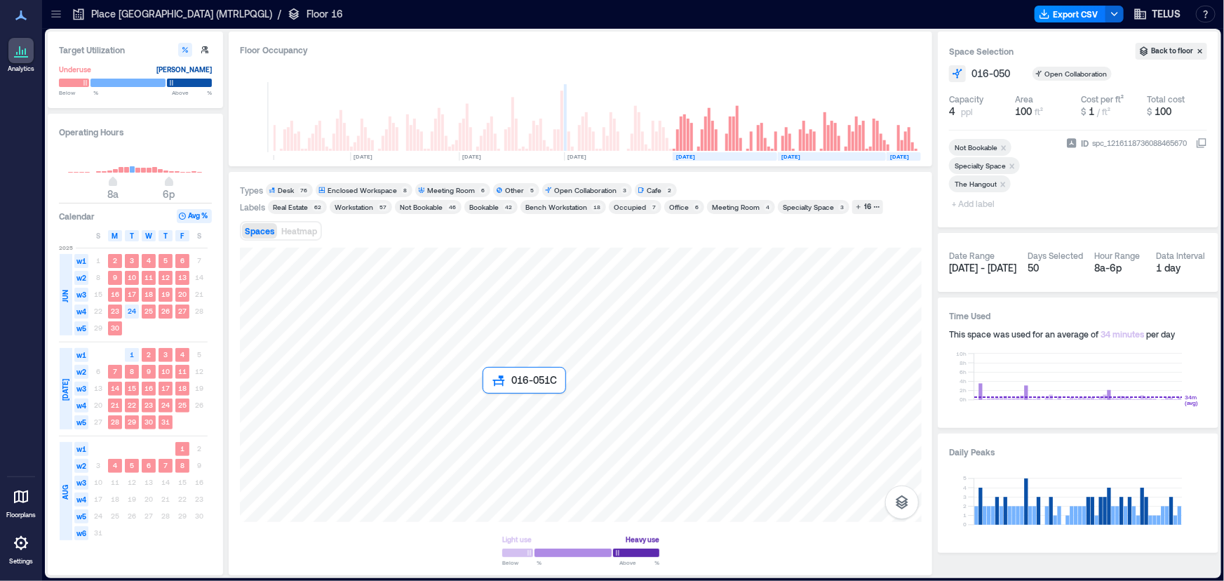
click at [500, 407] on div at bounding box center [581, 385] width 682 height 274
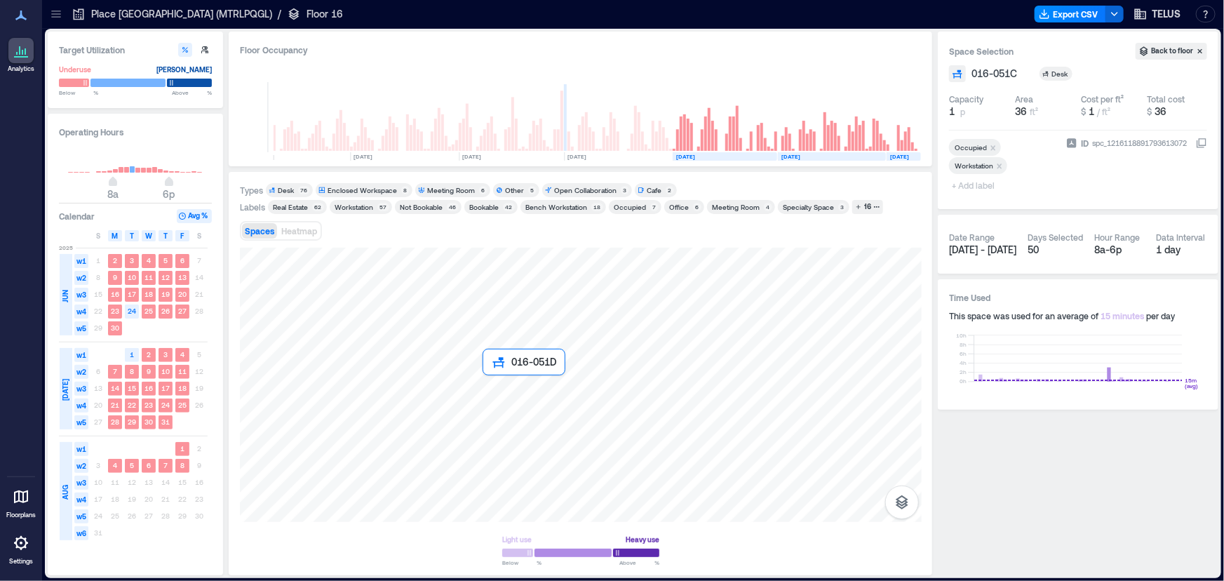
click at [499, 382] on div at bounding box center [581, 385] width 682 height 274
click at [536, 405] on div at bounding box center [581, 385] width 682 height 274
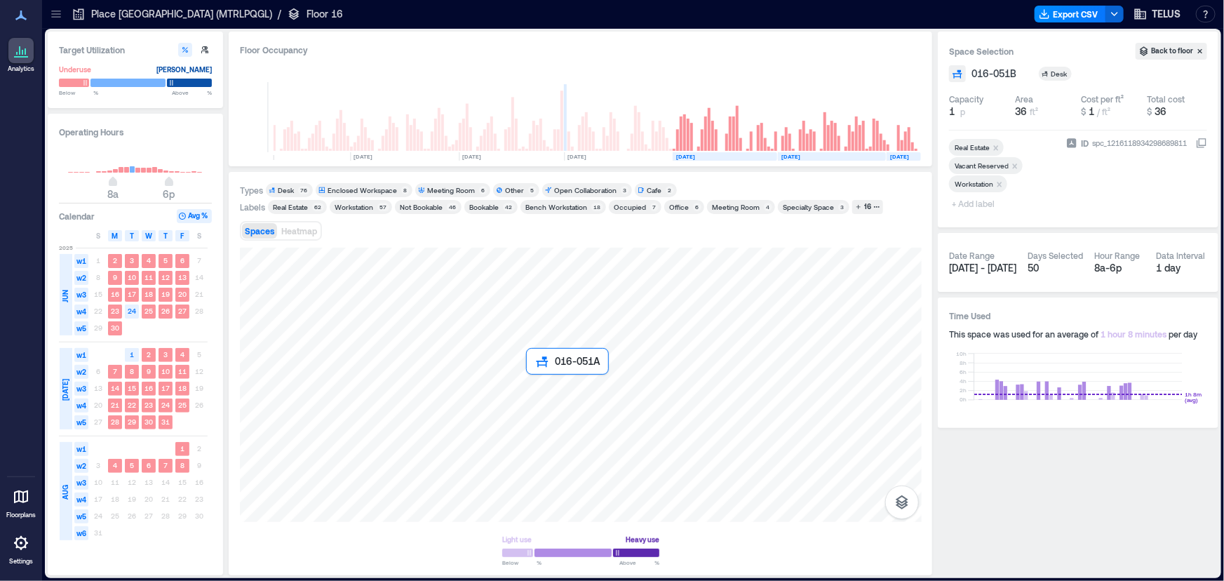
click at [532, 379] on div at bounding box center [581, 385] width 682 height 274
click at [523, 365] on div at bounding box center [581, 385] width 682 height 274
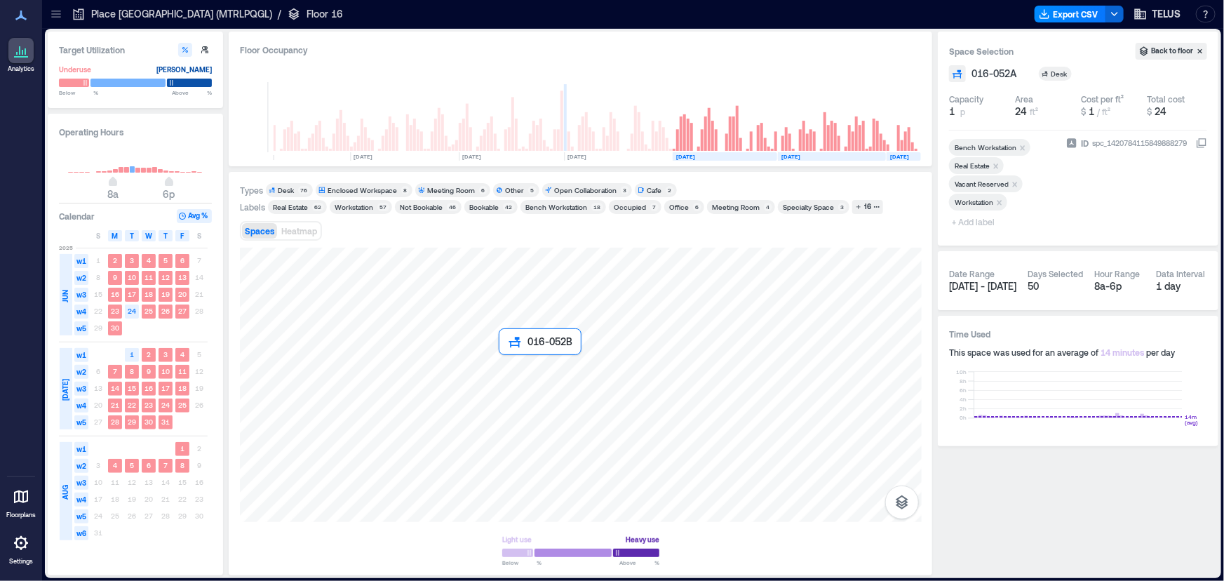
click at [506, 365] on div at bounding box center [581, 385] width 682 height 274
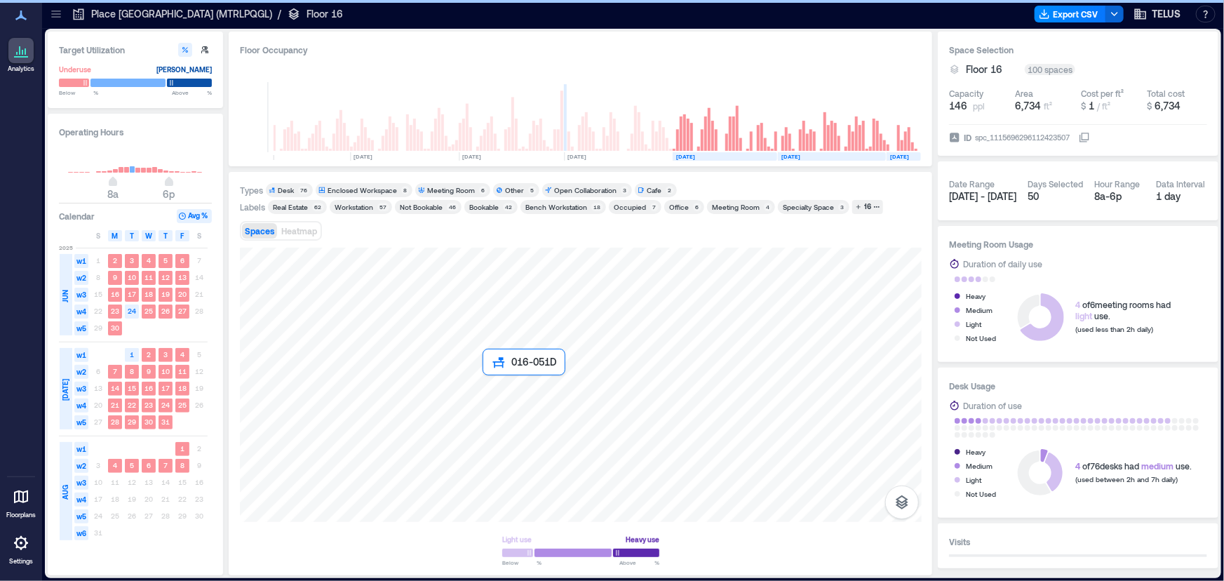
click at [497, 380] on div at bounding box center [581, 385] width 682 height 274
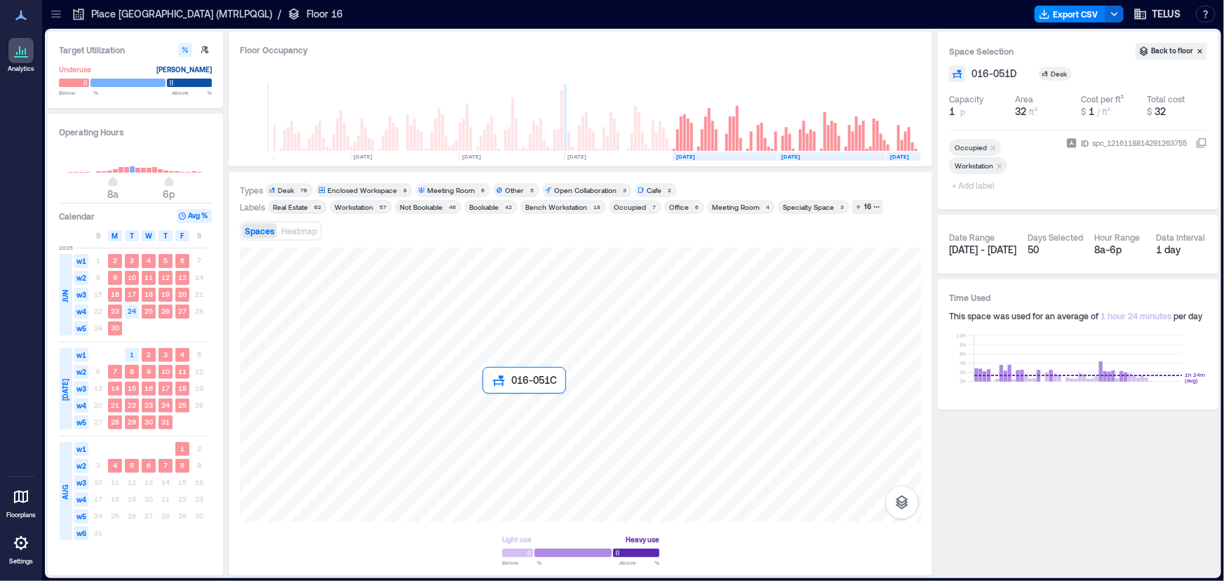
click at [494, 401] on div at bounding box center [581, 385] width 682 height 274
click at [498, 386] on div at bounding box center [581, 385] width 682 height 274
click at [510, 368] on div at bounding box center [581, 385] width 682 height 274
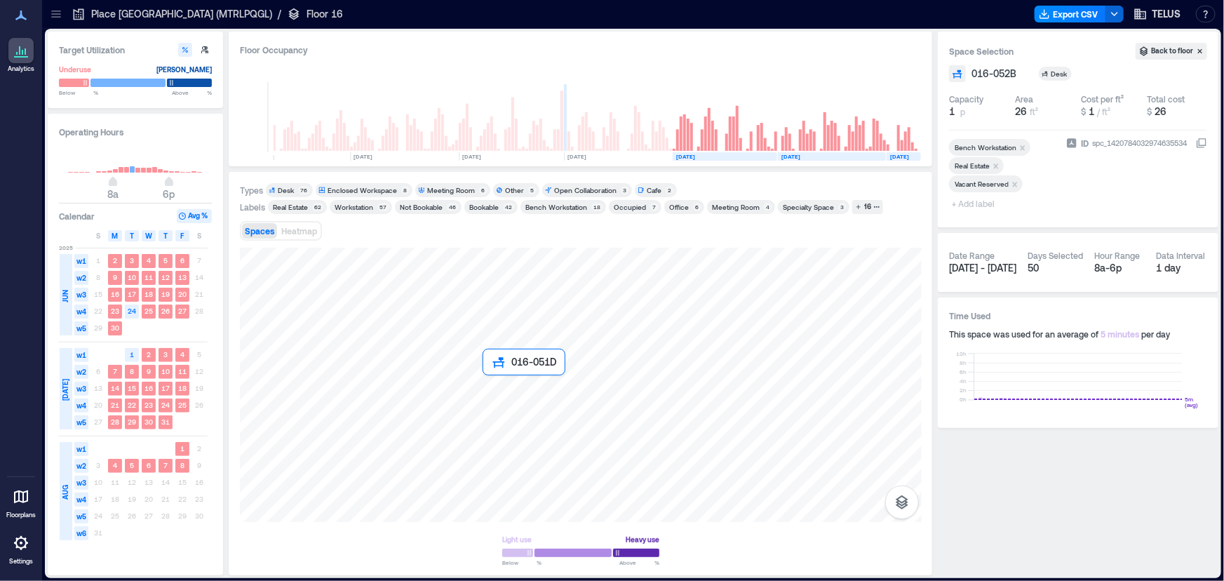
click at [499, 385] on div at bounding box center [581, 385] width 682 height 274
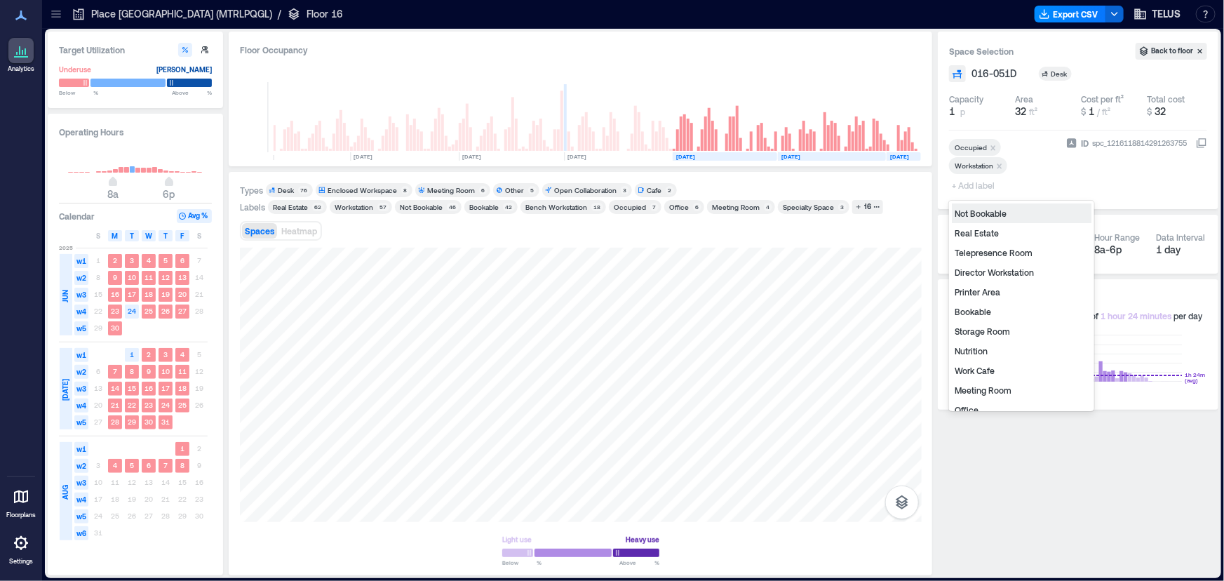
click at [969, 189] on span "+ Add label" at bounding box center [974, 185] width 51 height 20
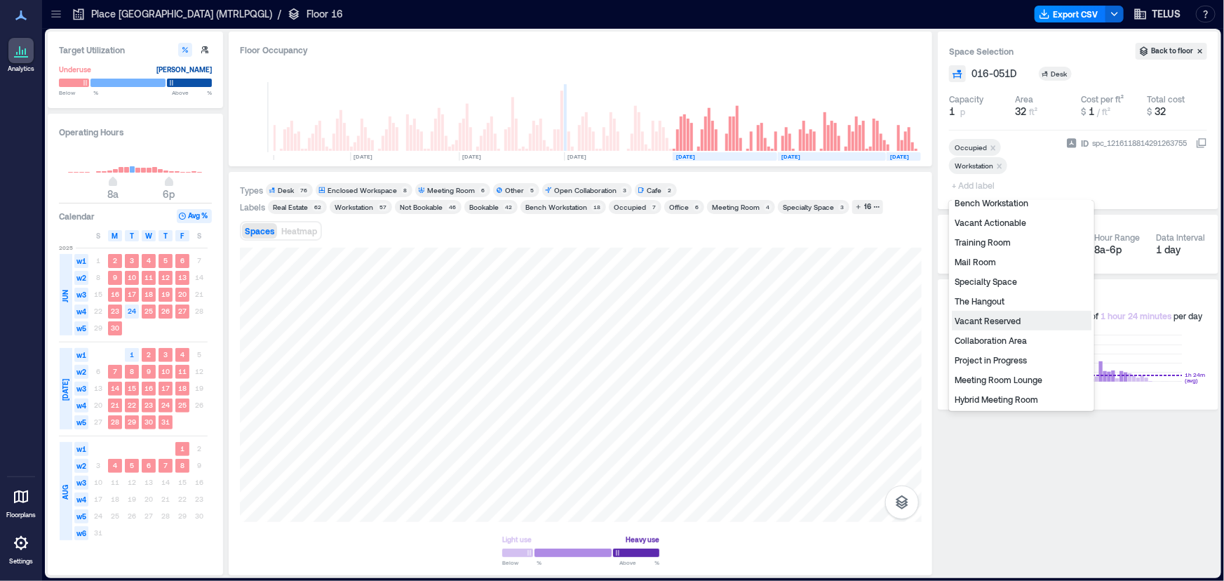
click at [1002, 323] on div "Vacant Reserved" at bounding box center [1022, 321] width 140 height 20
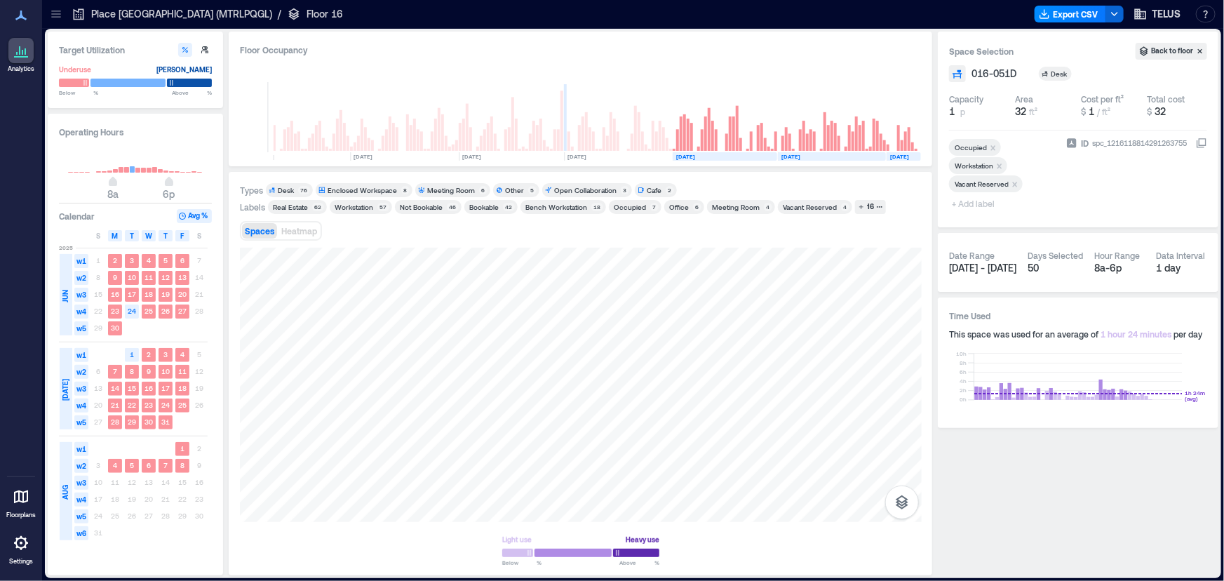
click at [992, 145] on icon "Remove Occupied" at bounding box center [993, 148] width 10 height 10
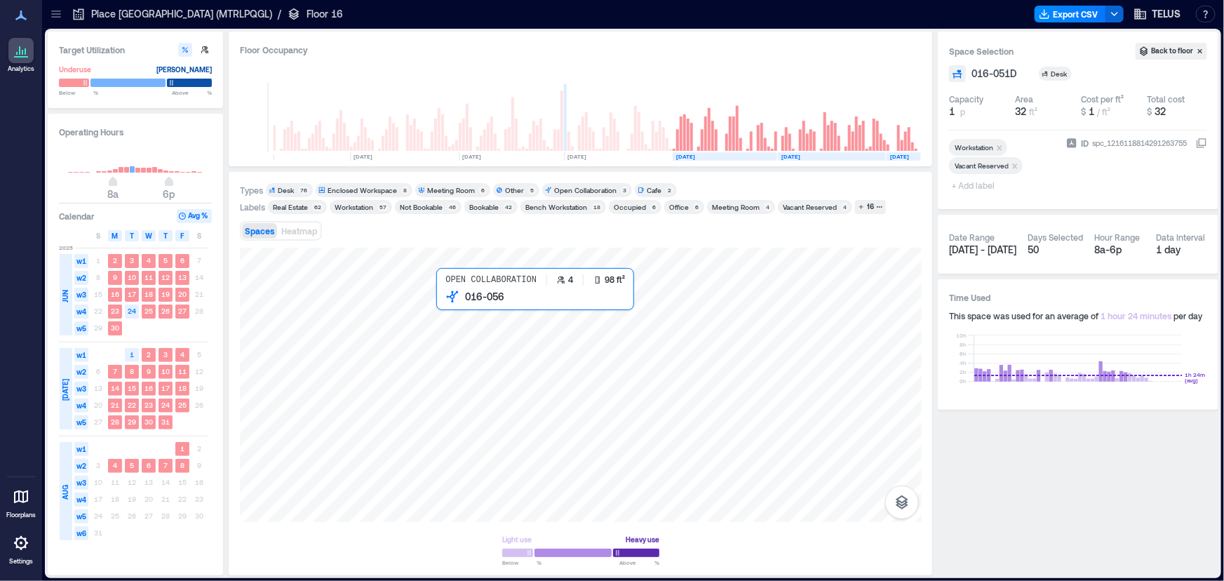
click at [453, 322] on div at bounding box center [581, 385] width 682 height 274
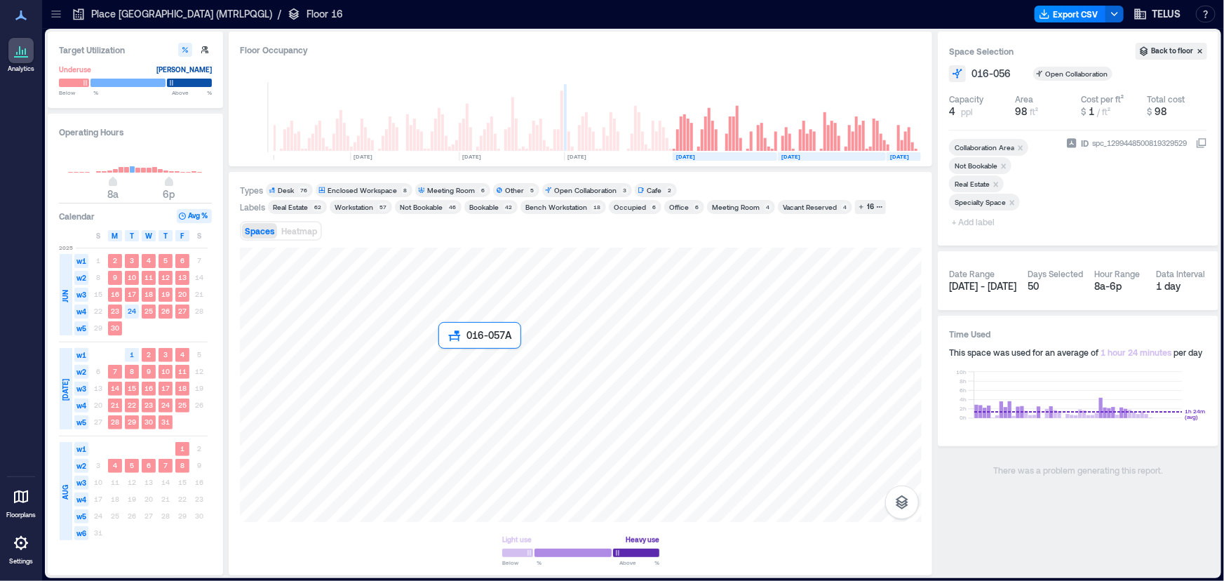
click at [457, 358] on div at bounding box center [581, 385] width 682 height 274
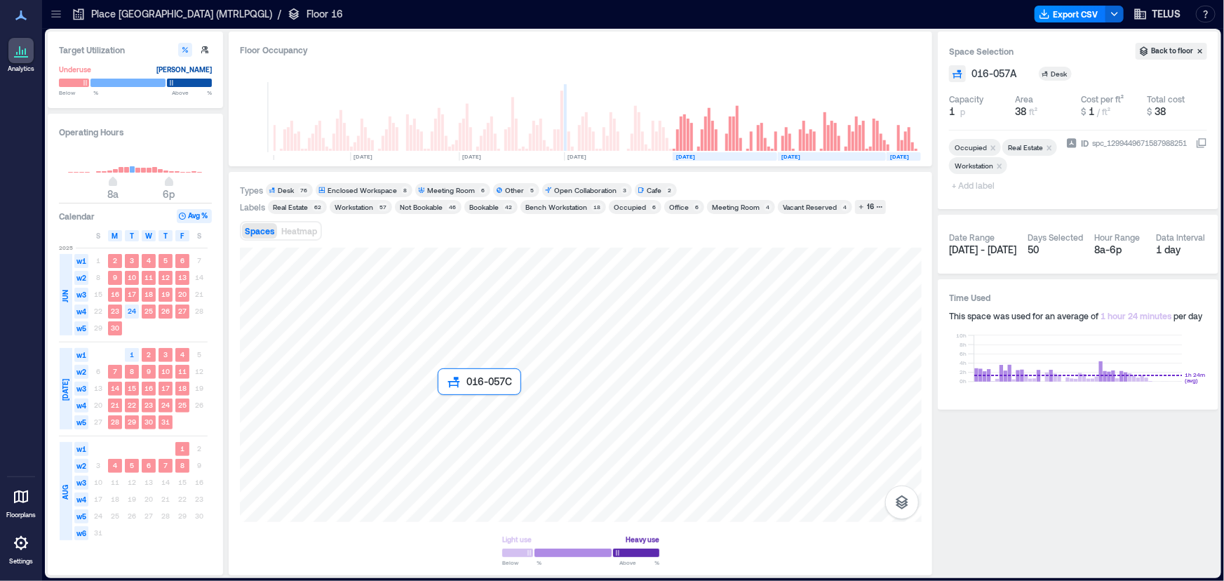
click at [450, 415] on div at bounding box center [581, 385] width 682 height 274
click at [451, 384] on div at bounding box center [581, 385] width 682 height 274
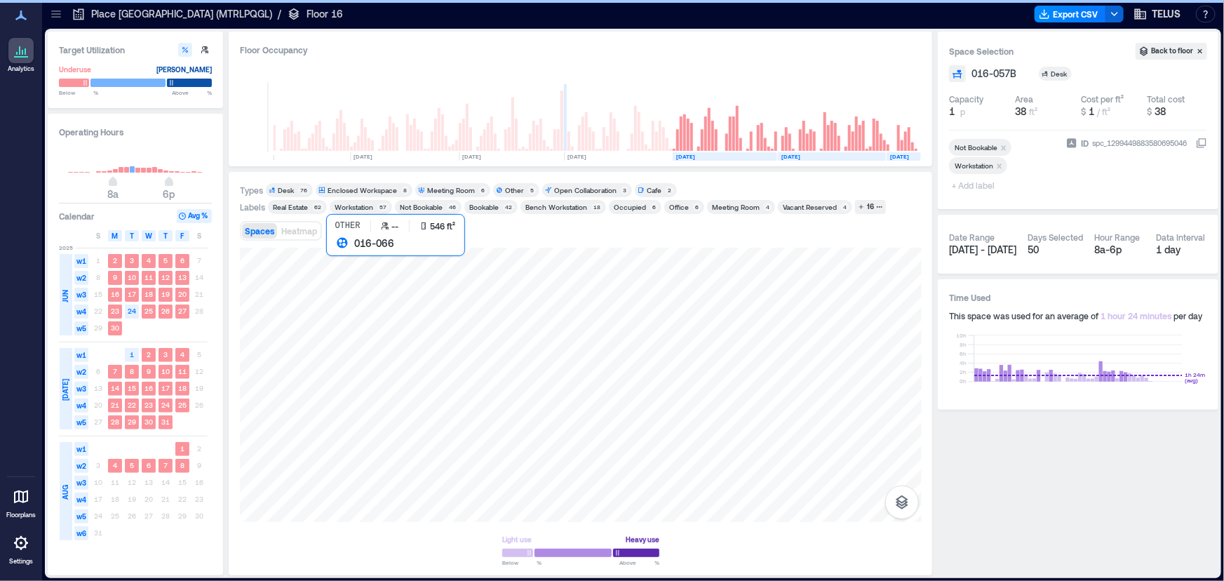
click at [346, 337] on div at bounding box center [581, 385] width 682 height 274
click at [62, 13] on icon at bounding box center [56, 14] width 14 height 14
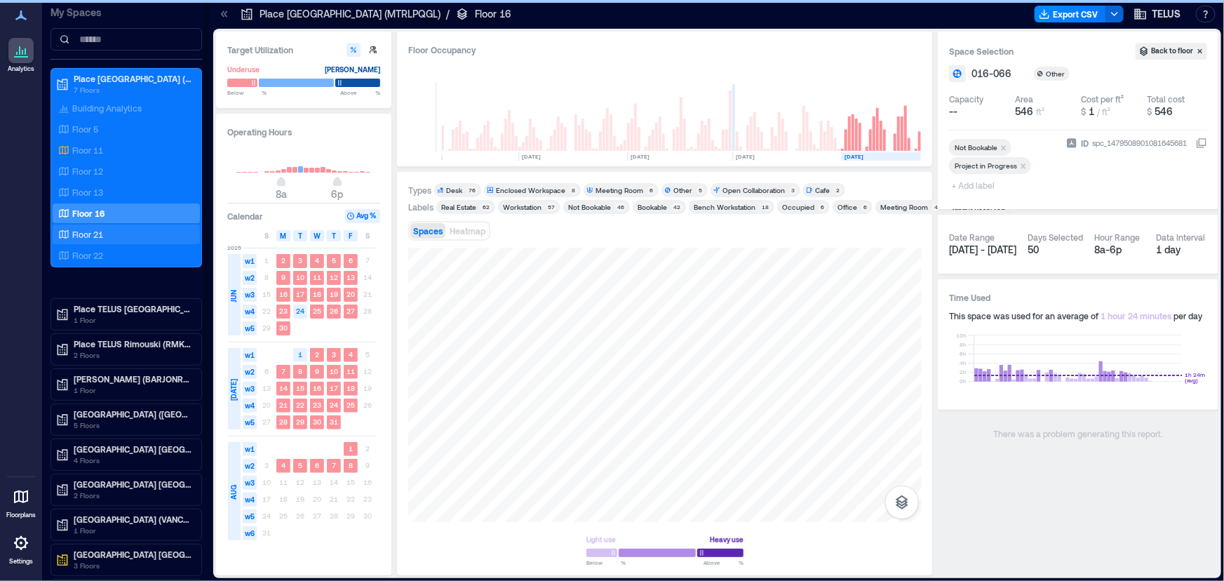
click at [105, 229] on div "Floor 21" at bounding box center [123, 234] width 136 height 14
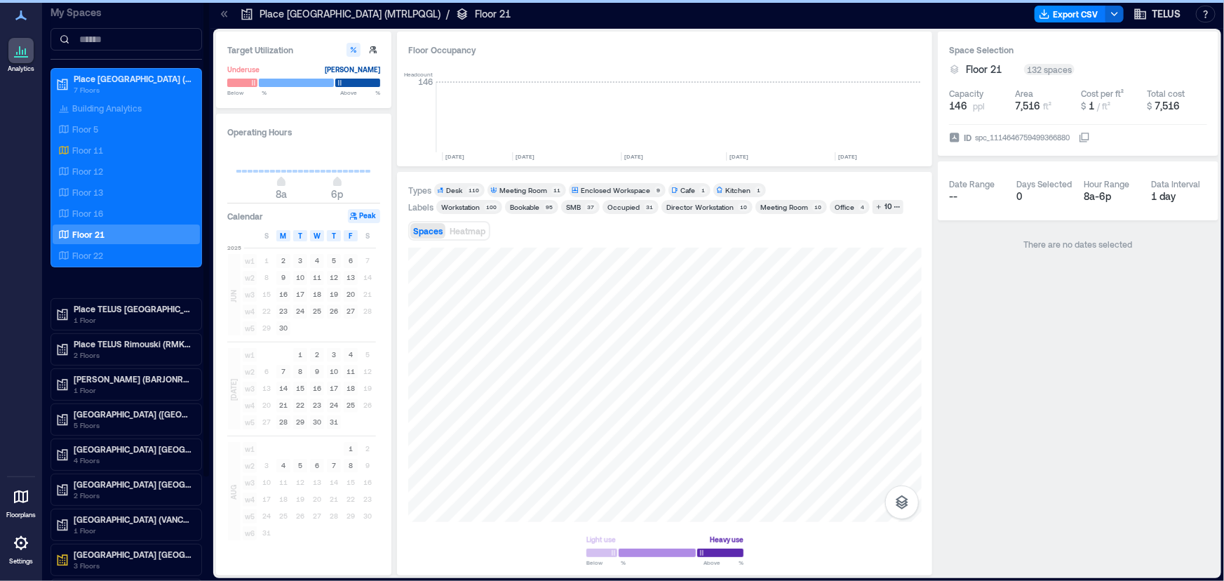
scroll to position [0, 2189]
click at [217, 18] on icon at bounding box center [224, 14] width 14 height 14
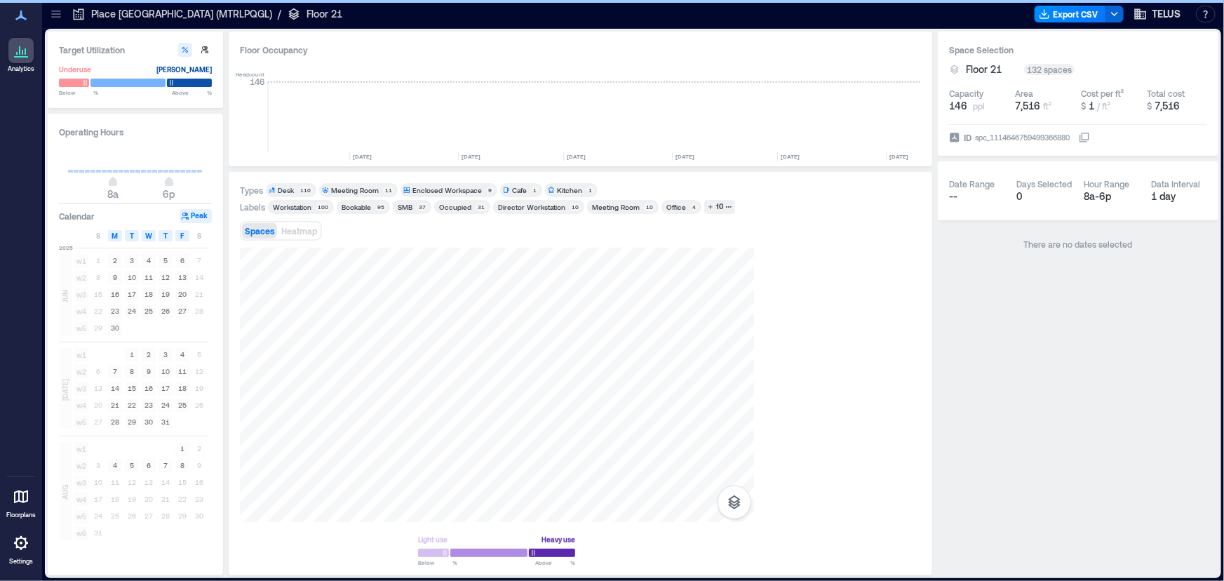
scroll to position [0, 2021]
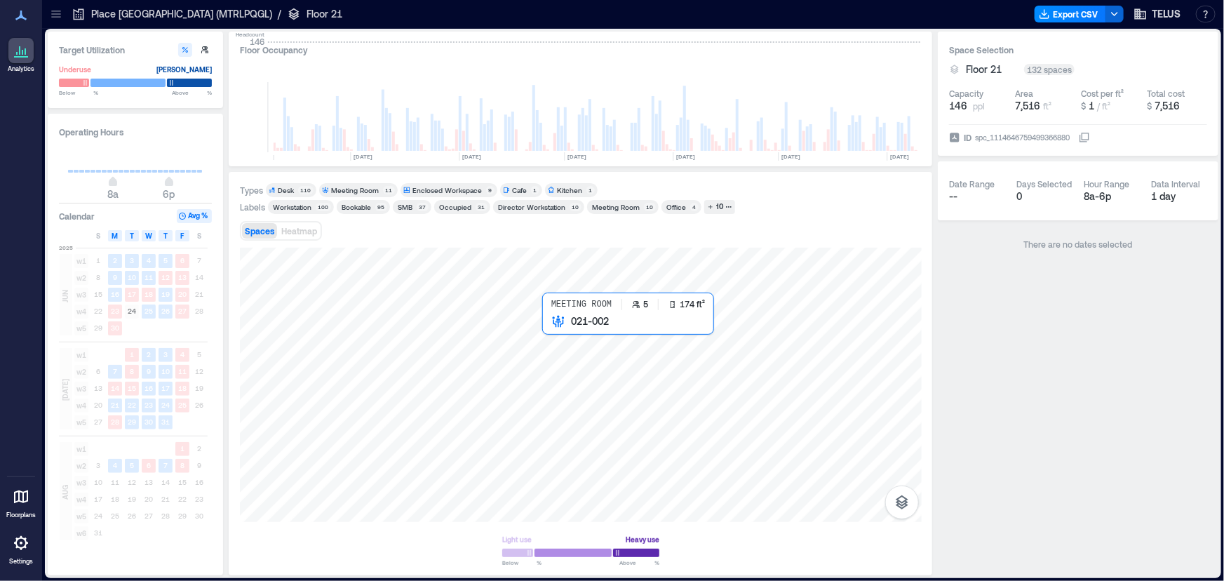
click at [549, 331] on div at bounding box center [581, 385] width 682 height 274
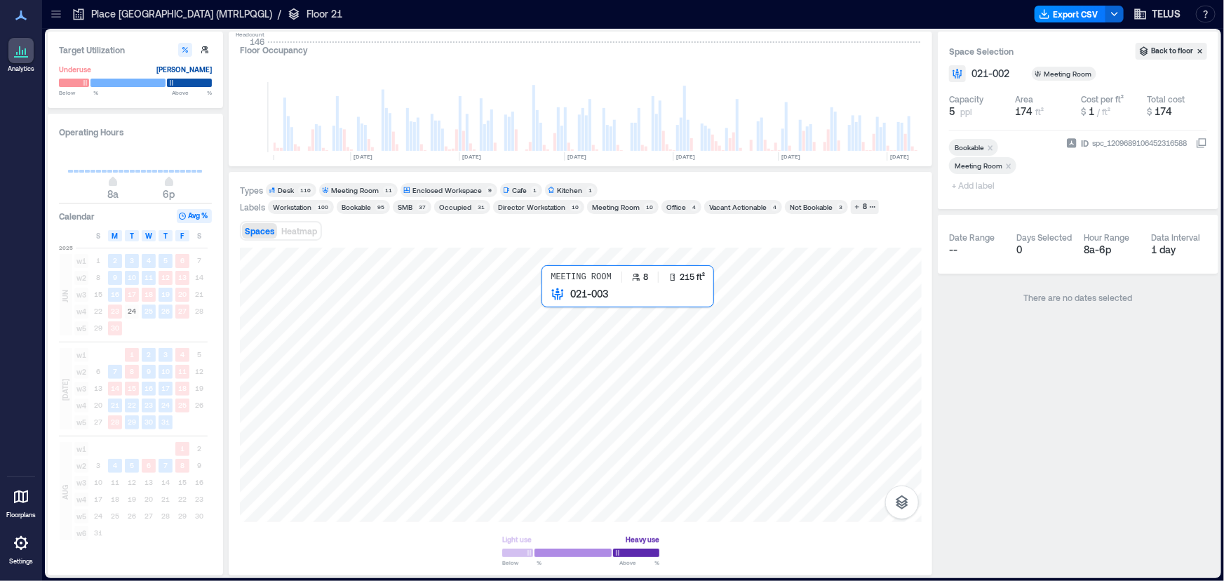
click at [551, 314] on div at bounding box center [581, 385] width 682 height 274
click at [466, 433] on div at bounding box center [581, 385] width 682 height 274
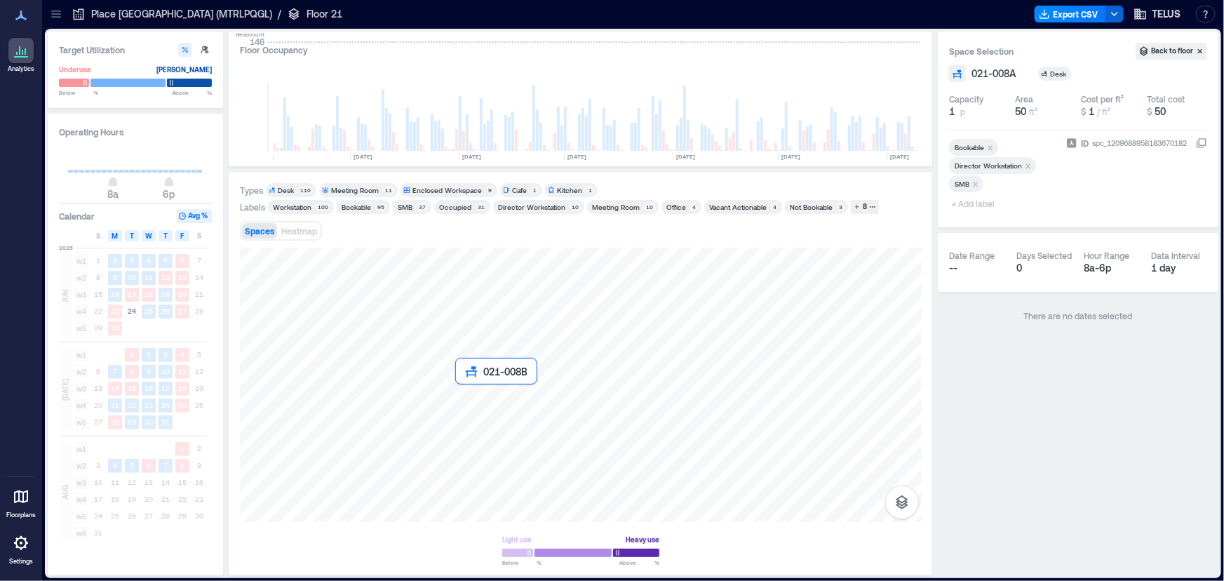
click at [466, 386] on div at bounding box center [581, 385] width 682 height 274
click at [468, 363] on div at bounding box center [581, 385] width 682 height 274
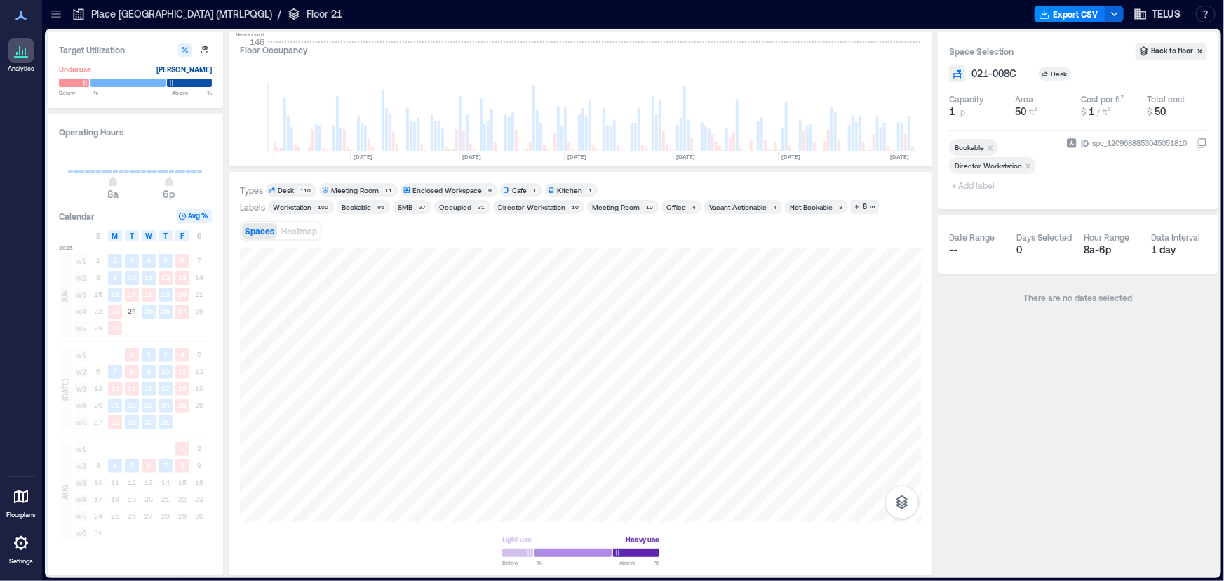
click at [450, 208] on div "Occupied" at bounding box center [455, 207] width 32 height 10
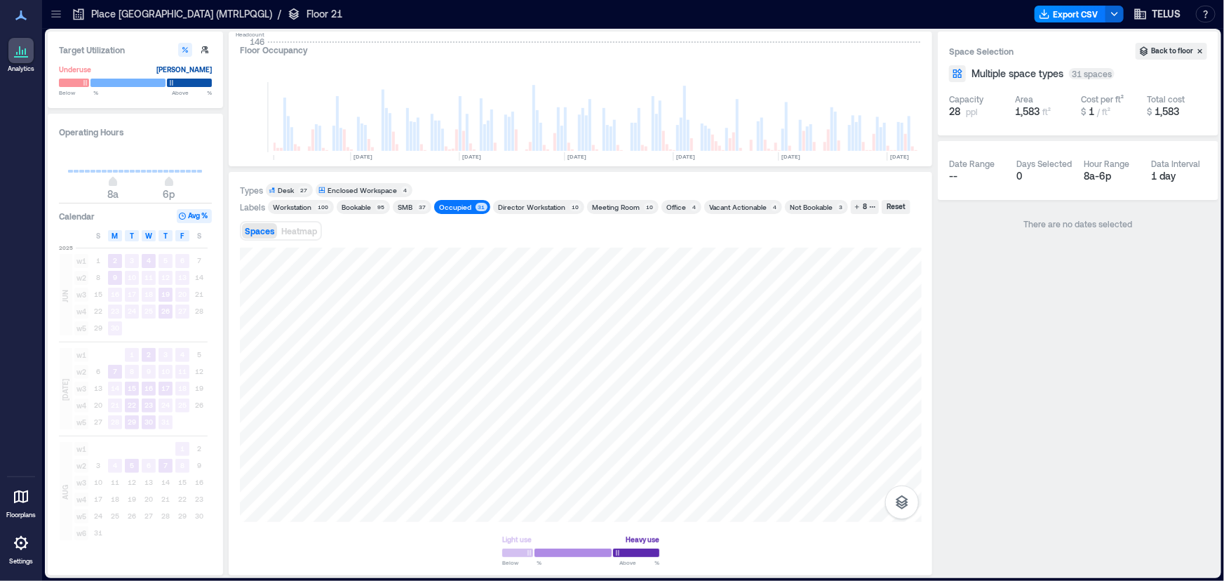
click at [718, 210] on div "Vacant Actionable" at bounding box center [738, 207] width 58 height 10
click at [459, 208] on div "Occupied" at bounding box center [455, 207] width 32 height 10
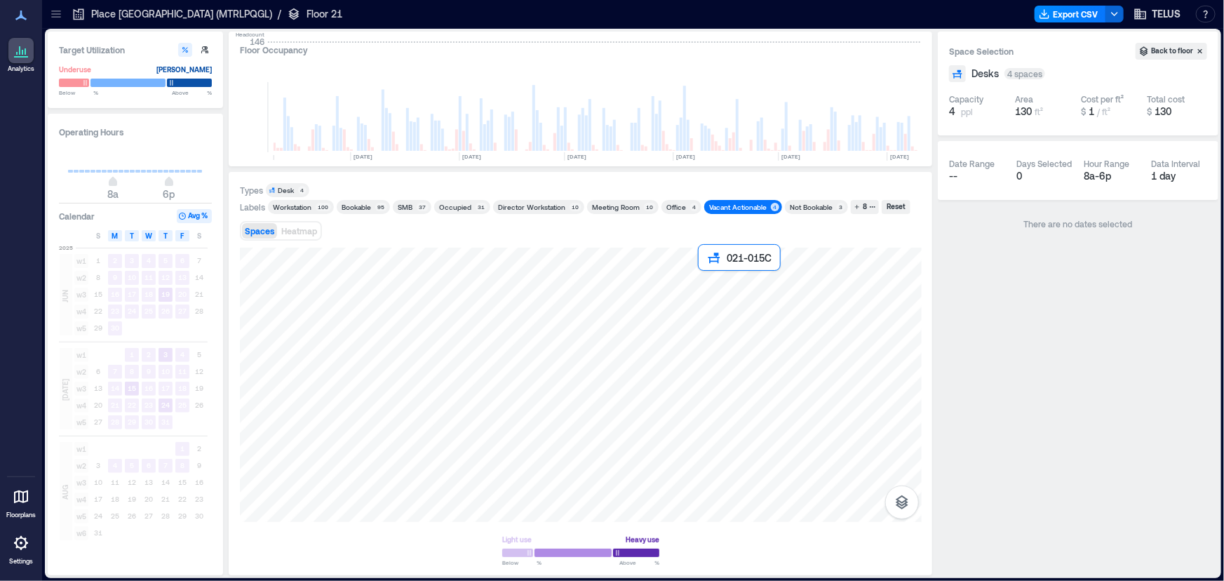
click at [709, 287] on div at bounding box center [581, 385] width 682 height 274
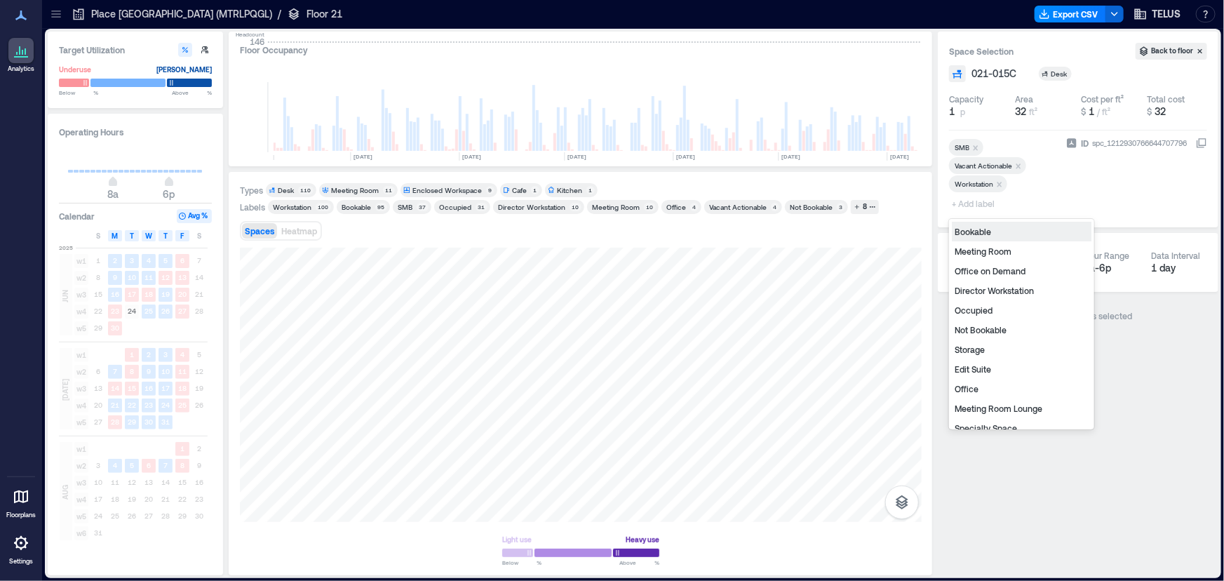
click at [979, 208] on span "+ Add label" at bounding box center [974, 204] width 51 height 20
click at [984, 237] on div "Bookable" at bounding box center [1022, 232] width 140 height 20
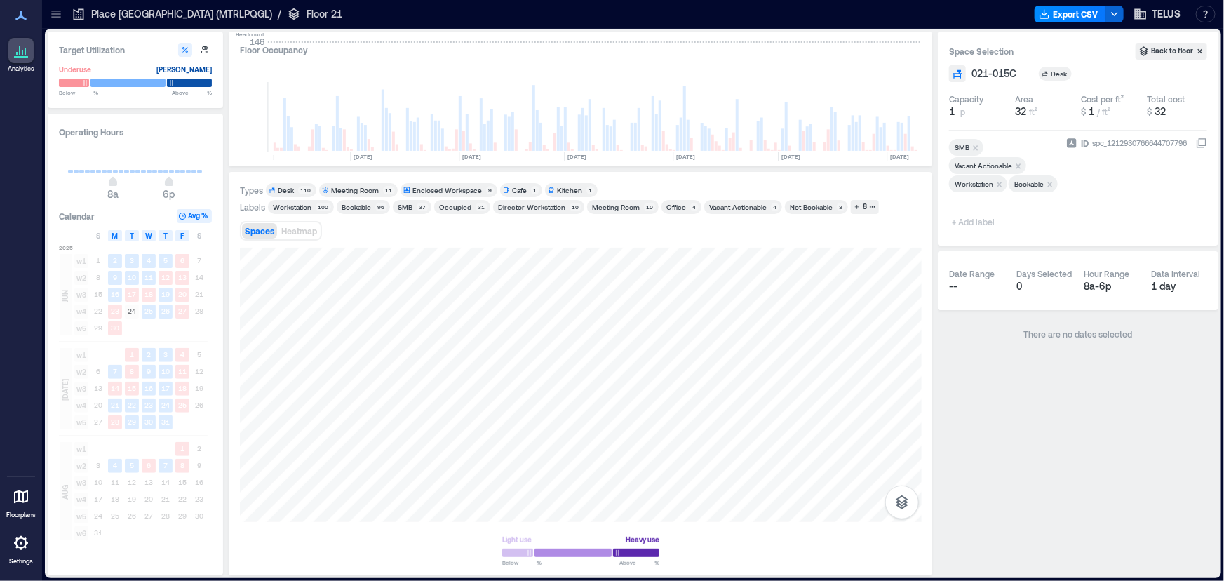
click at [1018, 163] on icon "Remove Vacant Actionable" at bounding box center [1018, 166] width 10 height 10
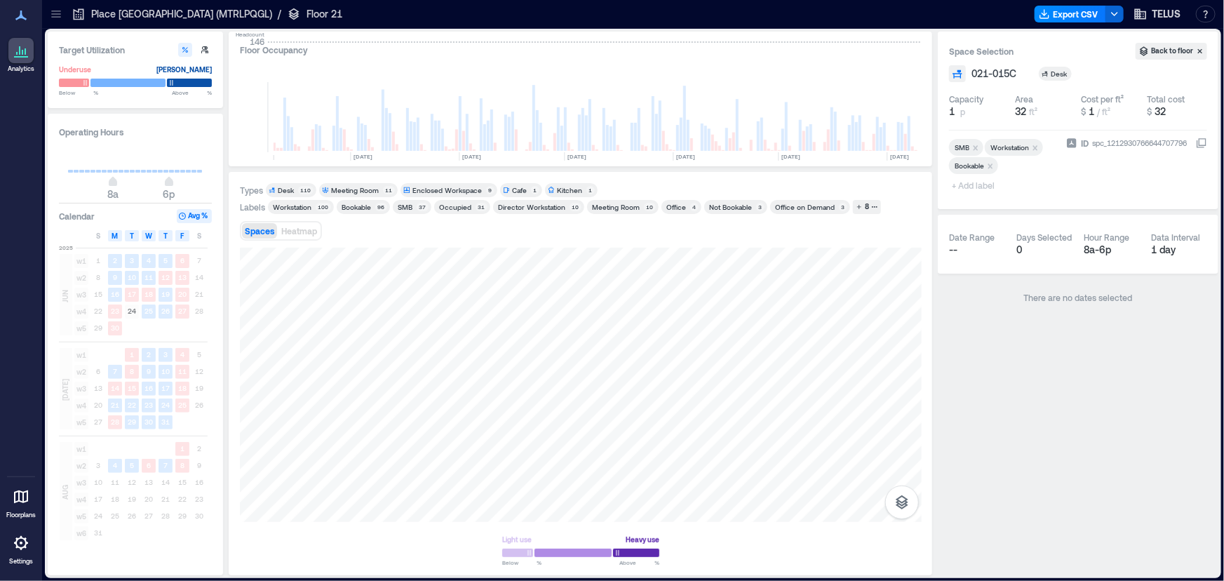
click at [694, 237] on div "Types Desk 110 Meeting Room 11 Enclosed Workspace 9 Cafe 1 Kitchen 1 Labels Wor…" at bounding box center [581, 373] width 682 height 381
click at [369, 203] on div "Bookable" at bounding box center [356, 207] width 29 height 10
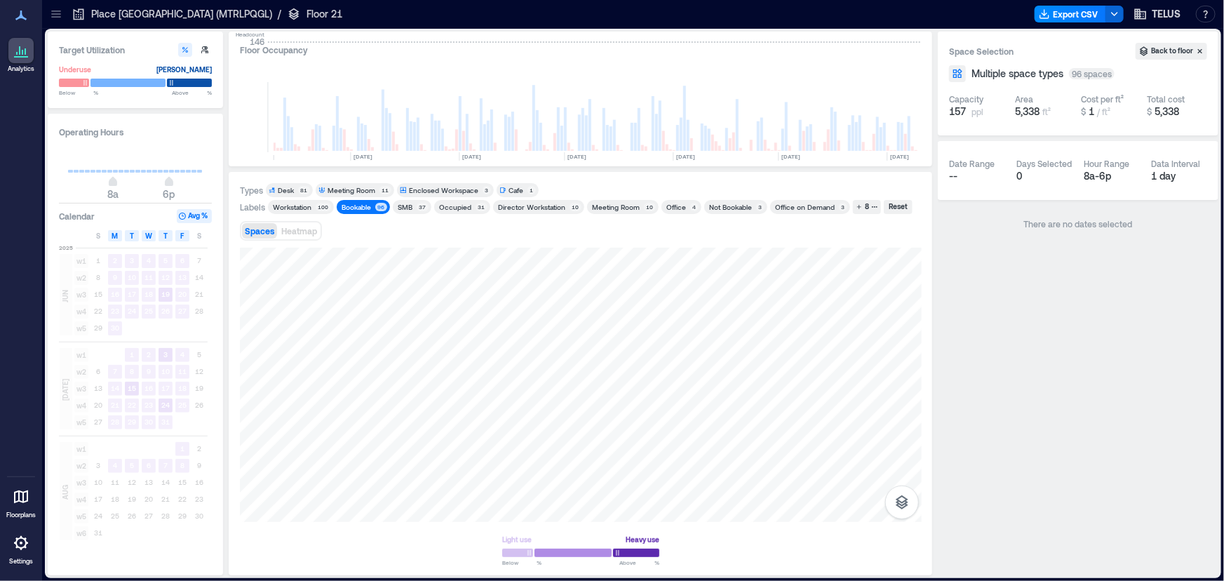
click at [445, 205] on div "Occupied" at bounding box center [455, 207] width 32 height 10
click at [361, 206] on div "Bookable" at bounding box center [356, 207] width 29 height 10
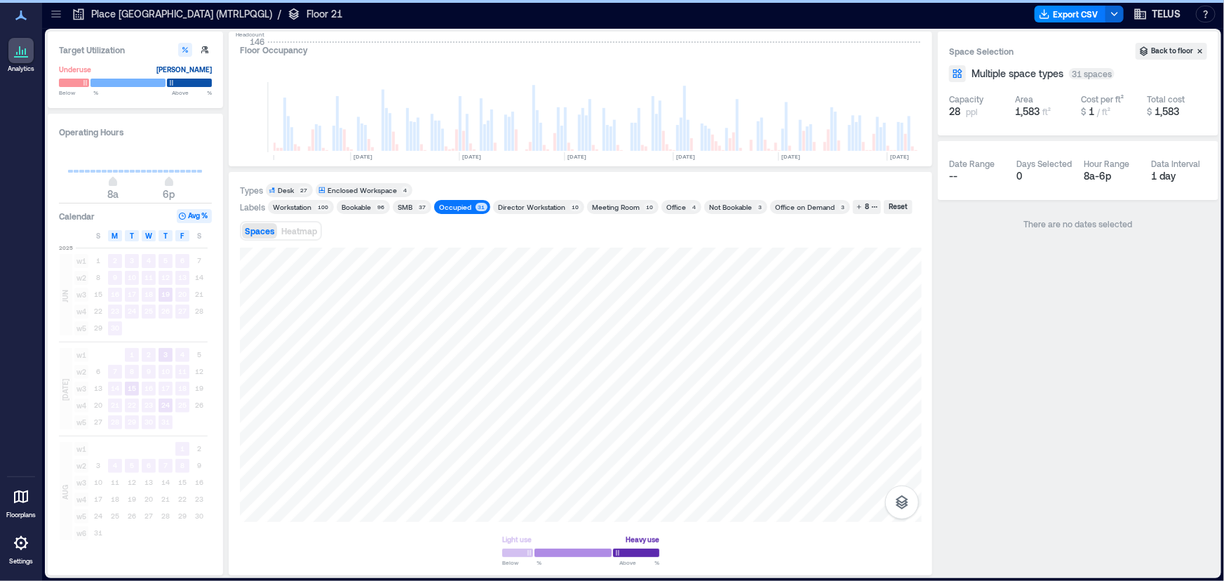
click at [466, 210] on div "Occupied" at bounding box center [455, 207] width 32 height 10
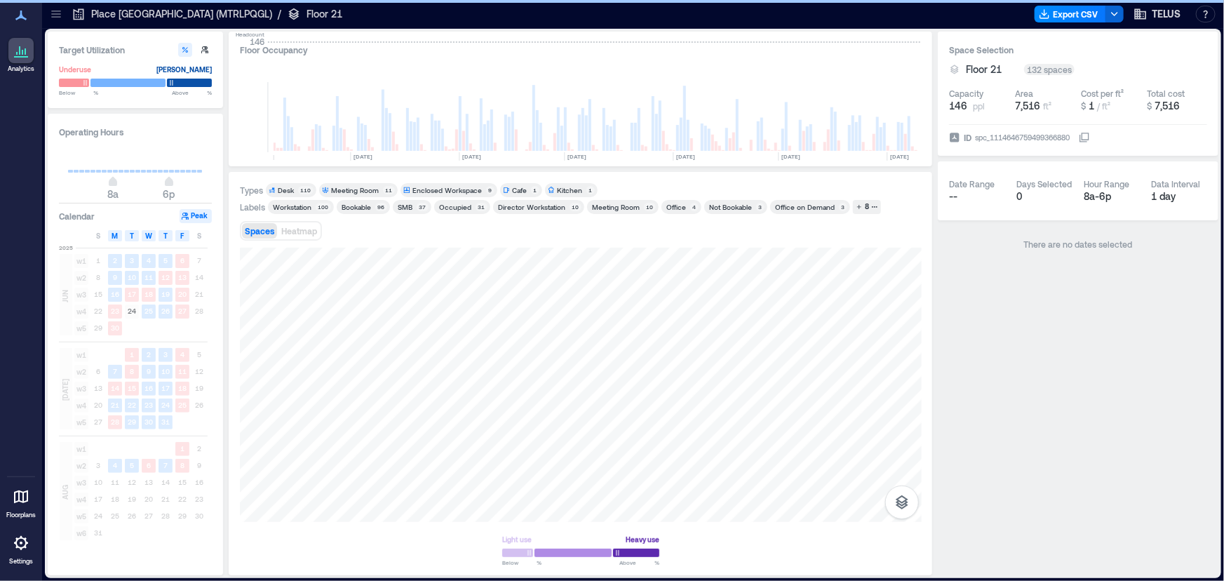
click at [61, 14] on icon at bounding box center [56, 14] width 14 height 14
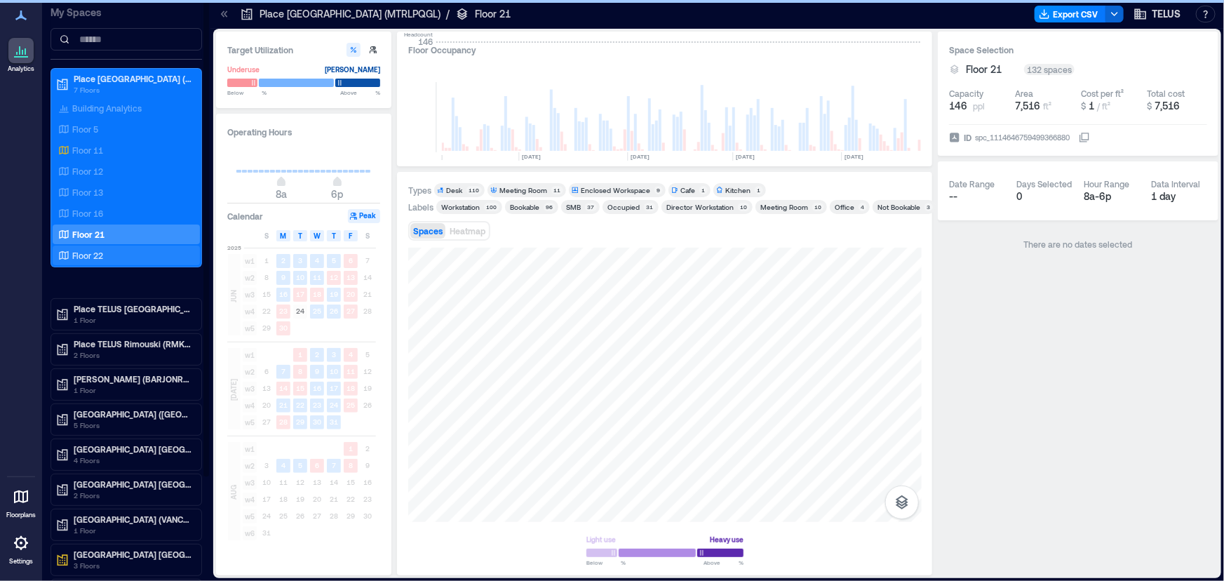
click at [105, 252] on div "Floor 22" at bounding box center [123, 255] width 136 height 14
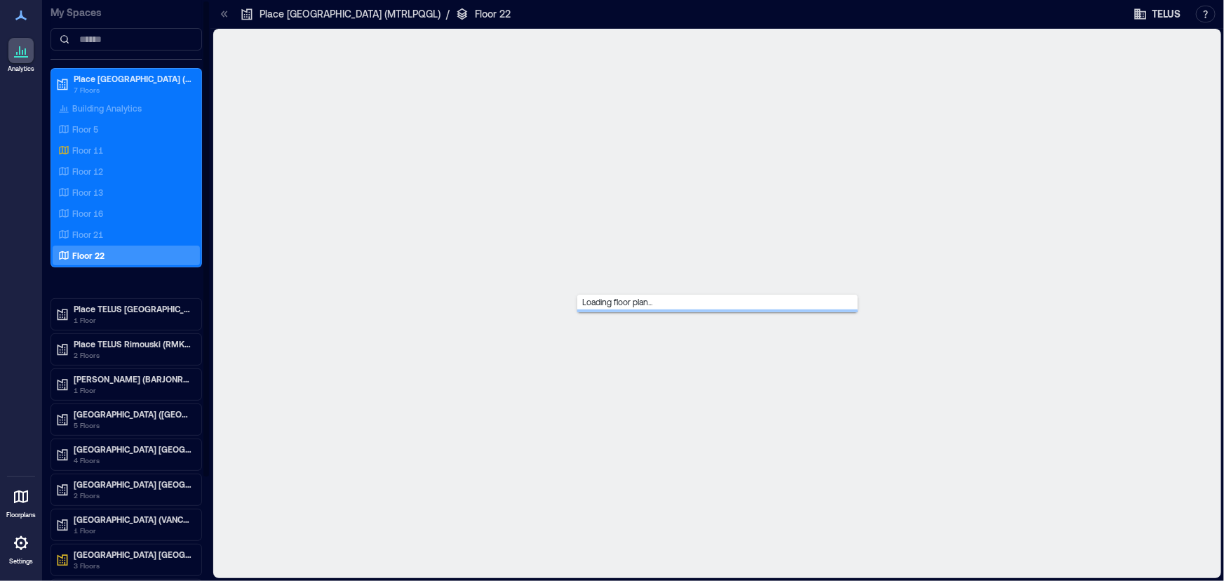
click at [105, 252] on div "Floor 22" at bounding box center [123, 255] width 136 height 14
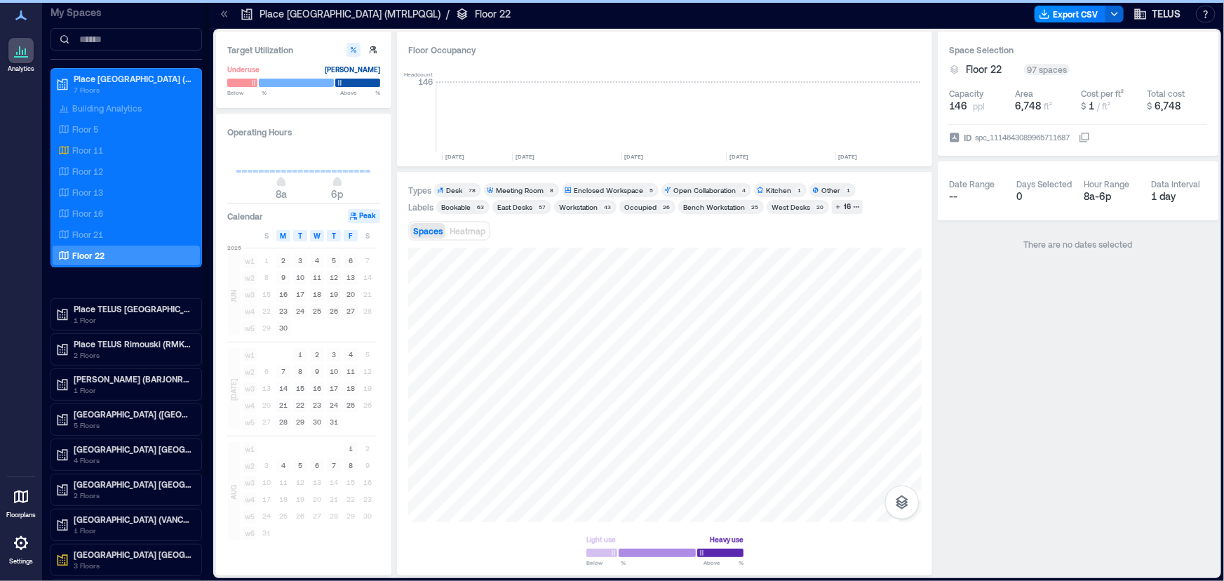
scroll to position [0, 2189]
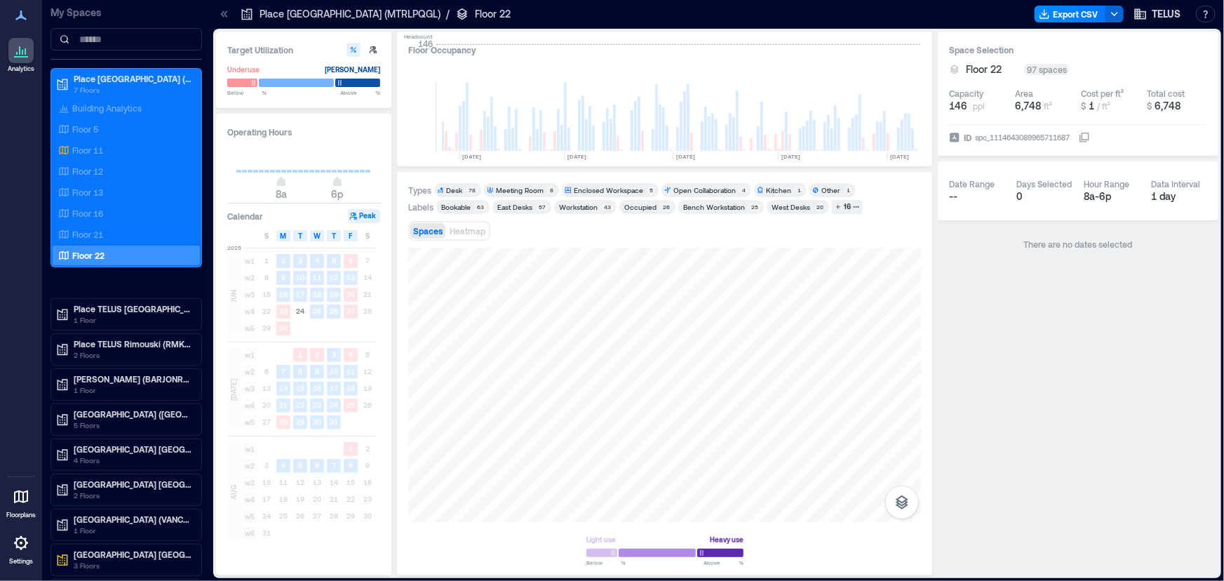
click at [225, 13] on icon at bounding box center [226, 14] width 4 height 6
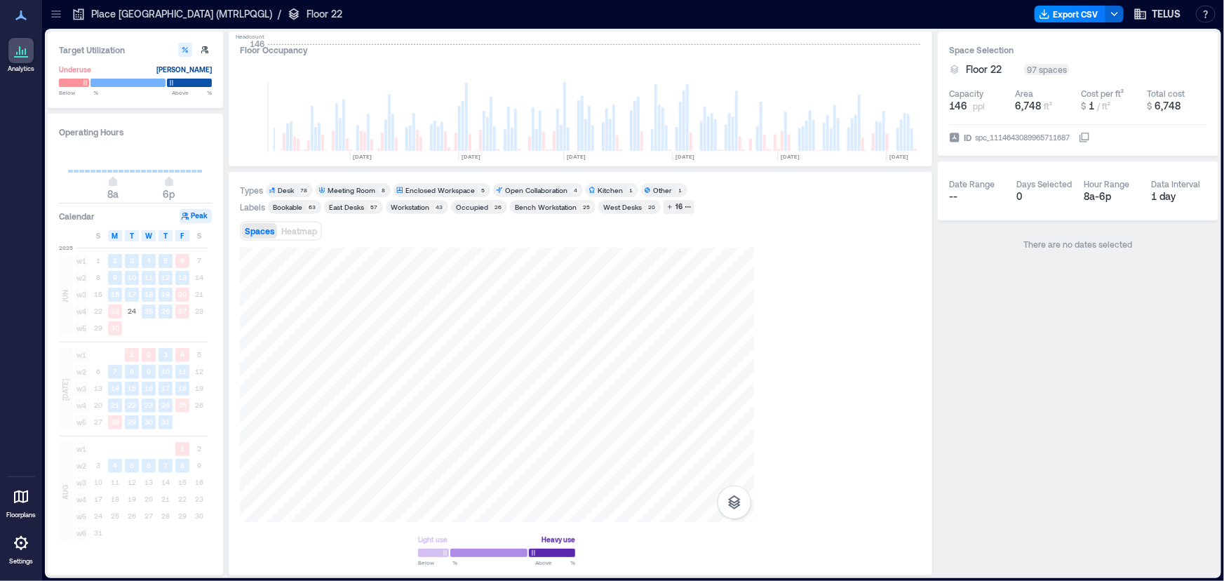
scroll to position [0, 2021]
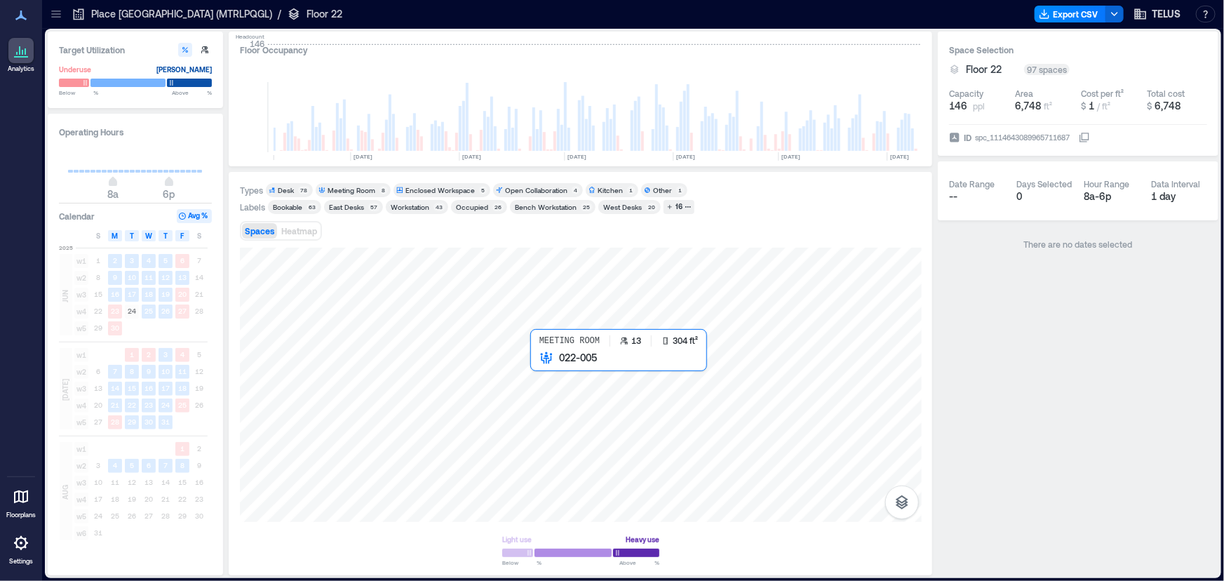
click at [548, 402] on div at bounding box center [581, 385] width 682 height 274
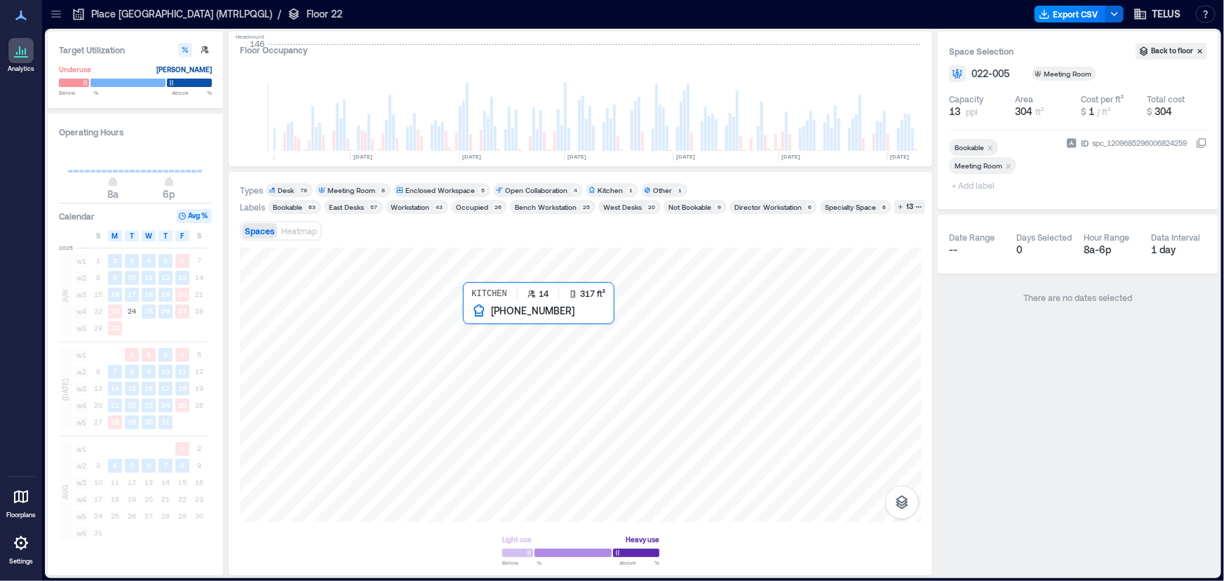
click at [508, 344] on div at bounding box center [581, 385] width 682 height 274
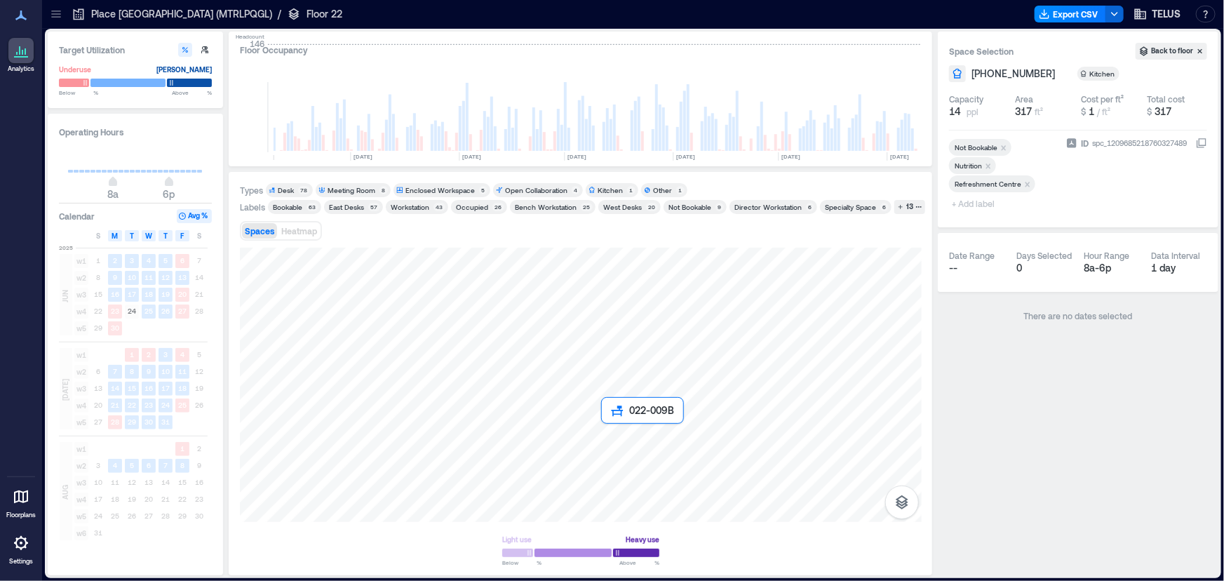
click at [616, 431] on div at bounding box center [581, 385] width 682 height 274
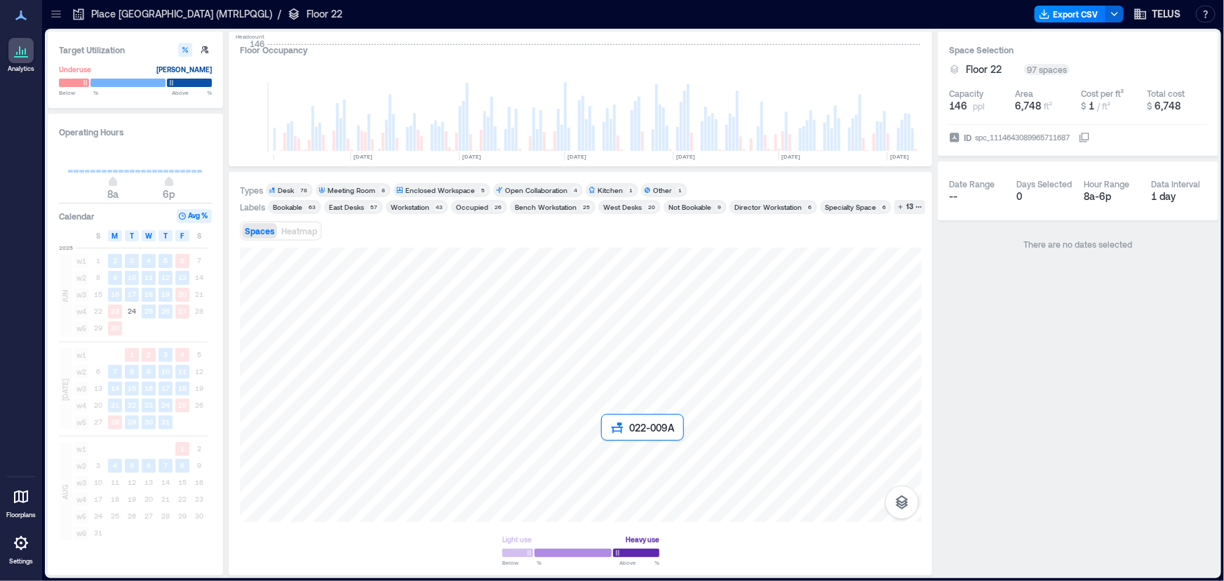
click at [612, 455] on div at bounding box center [581, 385] width 682 height 274
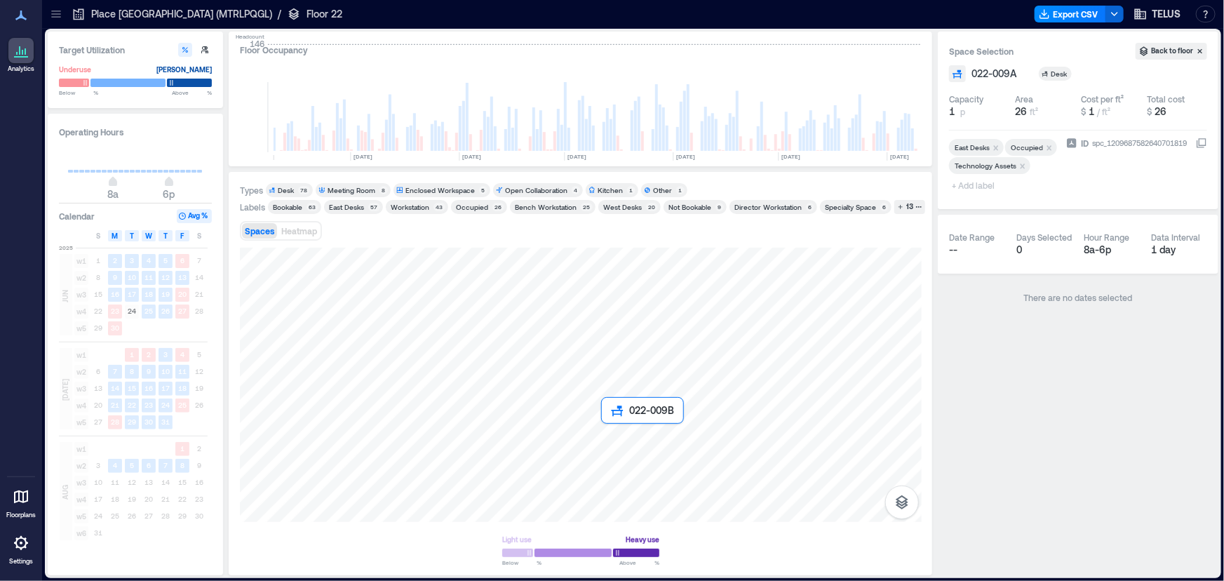
click at [616, 425] on div at bounding box center [581, 385] width 682 height 274
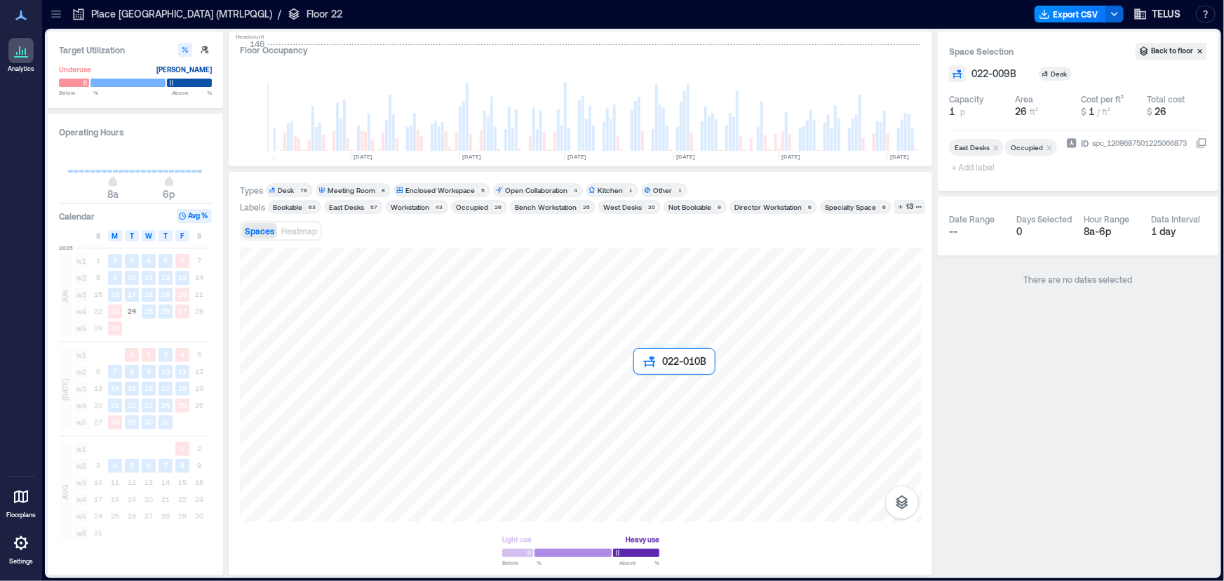
click at [650, 386] on div at bounding box center [581, 385] width 682 height 274
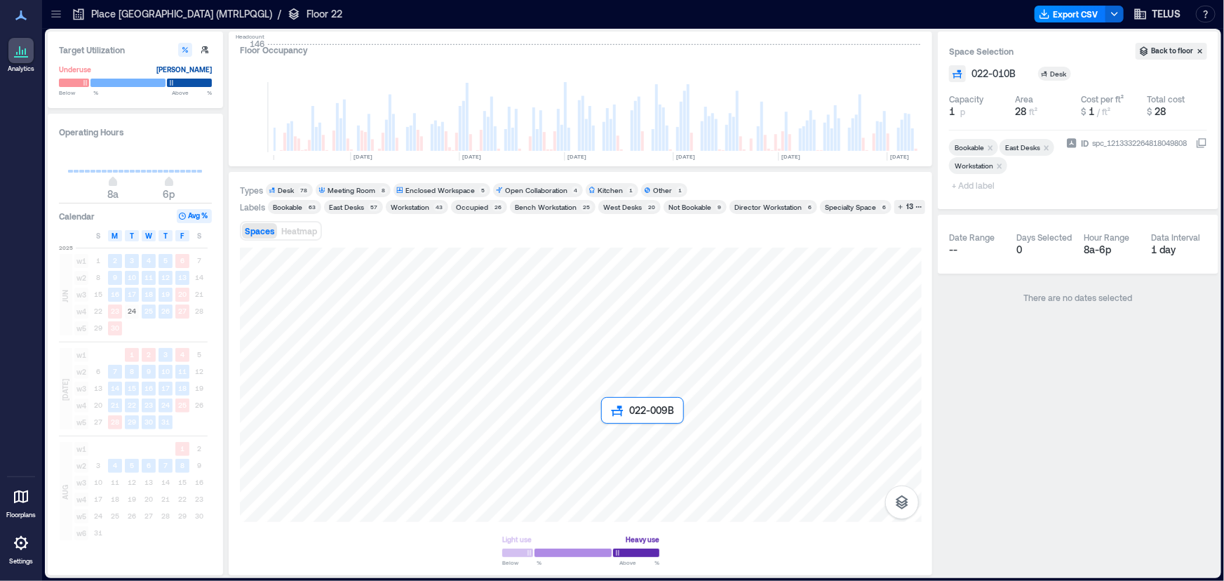
click at [616, 431] on div at bounding box center [581, 385] width 682 height 274
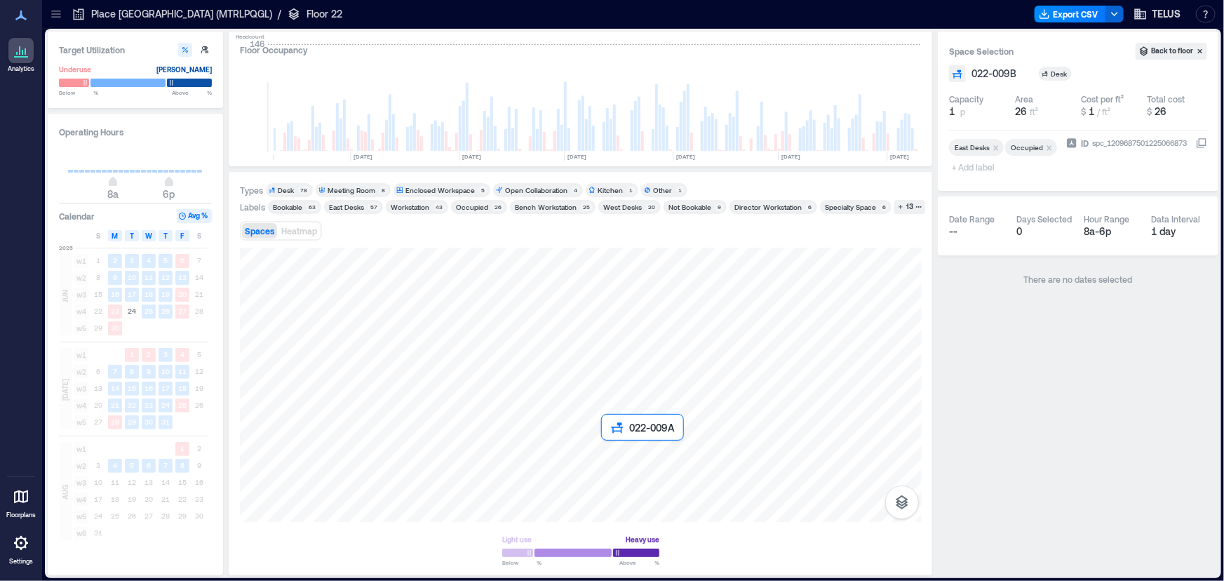
click at [613, 452] on div at bounding box center [581, 385] width 682 height 274
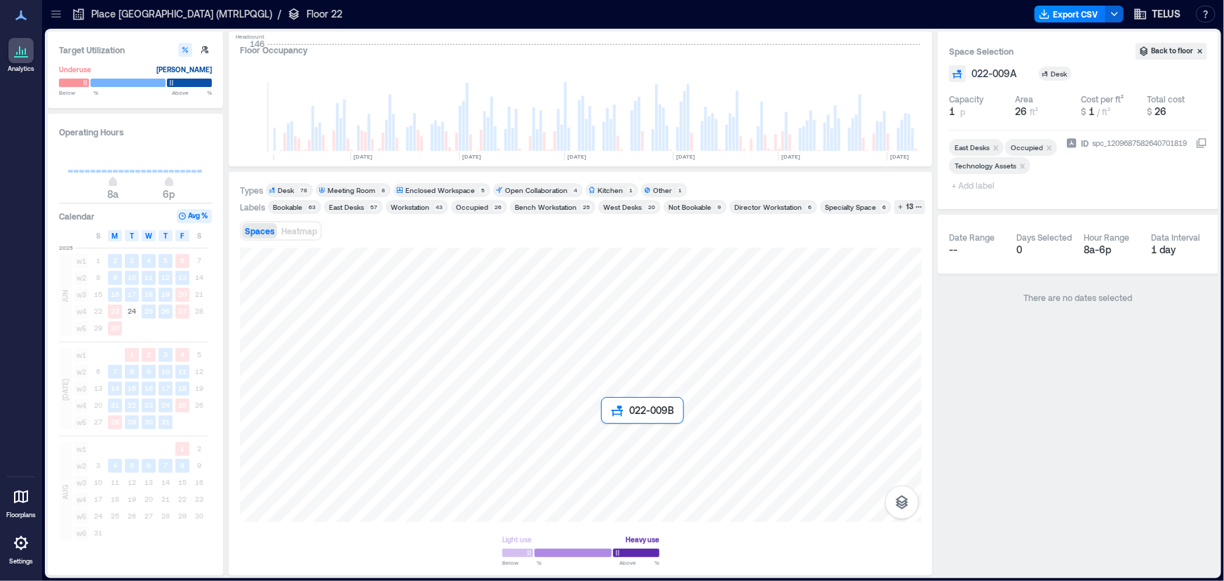
click at [613, 432] on div at bounding box center [581, 385] width 682 height 274
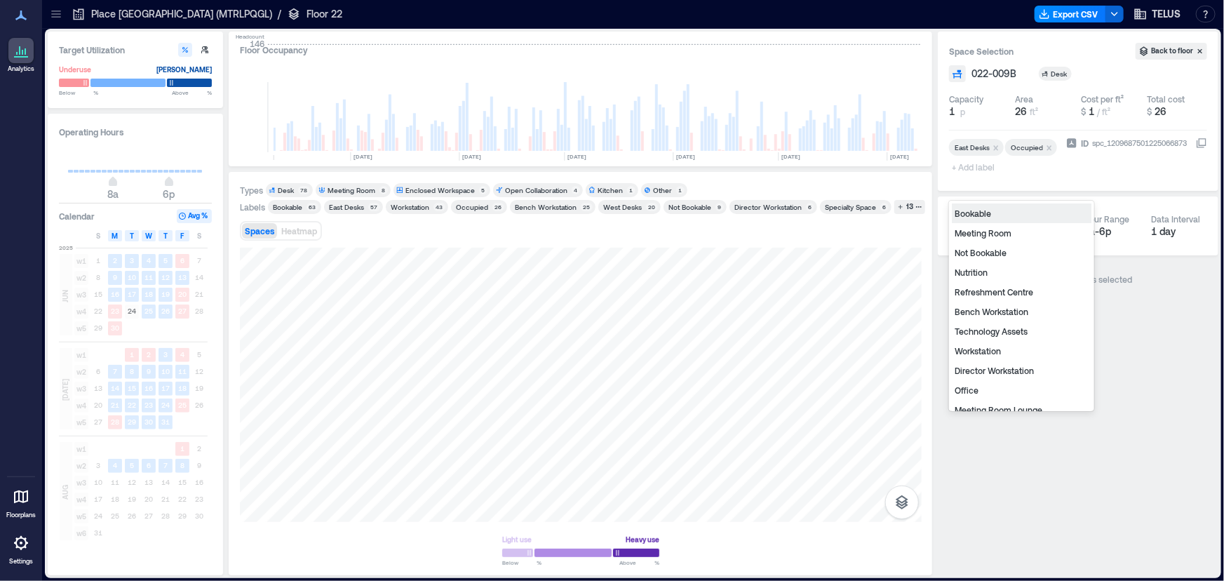
click at [993, 177] on span "+ Add label" at bounding box center [974, 167] width 51 height 20
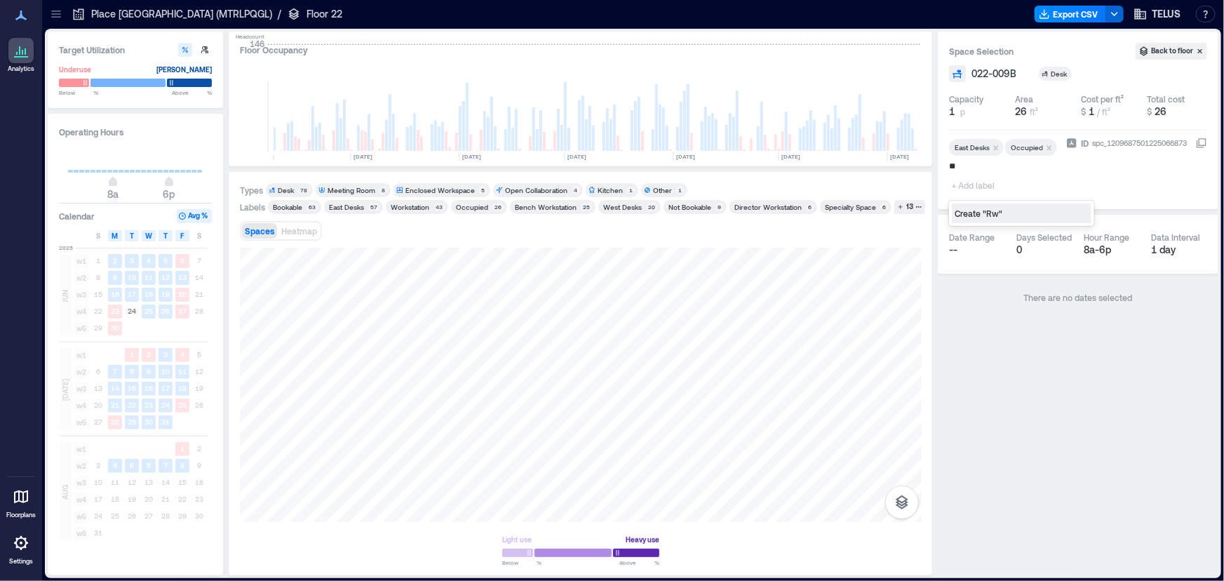
type input "*"
type input "**********"
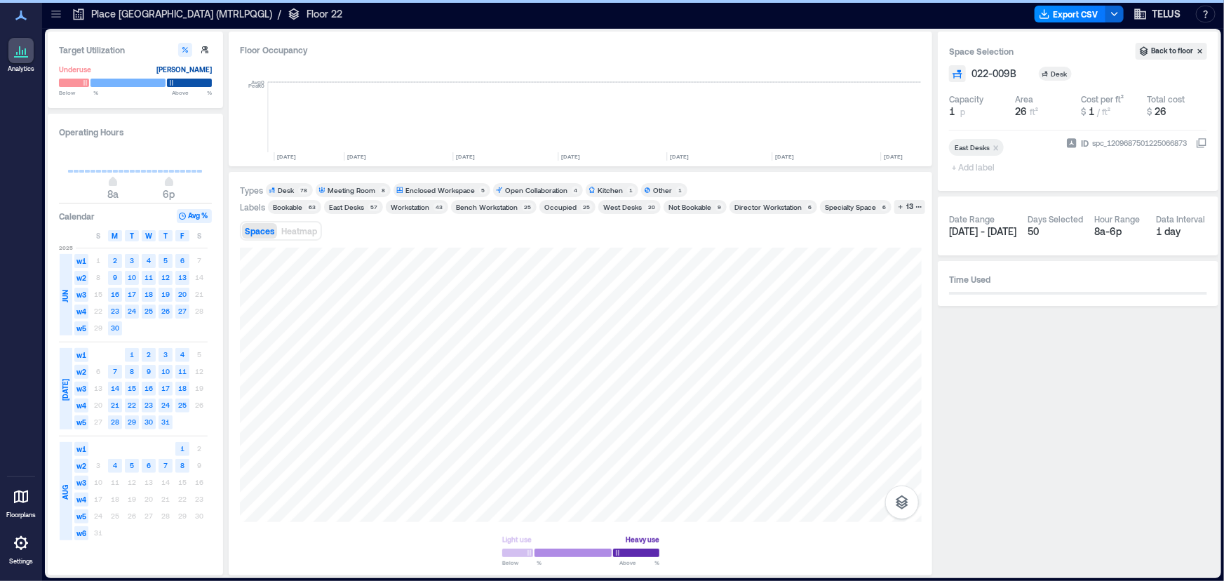
scroll to position [0, 2021]
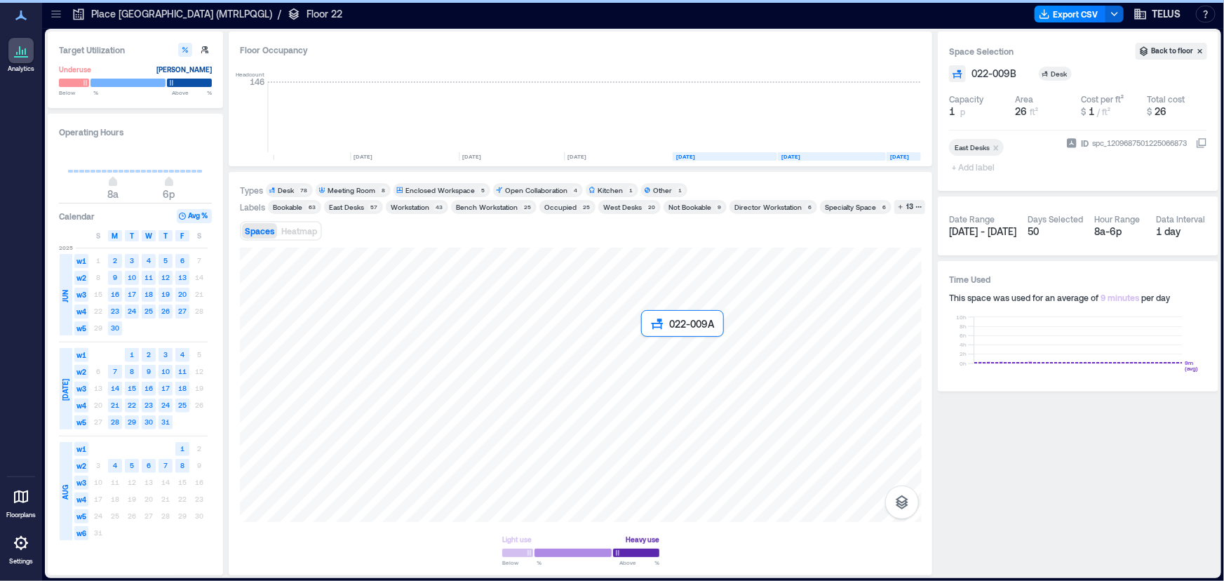
click at [647, 339] on div at bounding box center [581, 385] width 682 height 274
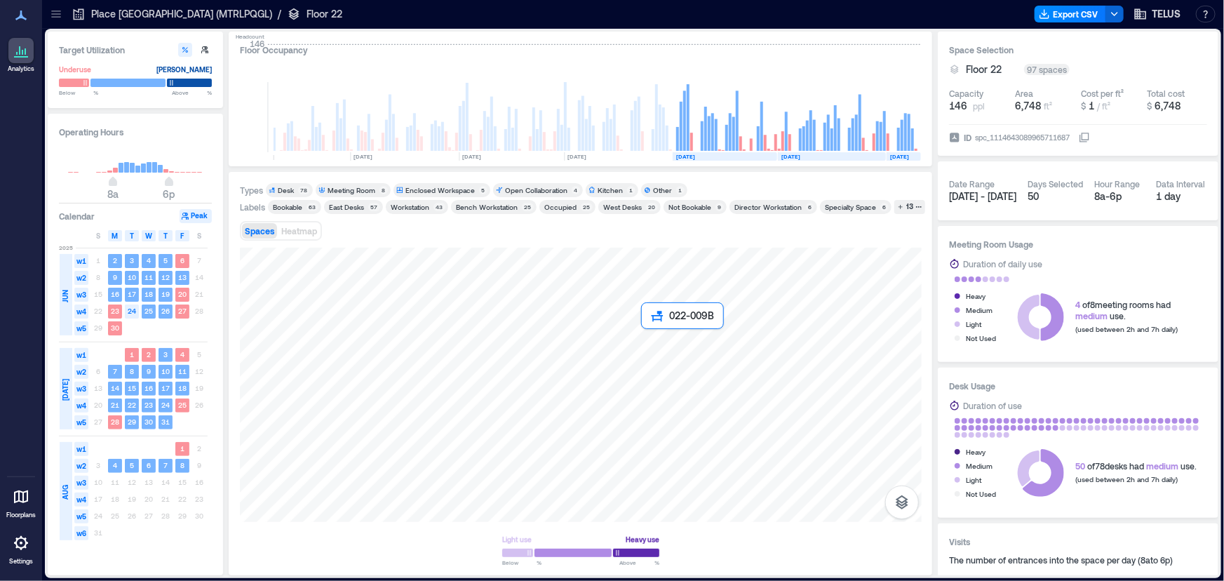
drag, startPoint x: 642, startPoint y: 337, endPoint x: 641, endPoint y: 326, distance: 11.3
click at [641, 326] on div at bounding box center [581, 385] width 682 height 274
click at [645, 335] on div at bounding box center [581, 385] width 682 height 274
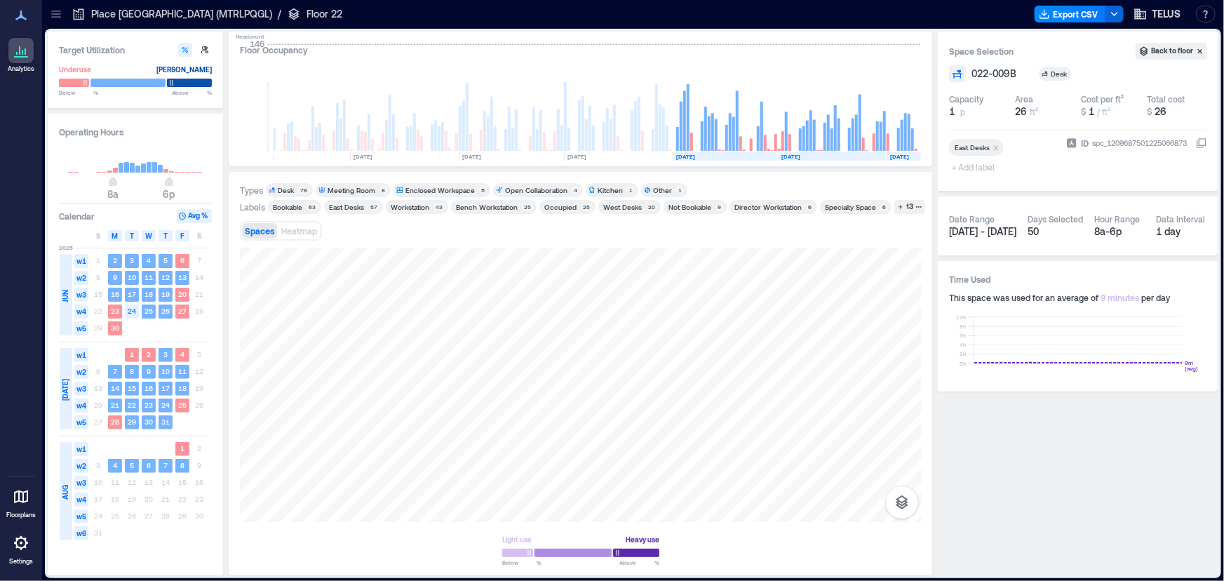
click at [984, 159] on div at bounding box center [978, 160] width 58 height 6
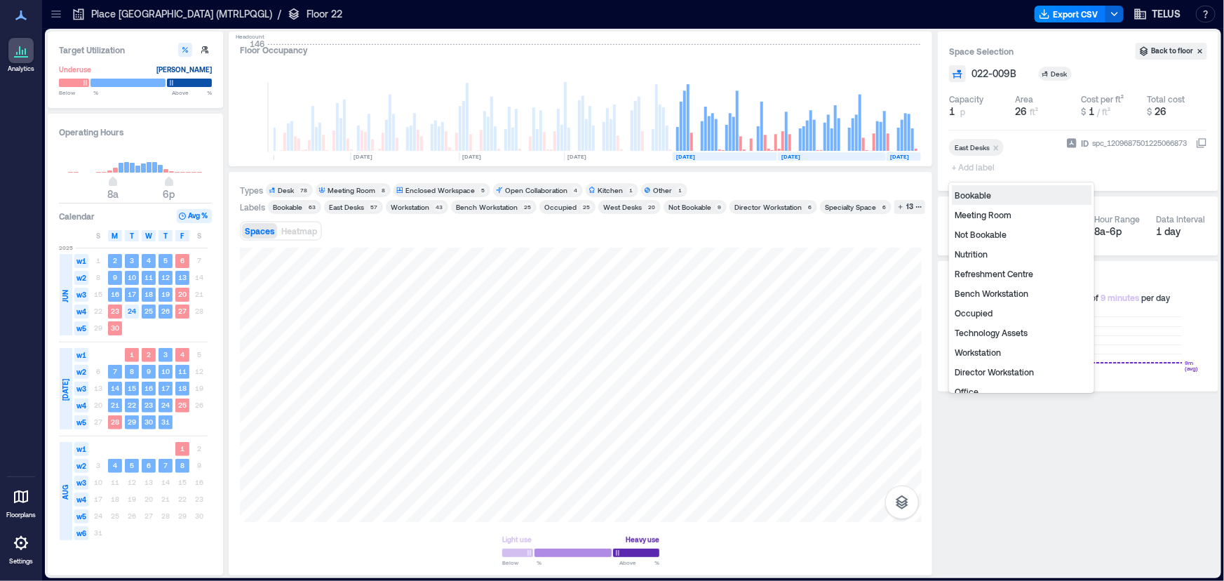
click at [976, 169] on span "+ Add label" at bounding box center [974, 167] width 51 height 20
click at [1009, 319] on div "Occupied" at bounding box center [1022, 313] width 140 height 20
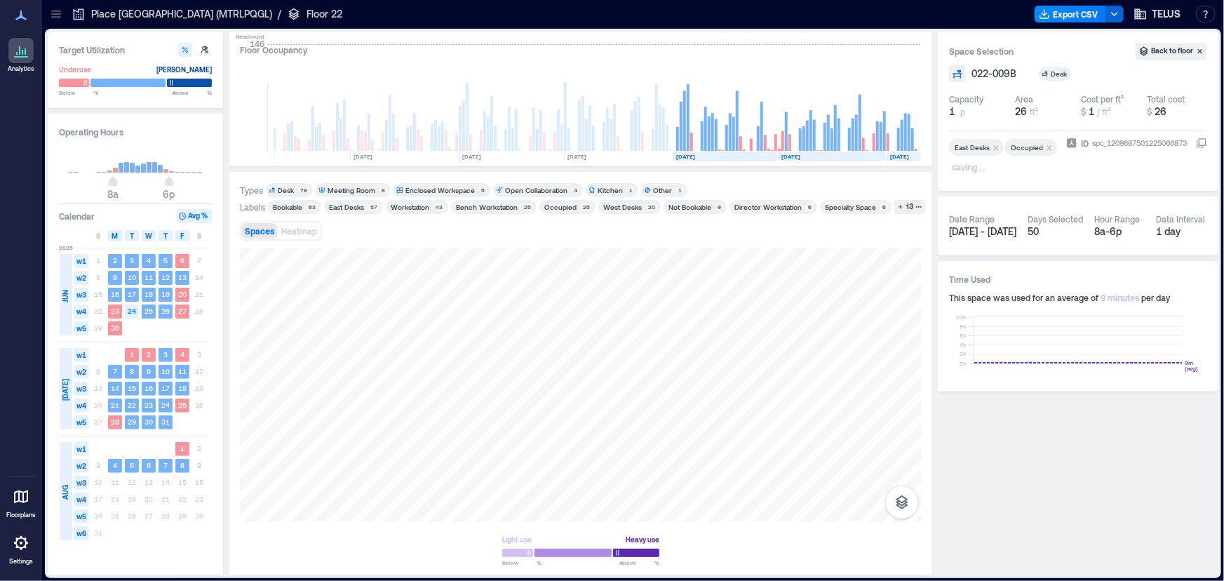
click at [985, 177] on p "saving ..." at bounding box center [1003, 168] width 103 height 17
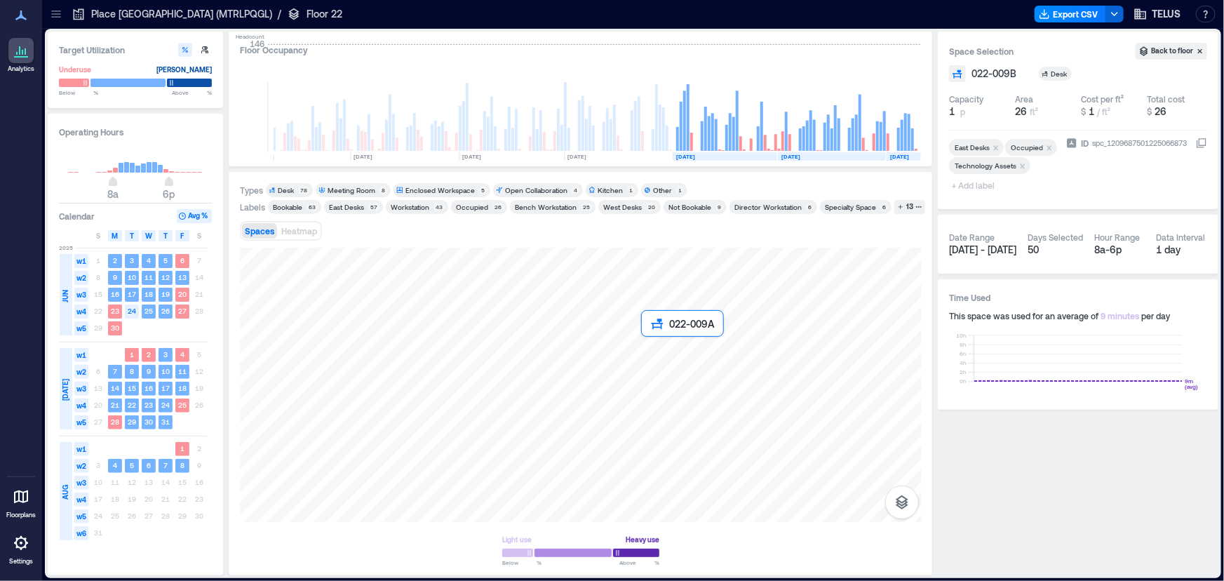
click at [644, 339] on div at bounding box center [581, 385] width 682 height 274
click at [644, 332] on div at bounding box center [581, 385] width 682 height 274
click at [644, 338] on div at bounding box center [581, 385] width 682 height 274
click at [645, 305] on div at bounding box center [581, 385] width 682 height 274
click at [645, 315] on div at bounding box center [581, 385] width 682 height 274
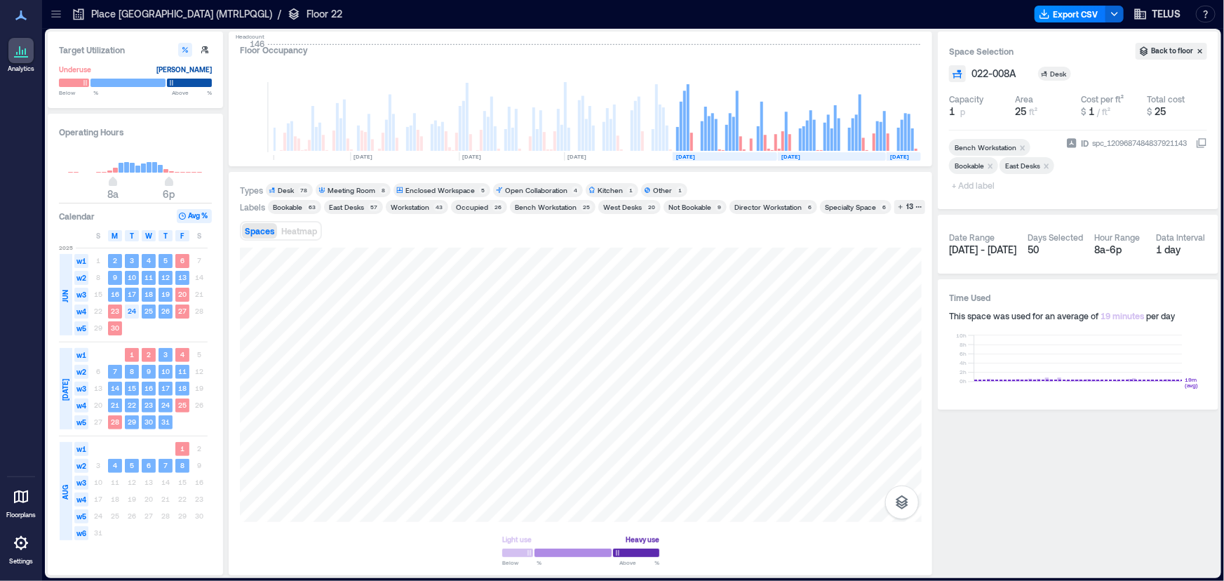
click at [472, 204] on div "Occupied" at bounding box center [472, 207] width 32 height 10
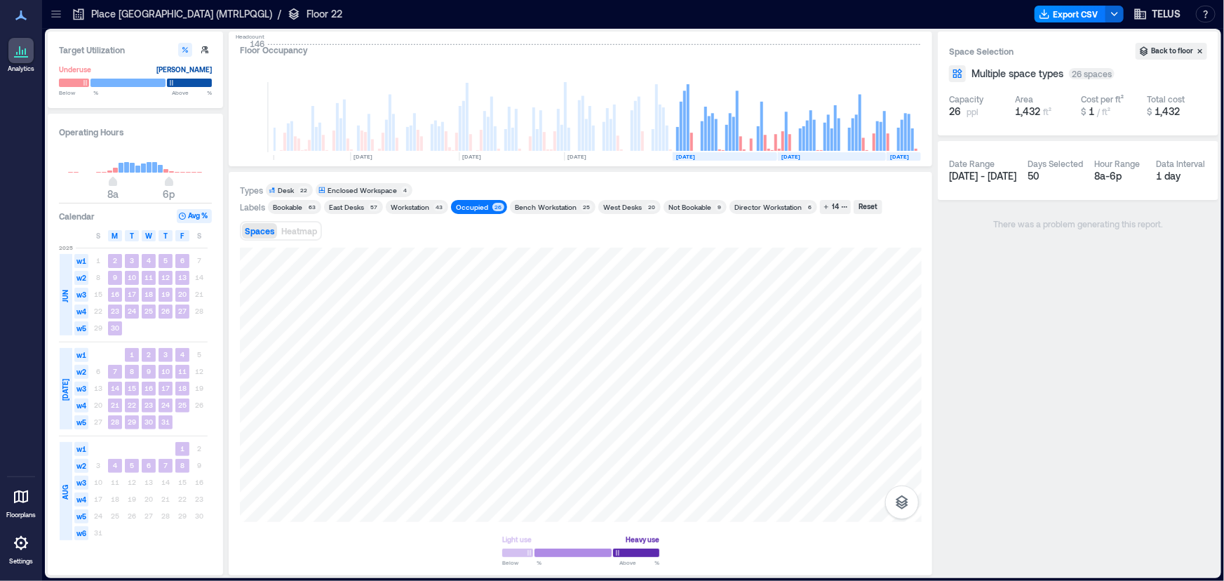
click at [472, 208] on div "Occupied" at bounding box center [472, 207] width 32 height 10
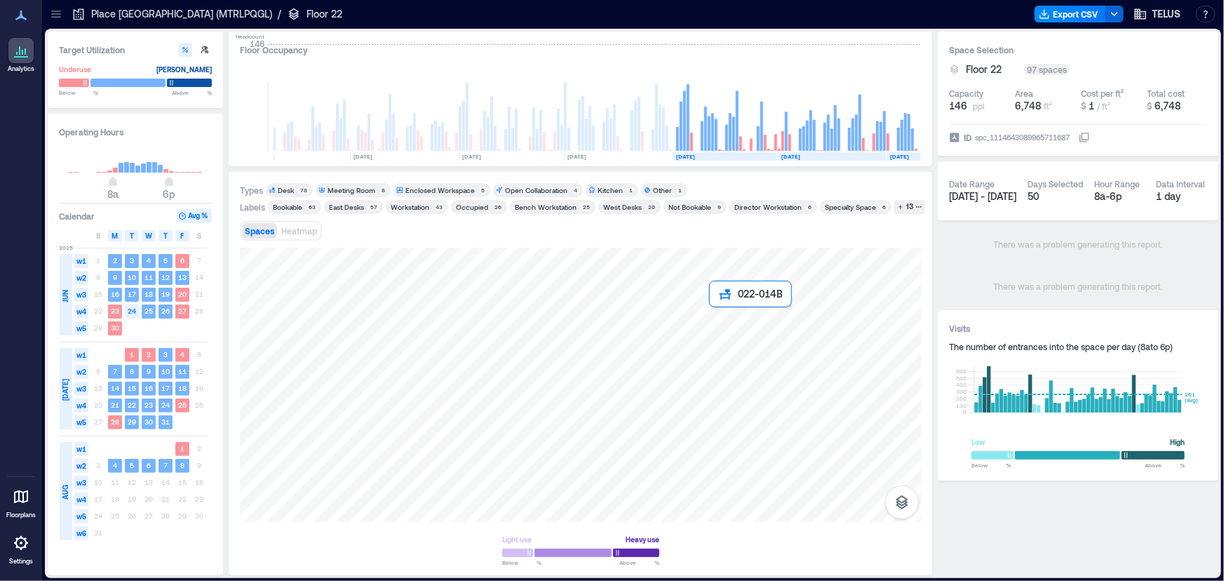
click at [713, 309] on div at bounding box center [581, 385] width 682 height 274
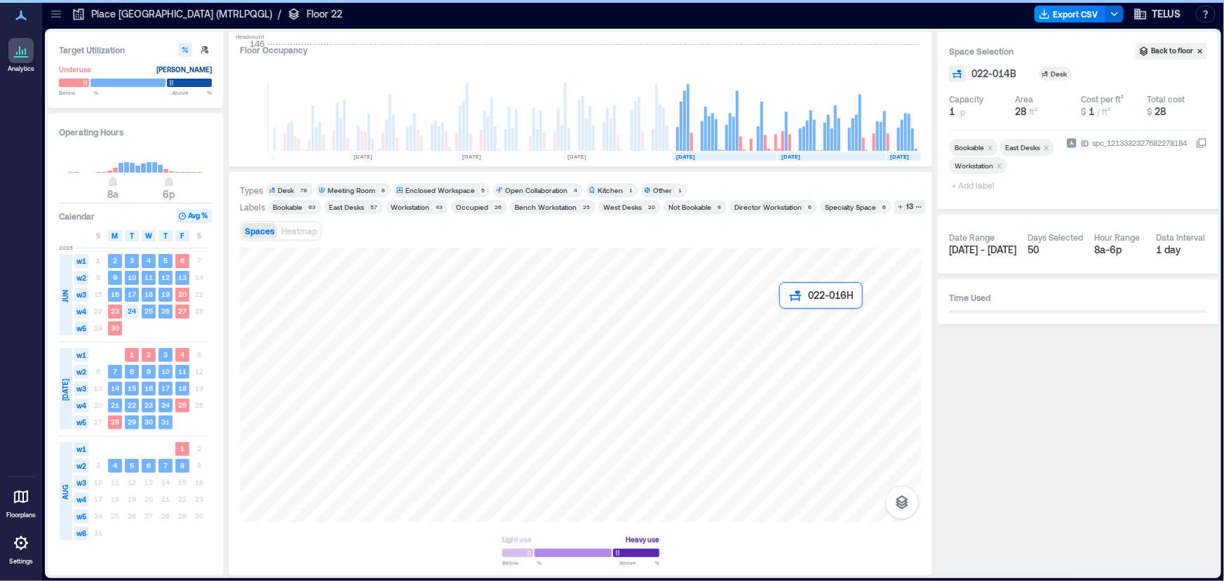
click at [786, 314] on div at bounding box center [581, 385] width 682 height 274
click at [802, 361] on div at bounding box center [581, 385] width 682 height 274
click at [802, 312] on div at bounding box center [581, 385] width 682 height 274
click at [463, 203] on div "Occupied" at bounding box center [472, 207] width 32 height 10
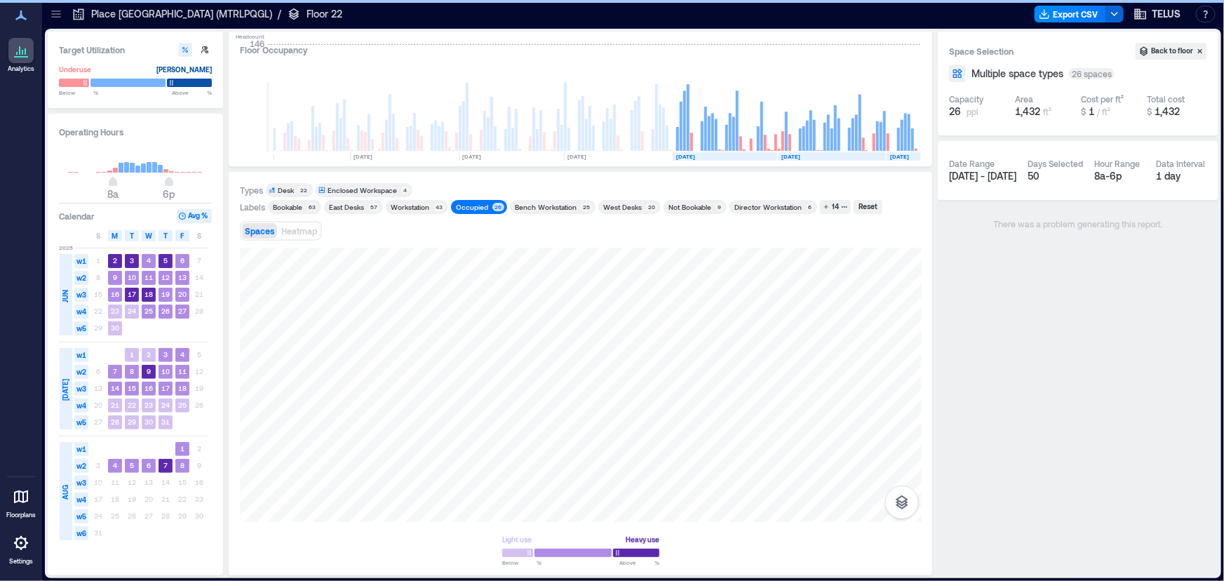
click at [54, 15] on icon at bounding box center [56, 14] width 14 height 14
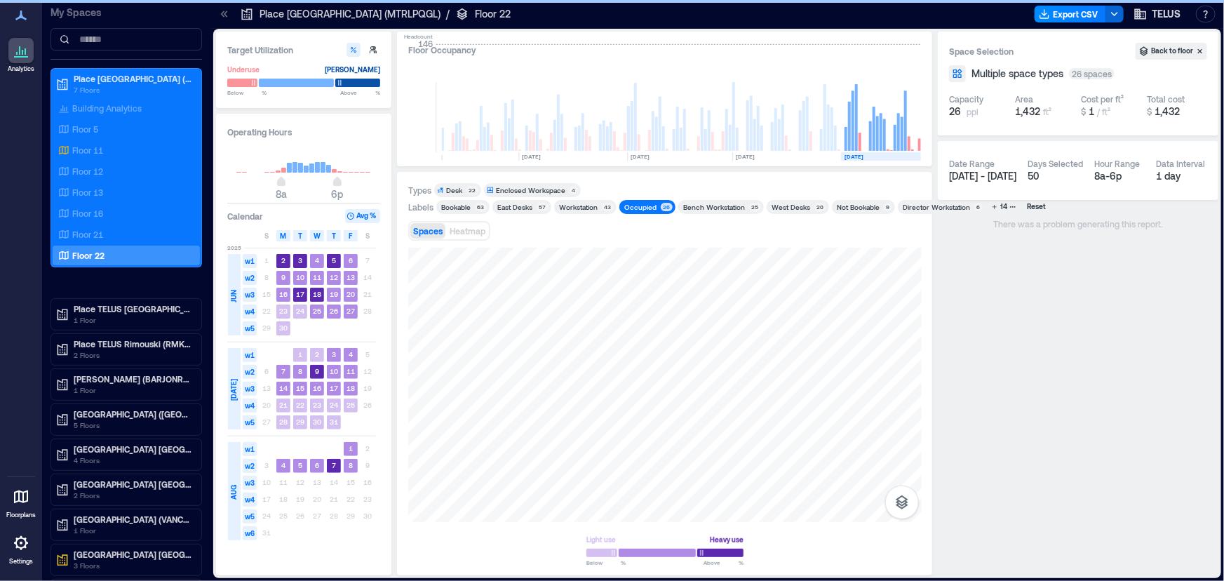
drag, startPoint x: 379, startPoint y: 269, endPoint x: 337, endPoint y: 263, distance: 42.5
click at [337, 263] on div "S M T W T F S 2025 JUN w1 1 2 3 4 5 6 7 w2 8 9 10 11 12 13 14 w3 15 16 17 18 19…" at bounding box center [303, 385] width 153 height 313
click at [107, 227] on div "Floor 21" at bounding box center [123, 234] width 136 height 14
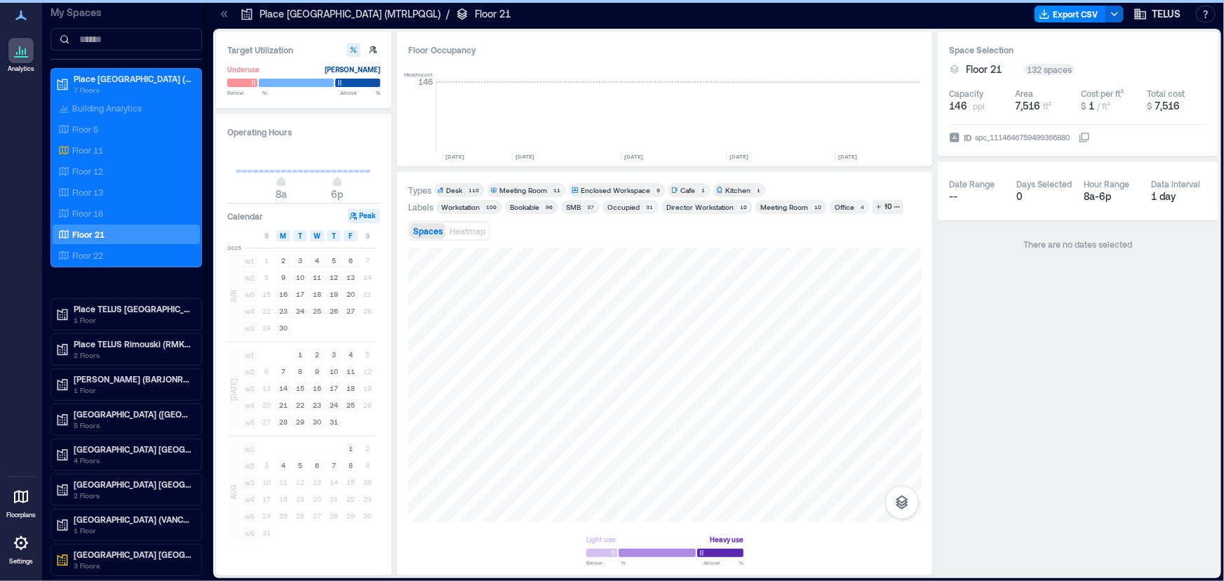
scroll to position [0, 2189]
click at [226, 12] on icon at bounding box center [226, 14] width 4 height 6
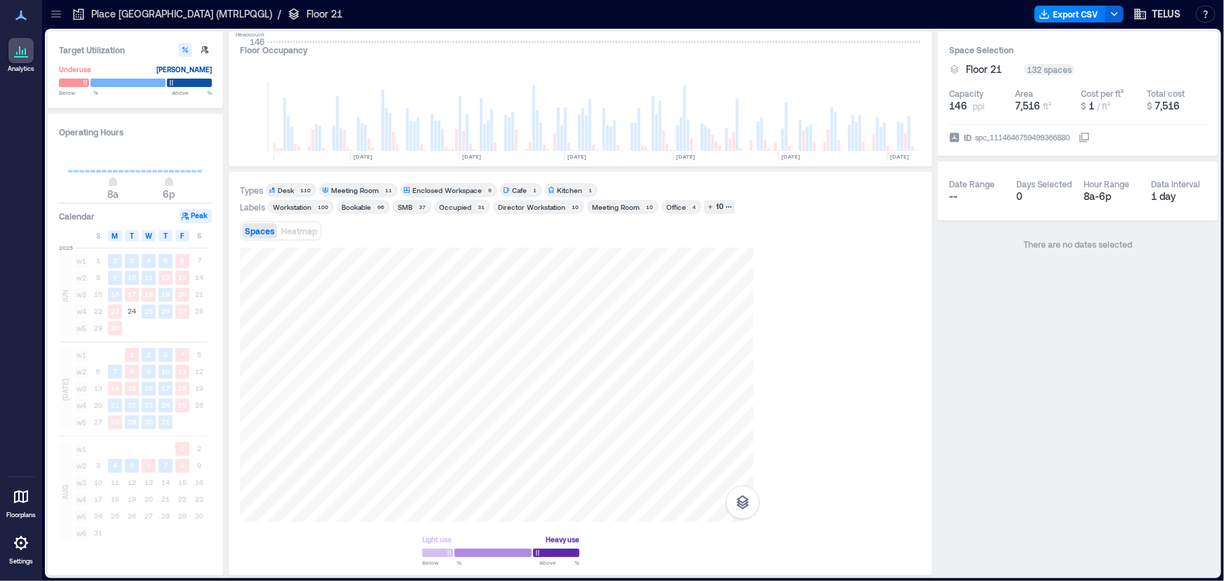
scroll to position [0, 2021]
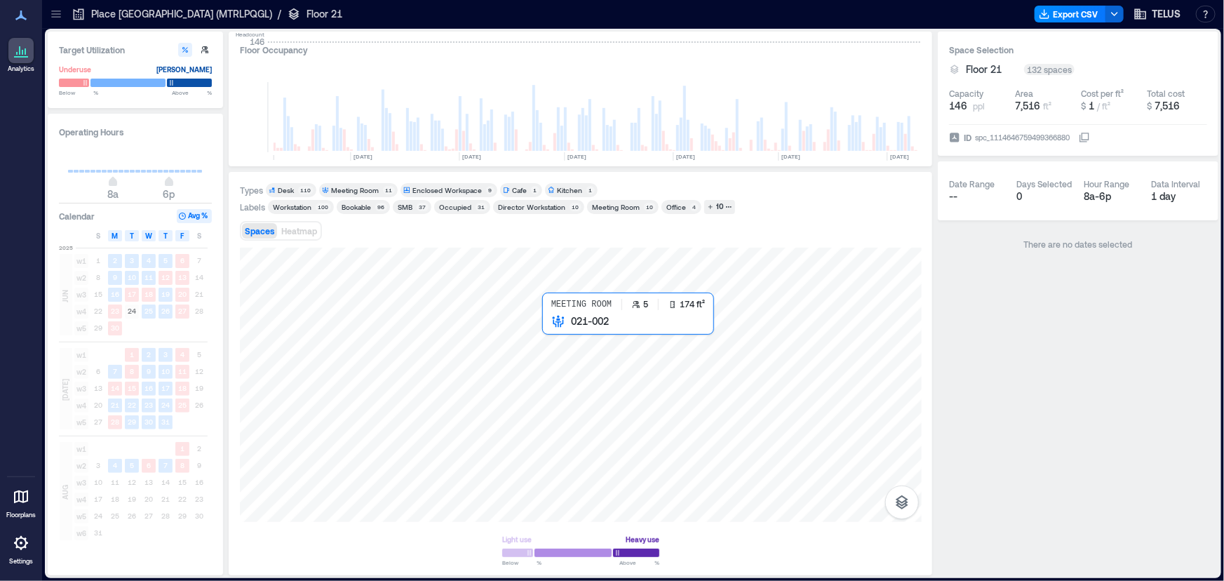
click at [546, 328] on div at bounding box center [581, 385] width 682 height 274
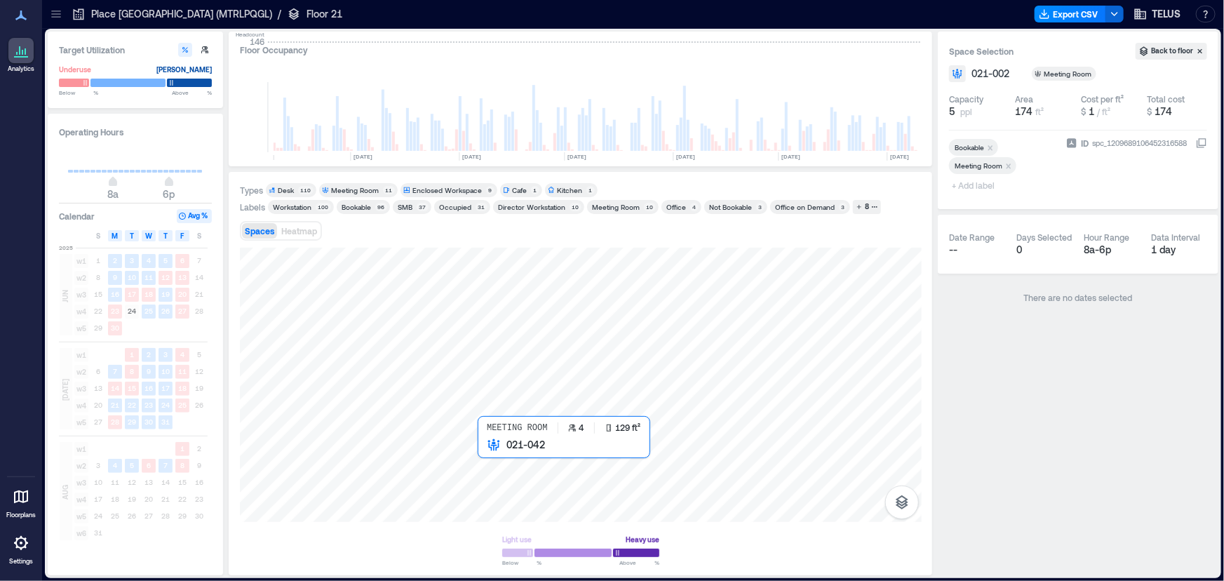
click at [497, 468] on div at bounding box center [581, 385] width 682 height 274
click at [55, 13] on icon at bounding box center [56, 14] width 14 height 14
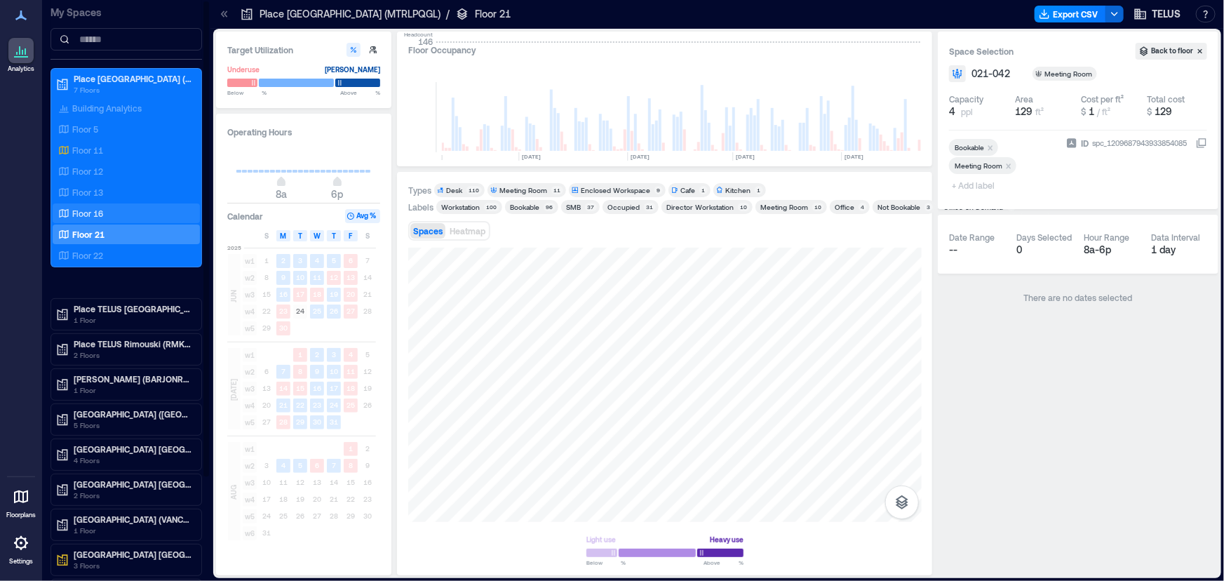
click at [108, 203] on div "Floor 16" at bounding box center [126, 213] width 147 height 20
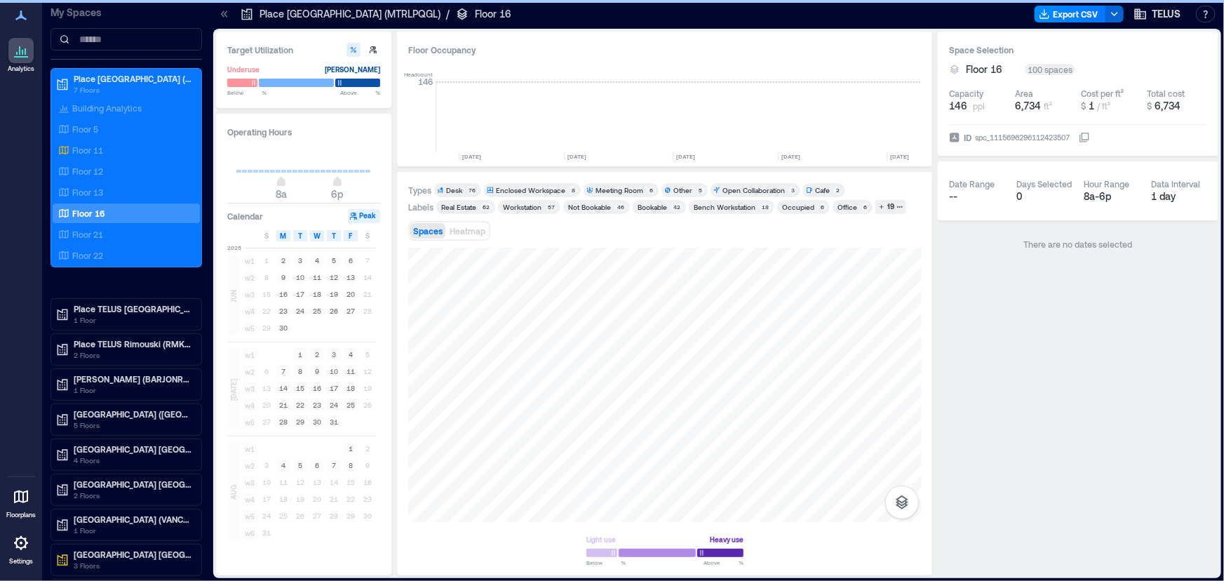
click at [220, 14] on icon at bounding box center [224, 14] width 14 height 14
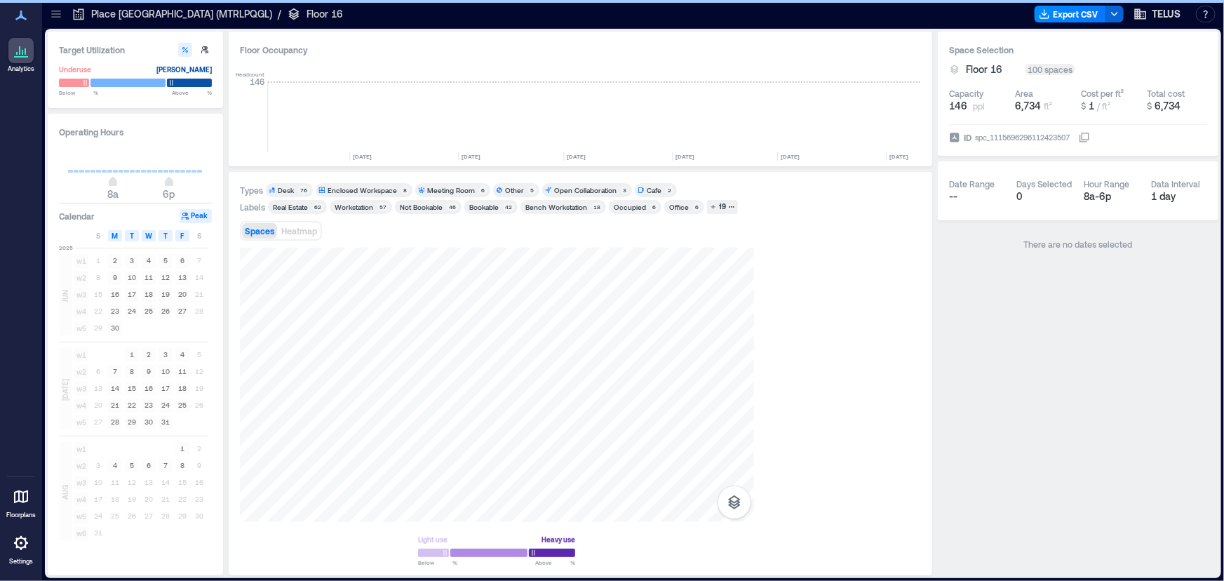
scroll to position [0, 2021]
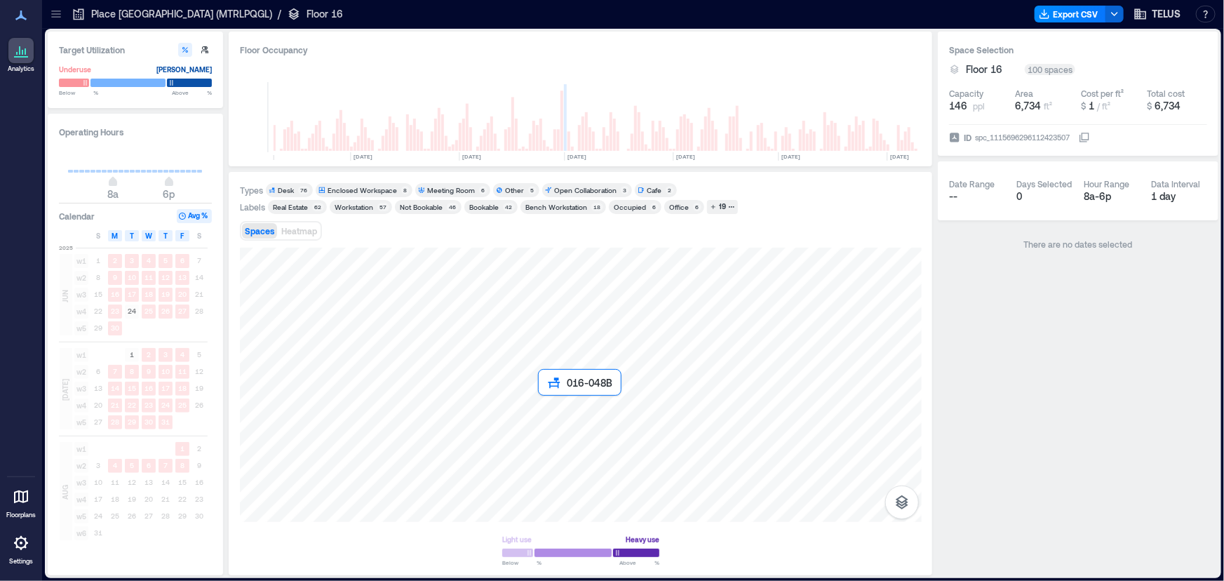
click at [548, 403] on div at bounding box center [581, 385] width 682 height 274
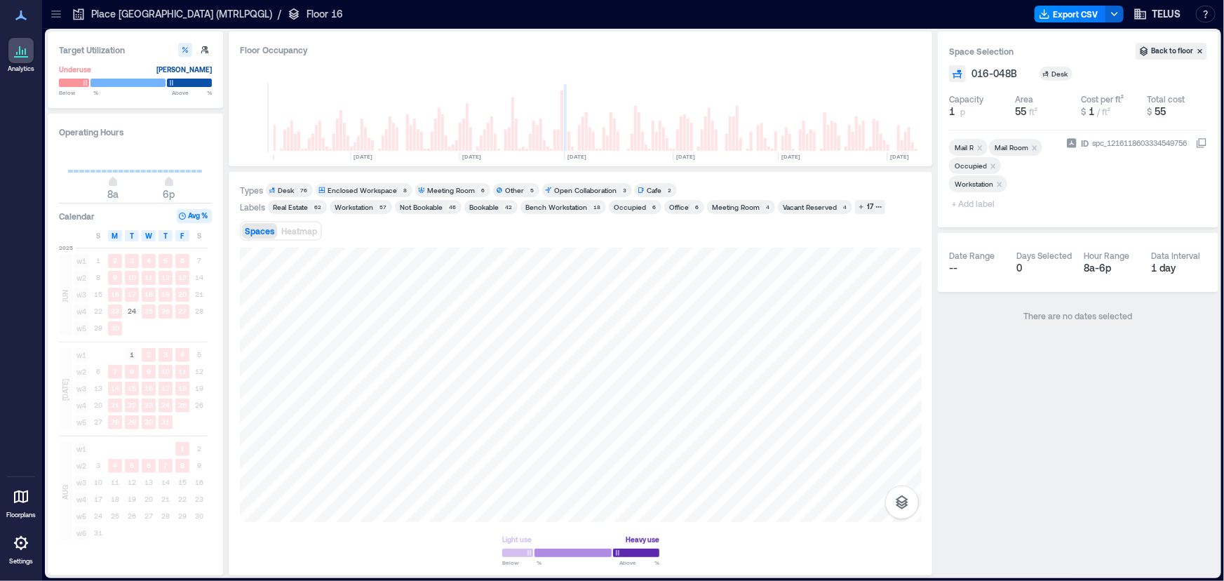
click at [982, 147] on icon "Remove Mail R" at bounding box center [980, 148] width 10 height 10
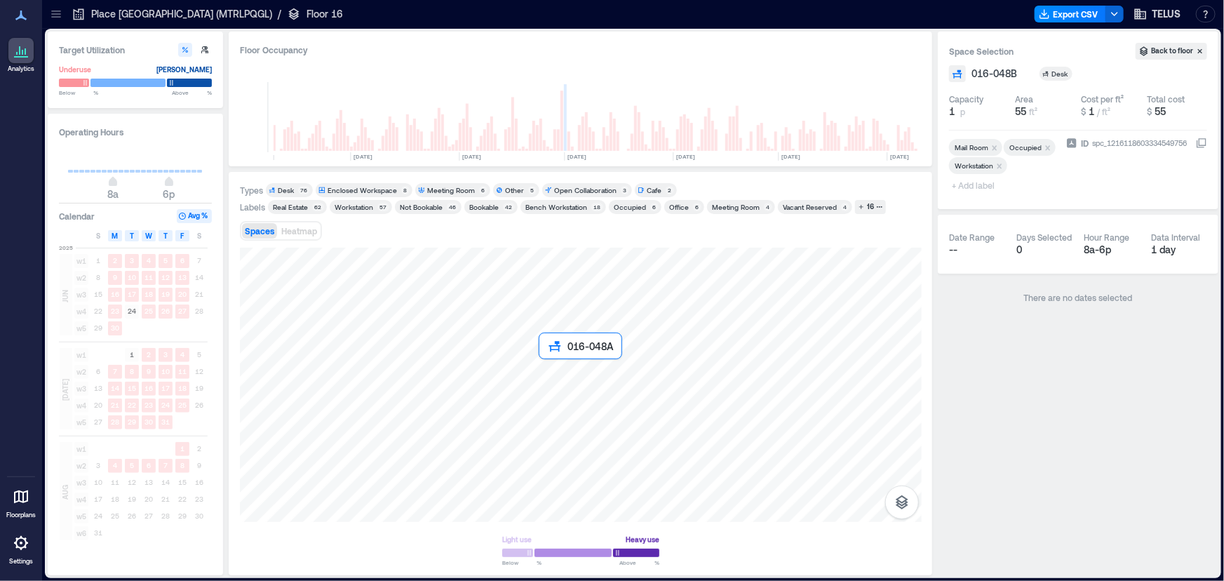
click at [542, 392] on div at bounding box center [581, 385] width 682 height 274
